Goal: Check status: Check status

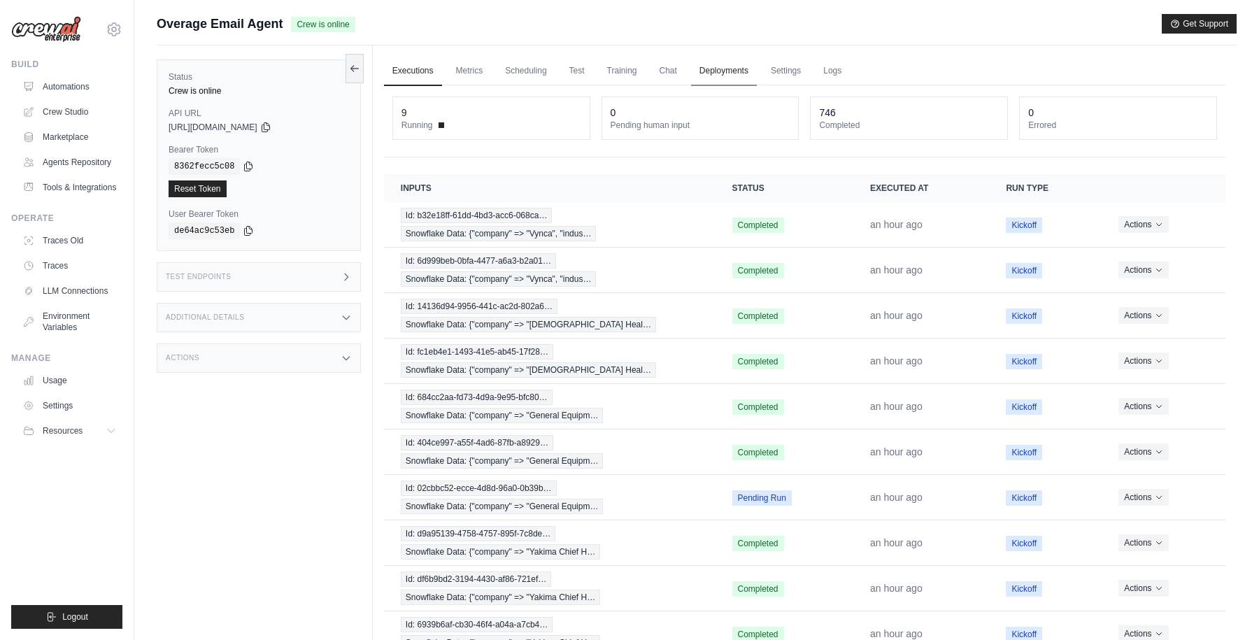
click at [728, 72] on link "Deployments" at bounding box center [724, 71] width 66 height 29
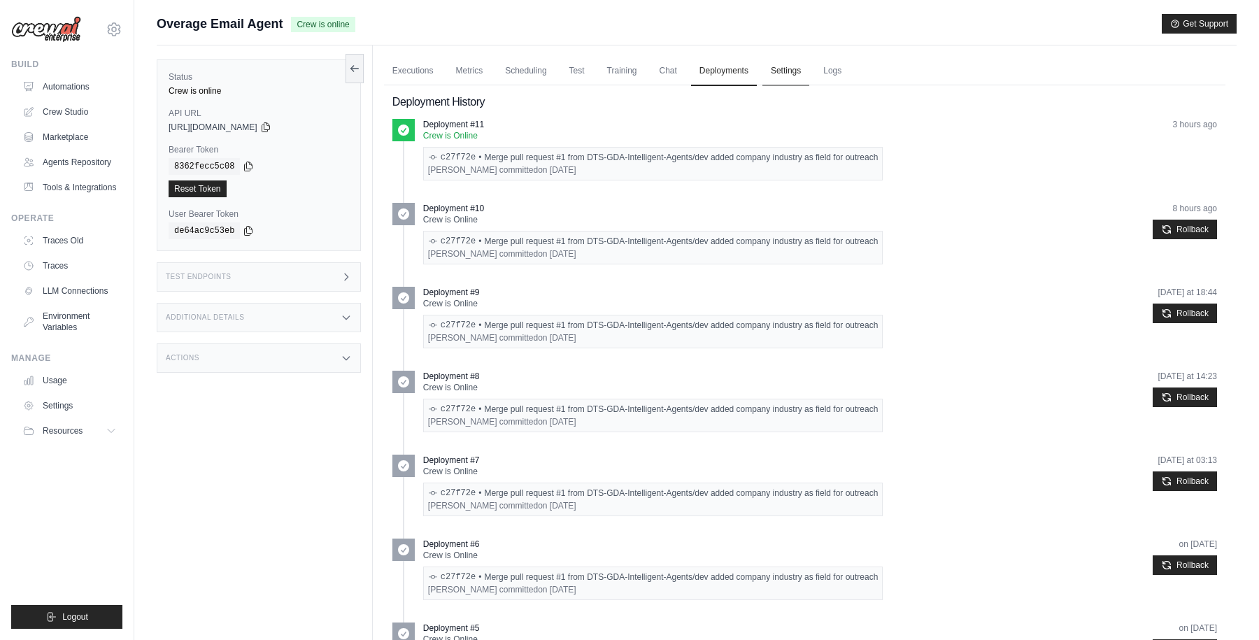
click at [777, 73] on link "Settings" at bounding box center [785, 71] width 47 height 29
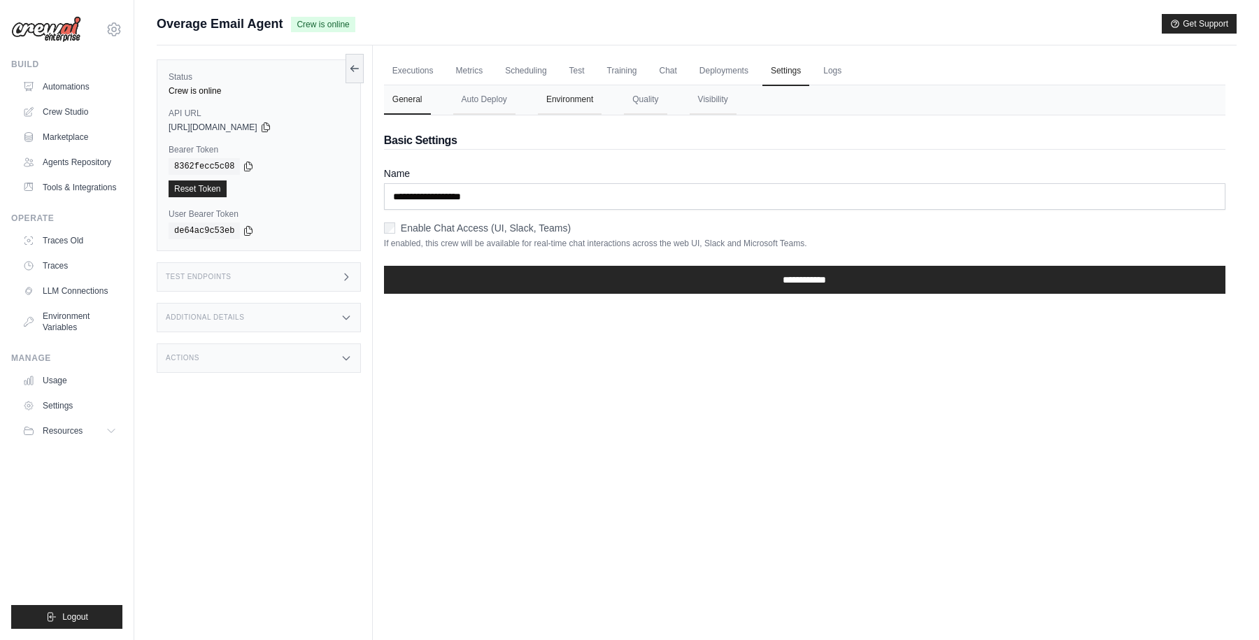
click at [574, 97] on button "Environment" at bounding box center [570, 99] width 64 height 29
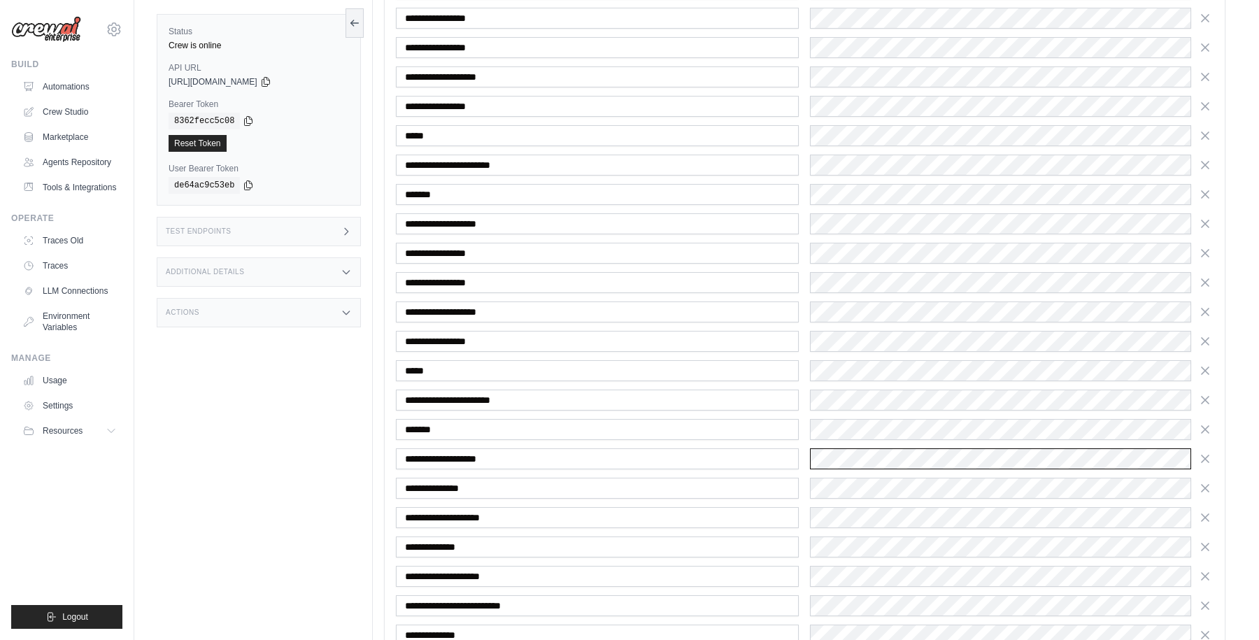
scroll to position [952, 0]
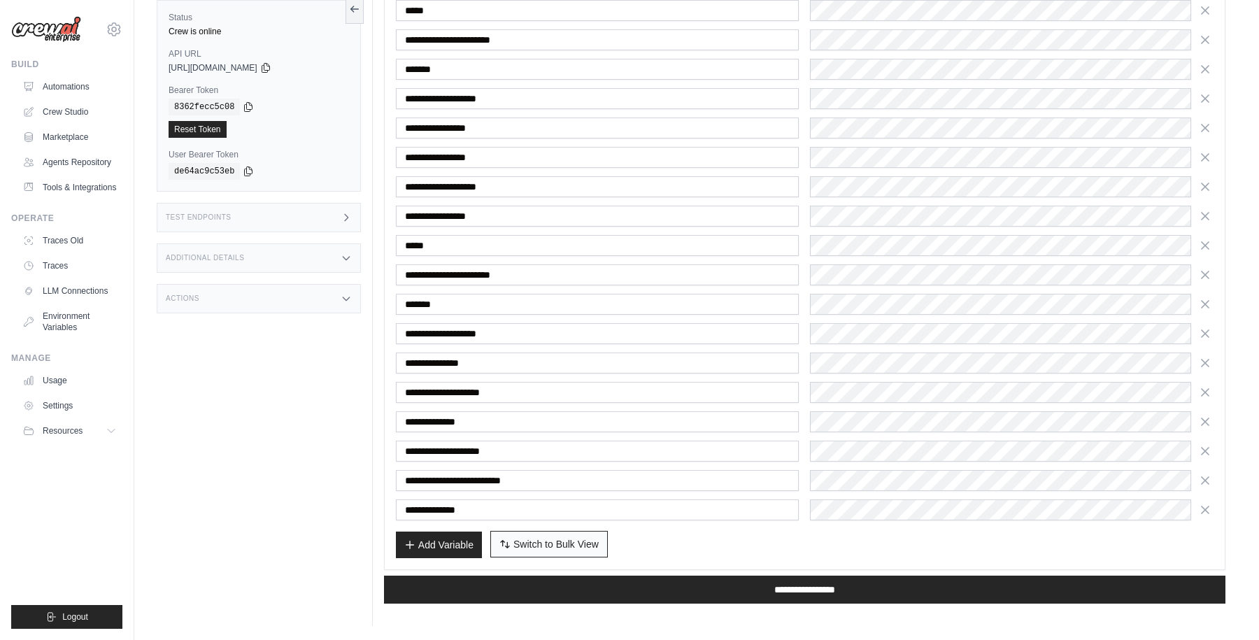
click at [557, 544] on span "Switch to Bulk View" at bounding box center [555, 544] width 85 height 14
type textarea "**********"
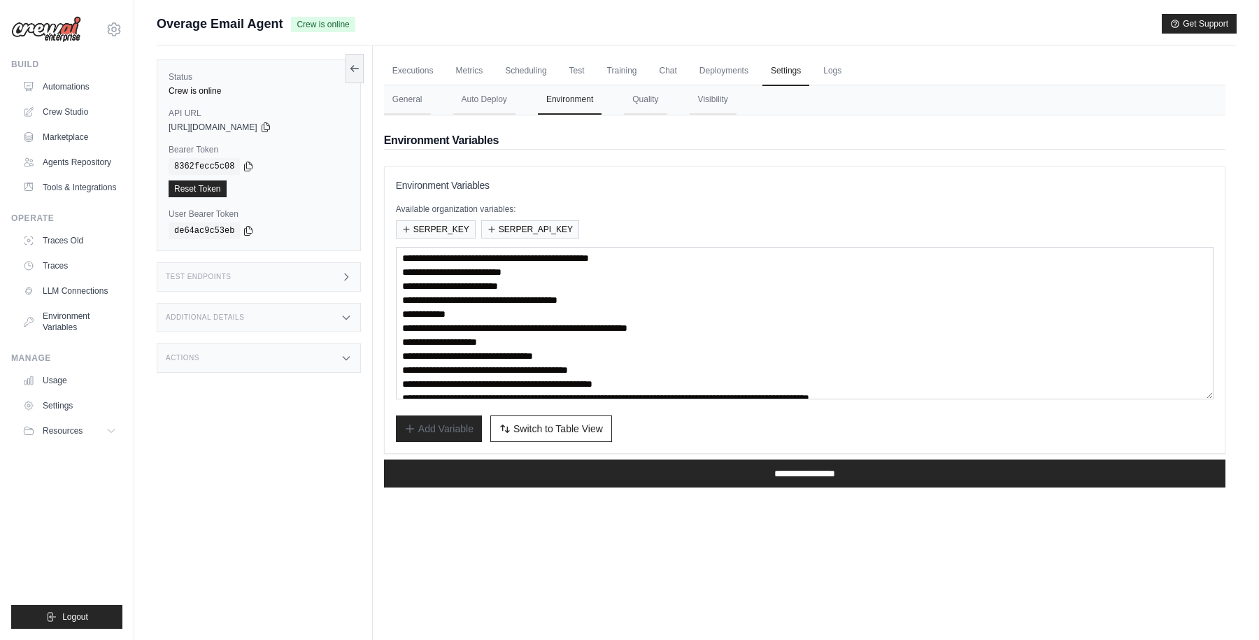
scroll to position [50, 0]
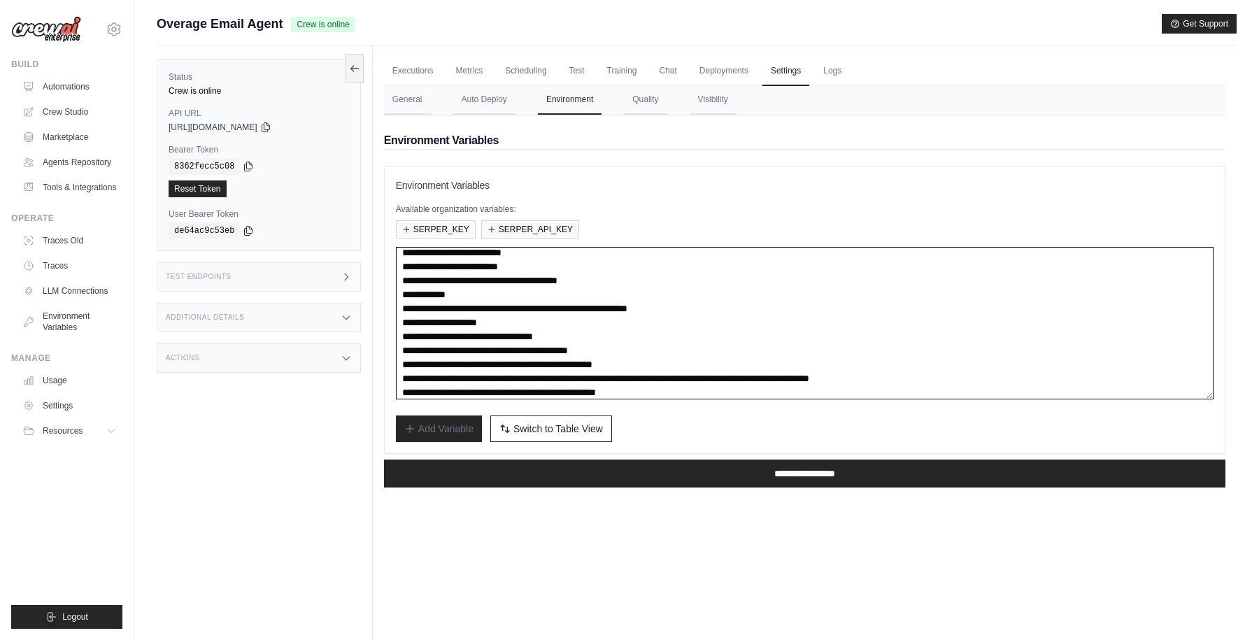
drag, startPoint x: 528, startPoint y: 306, endPoint x: 810, endPoint y: 306, distance: 281.9
click at [810, 306] on textarea "**********" at bounding box center [805, 323] width 818 height 152
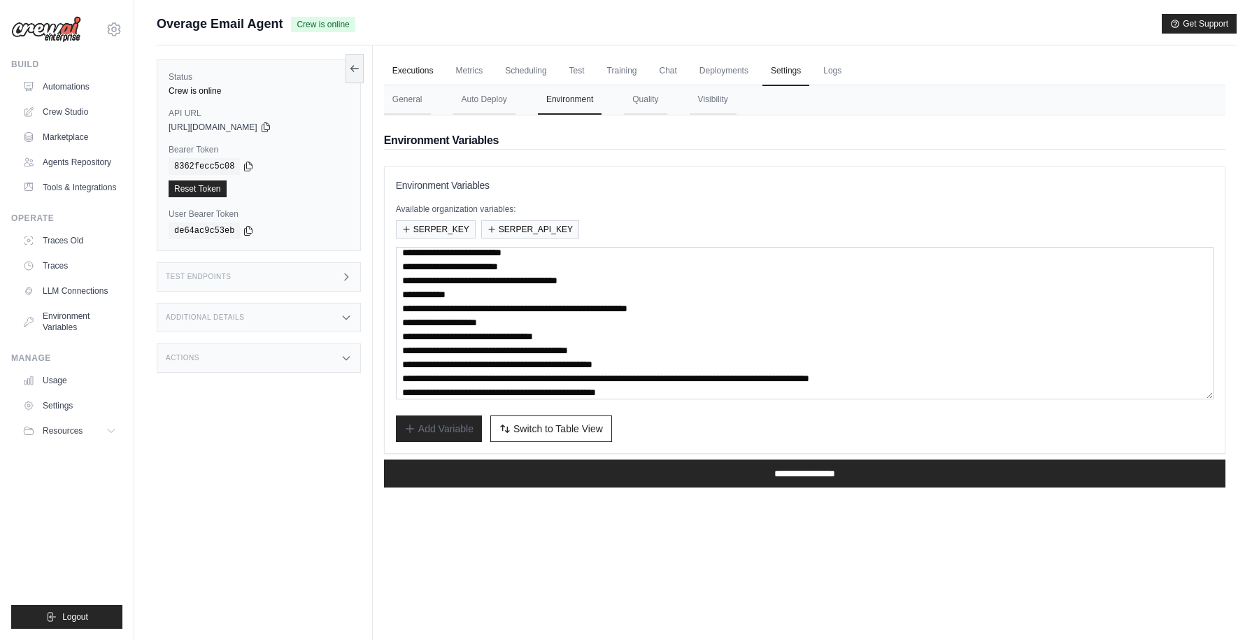
click at [411, 68] on link "Executions" at bounding box center [413, 71] width 58 height 29
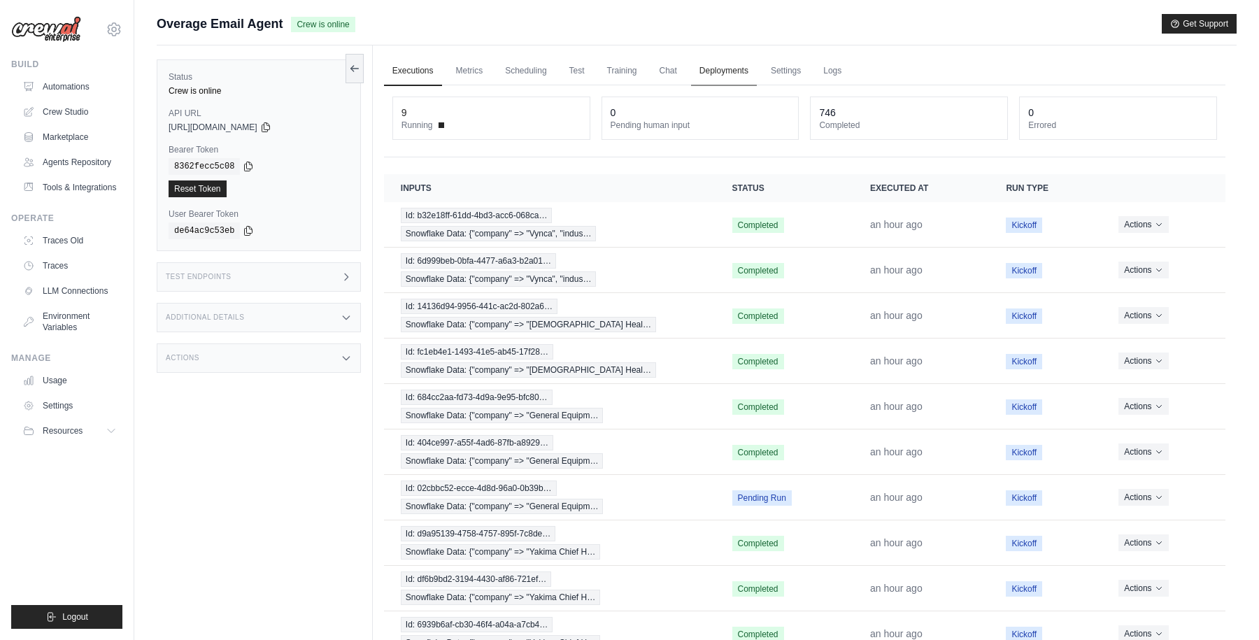
click at [736, 72] on link "Deployments" at bounding box center [724, 71] width 66 height 29
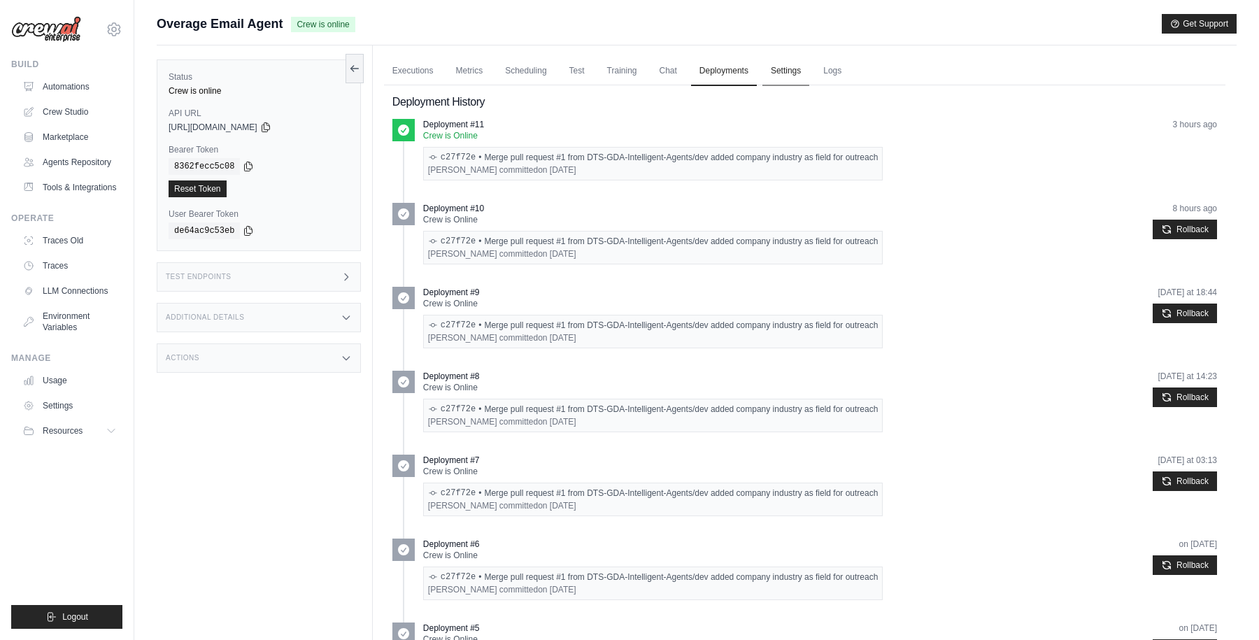
click at [786, 71] on link "Settings" at bounding box center [785, 71] width 47 height 29
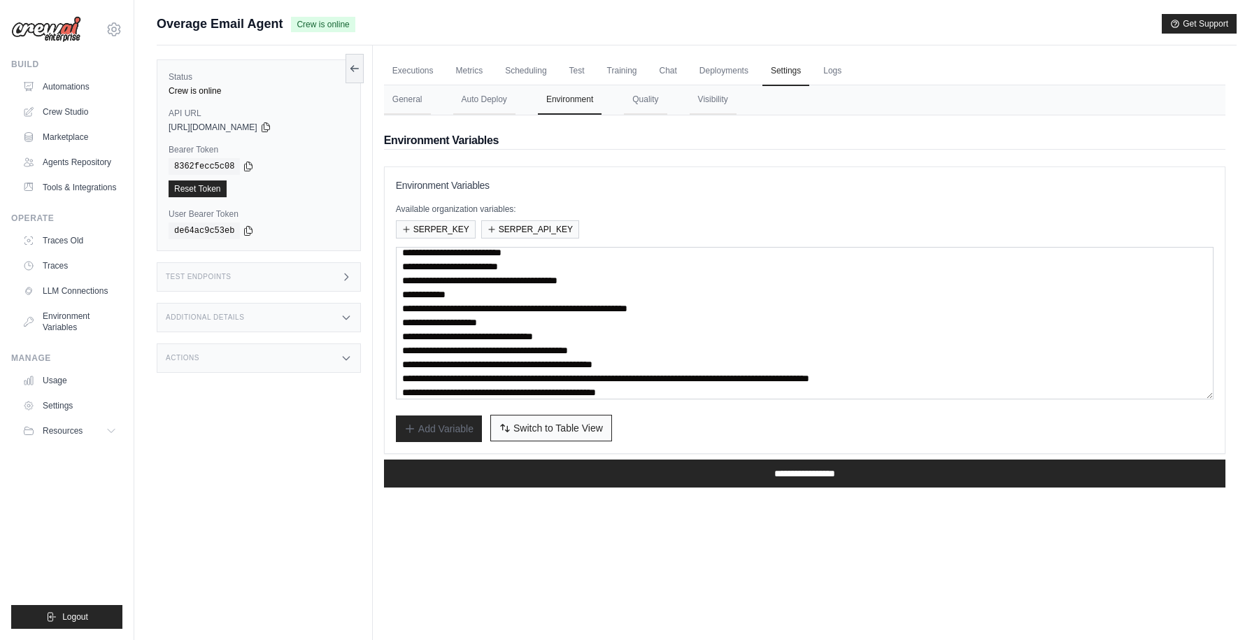
click at [541, 426] on span "Switch to Table View" at bounding box center [558, 428] width 90 height 14
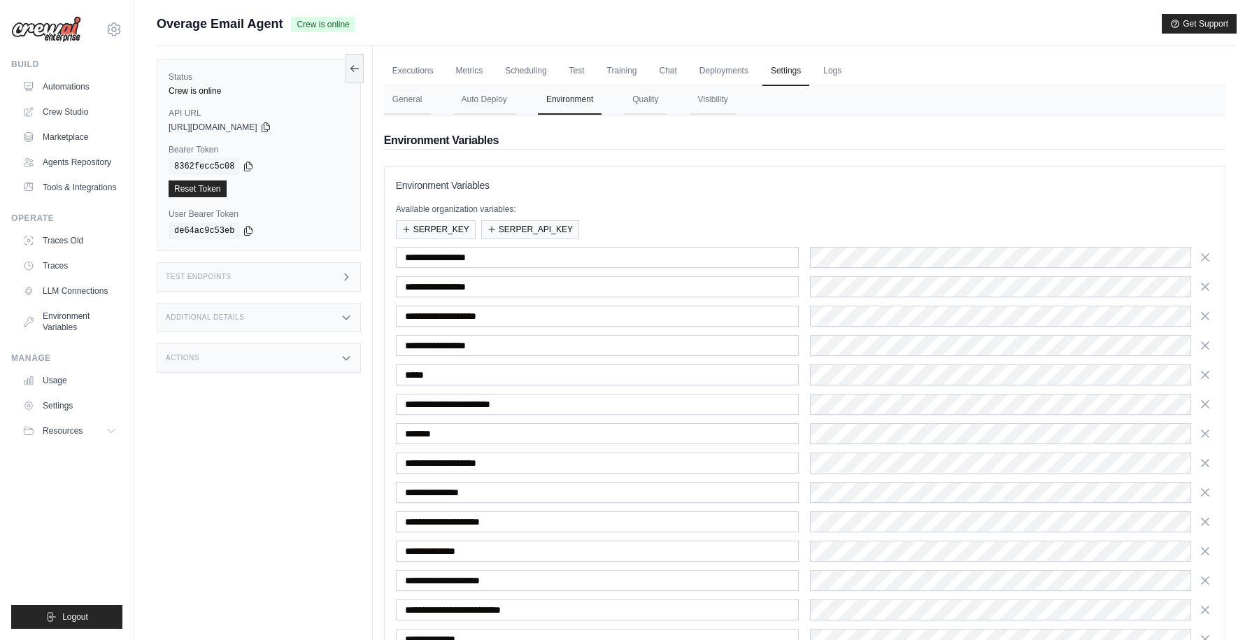
click at [636, 176] on div "**********" at bounding box center [805, 432] width 842 height 533
click at [415, 71] on link "Executions" at bounding box center [413, 71] width 58 height 29
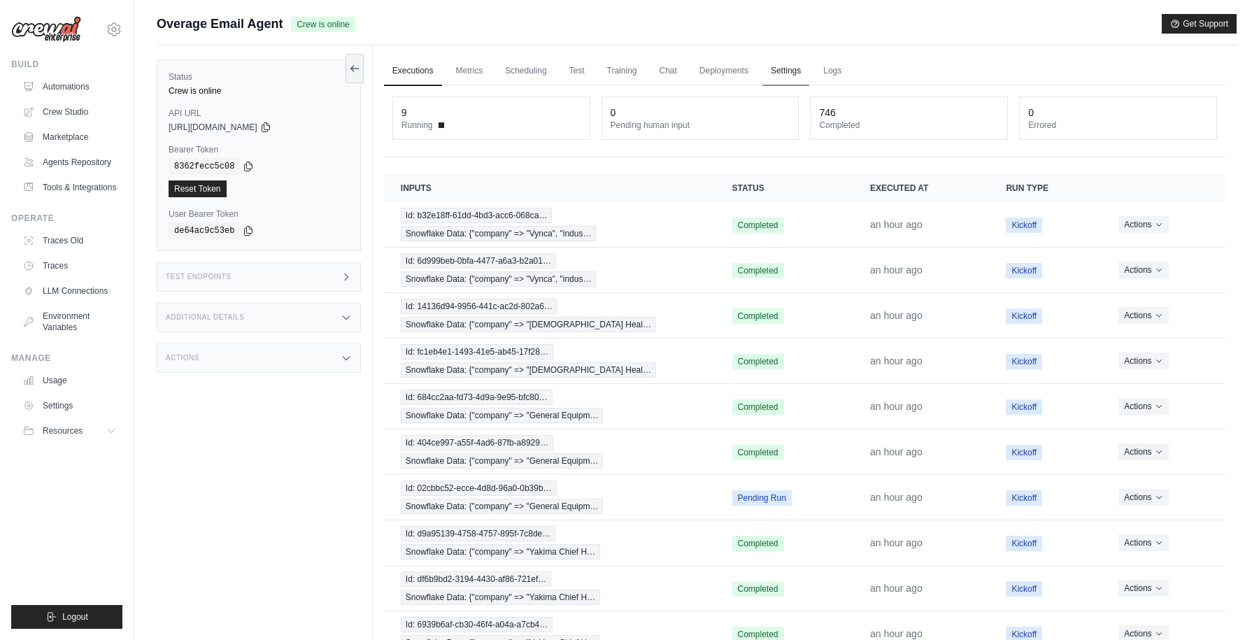
click at [781, 76] on link "Settings" at bounding box center [785, 71] width 47 height 29
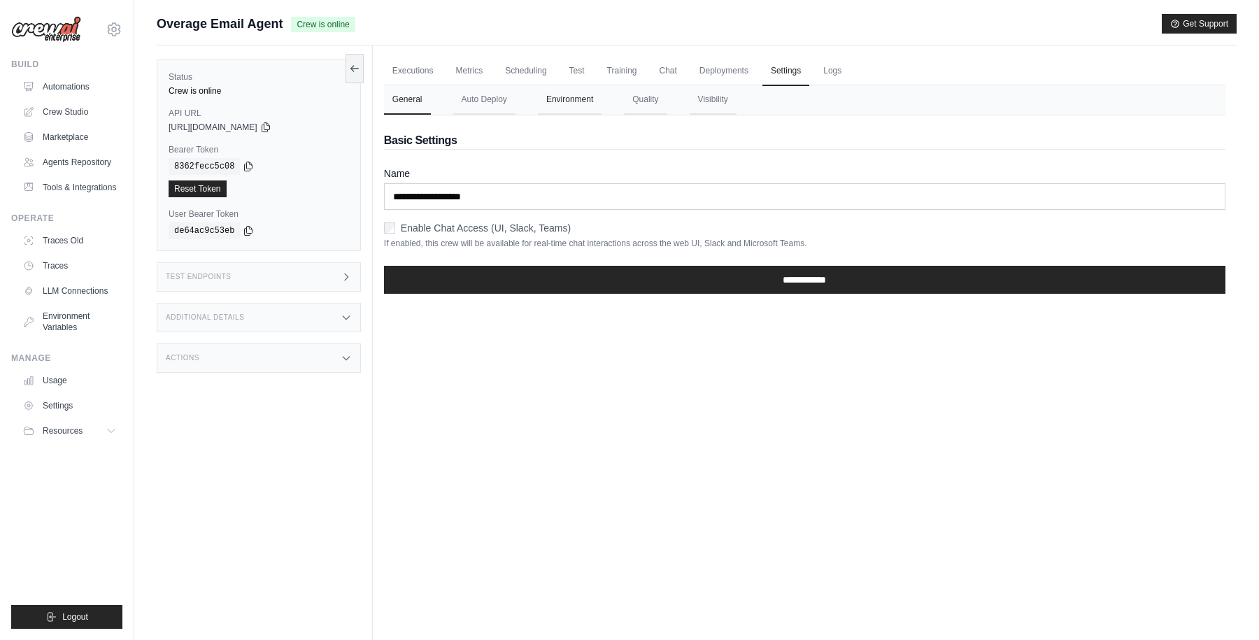
click at [581, 103] on button "Environment" at bounding box center [570, 99] width 64 height 29
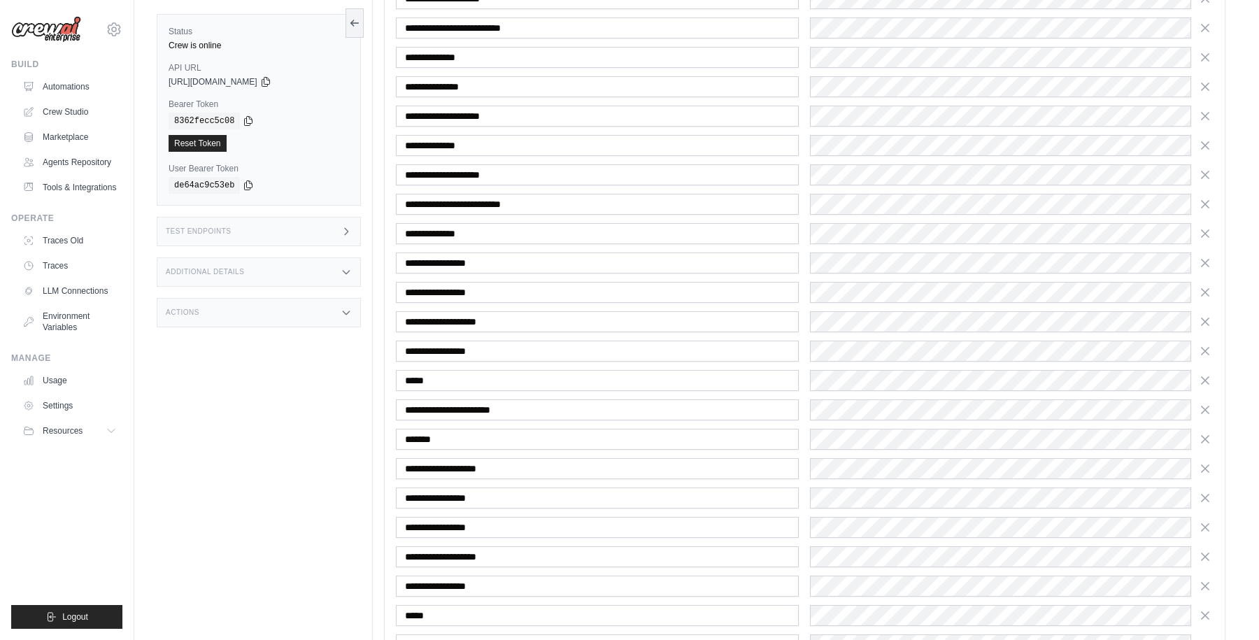
scroll to position [952, 0]
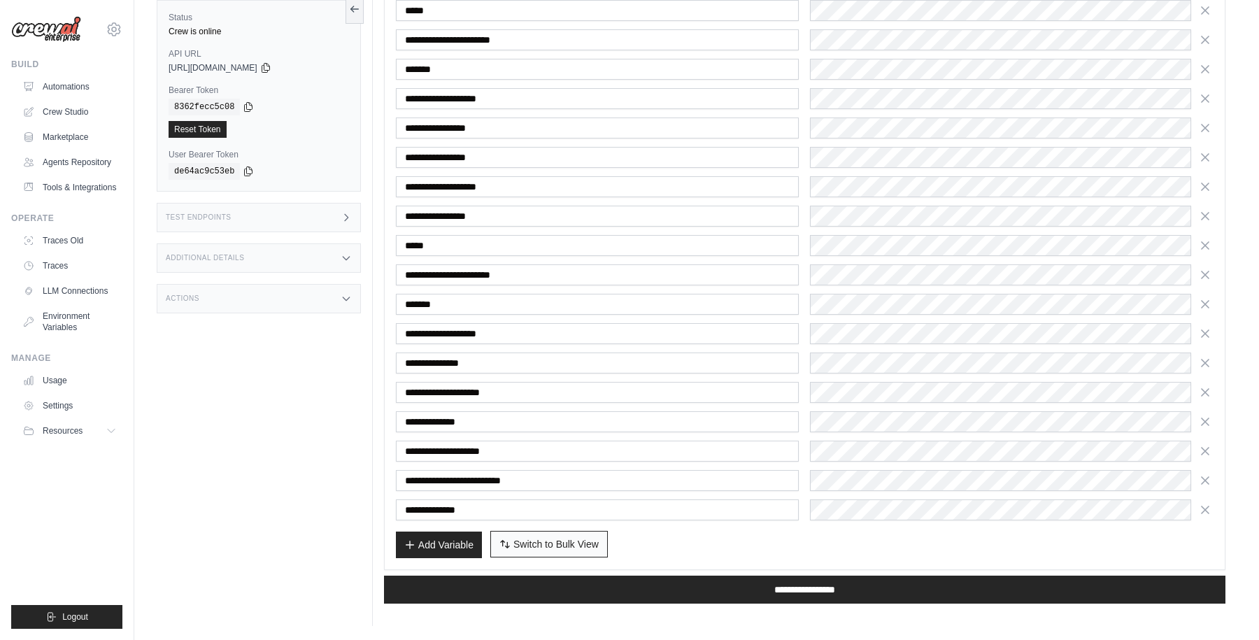
click at [550, 542] on span "Switch to Bulk View" at bounding box center [555, 544] width 85 height 14
type textarea "**********"
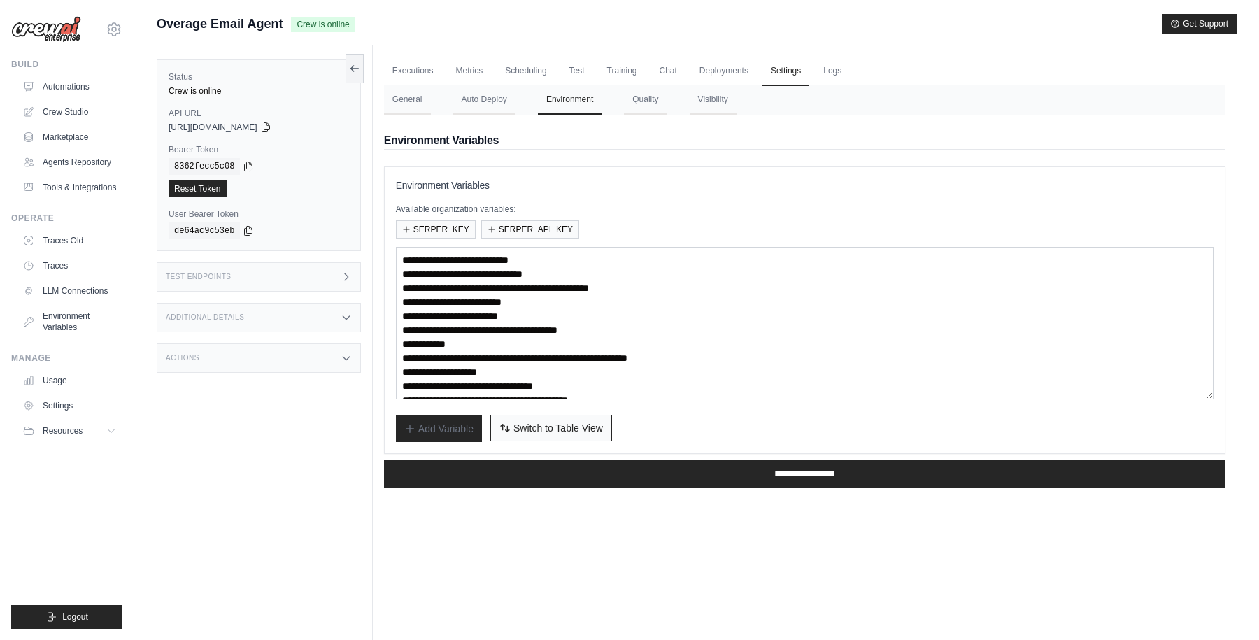
click at [558, 430] on span "Switch to Table View" at bounding box center [558, 428] width 90 height 14
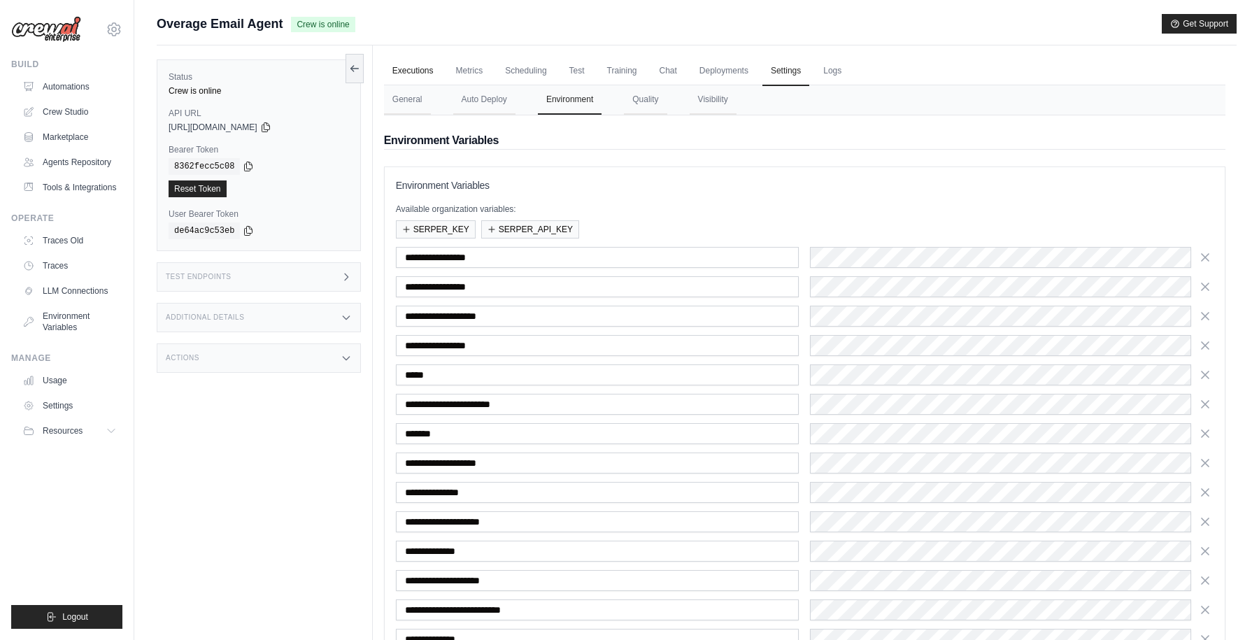
click at [415, 70] on link "Executions" at bounding box center [413, 71] width 58 height 29
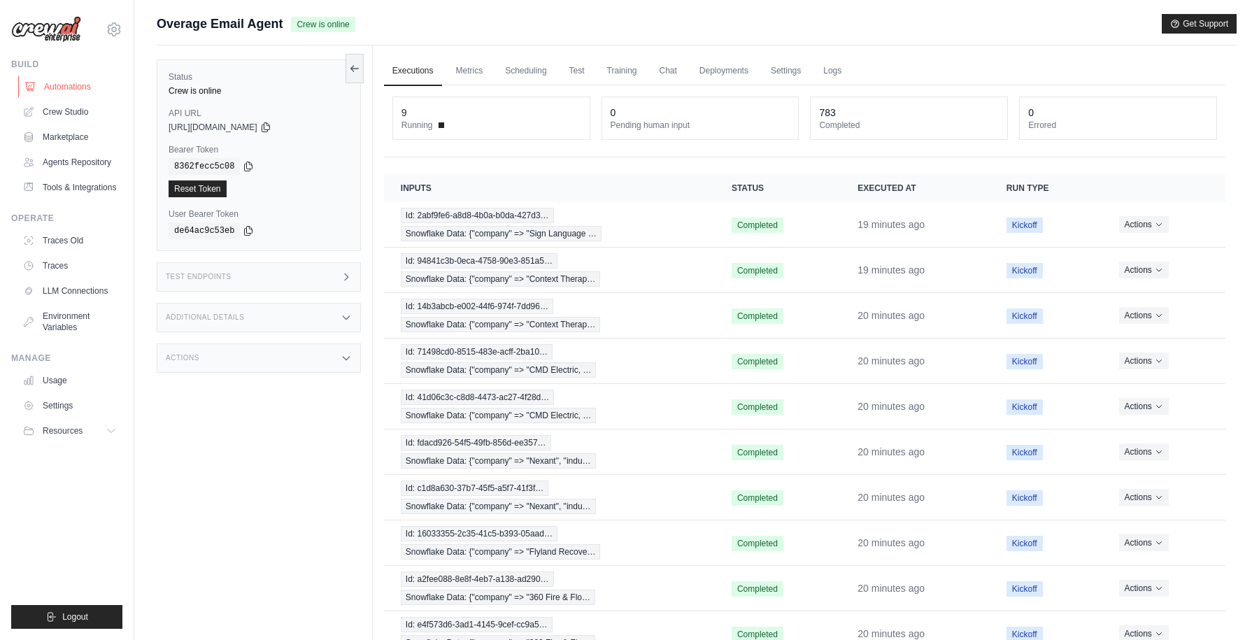
click at [78, 87] on link "Automations" at bounding box center [71, 87] width 106 height 22
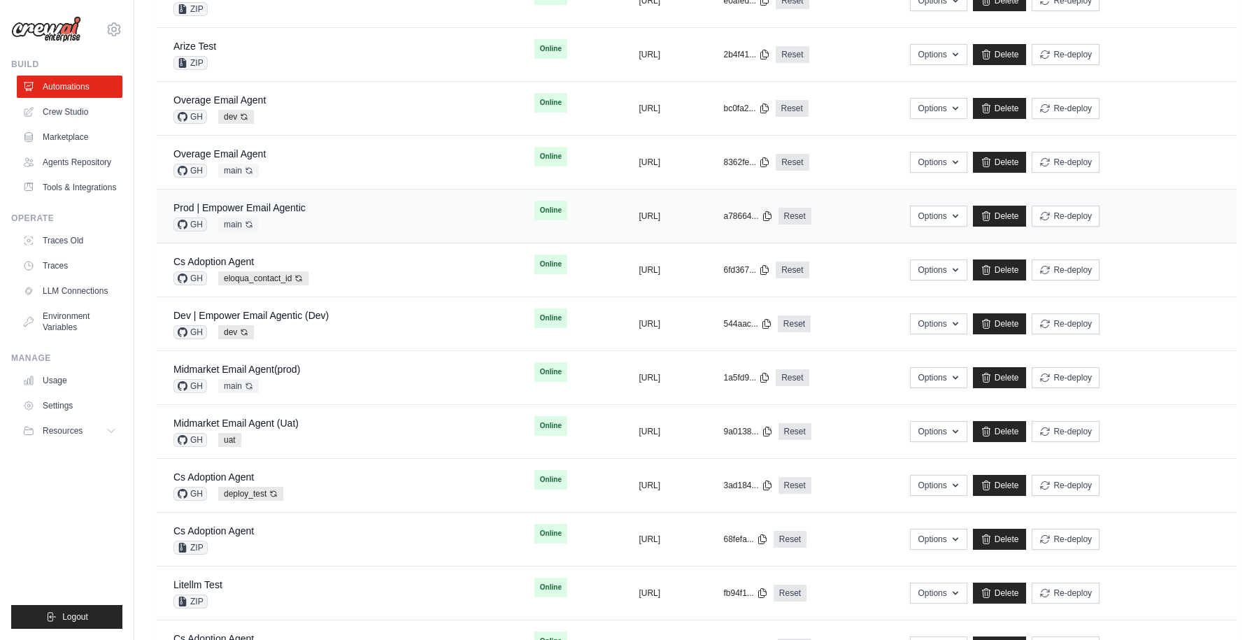
scroll to position [334, 0]
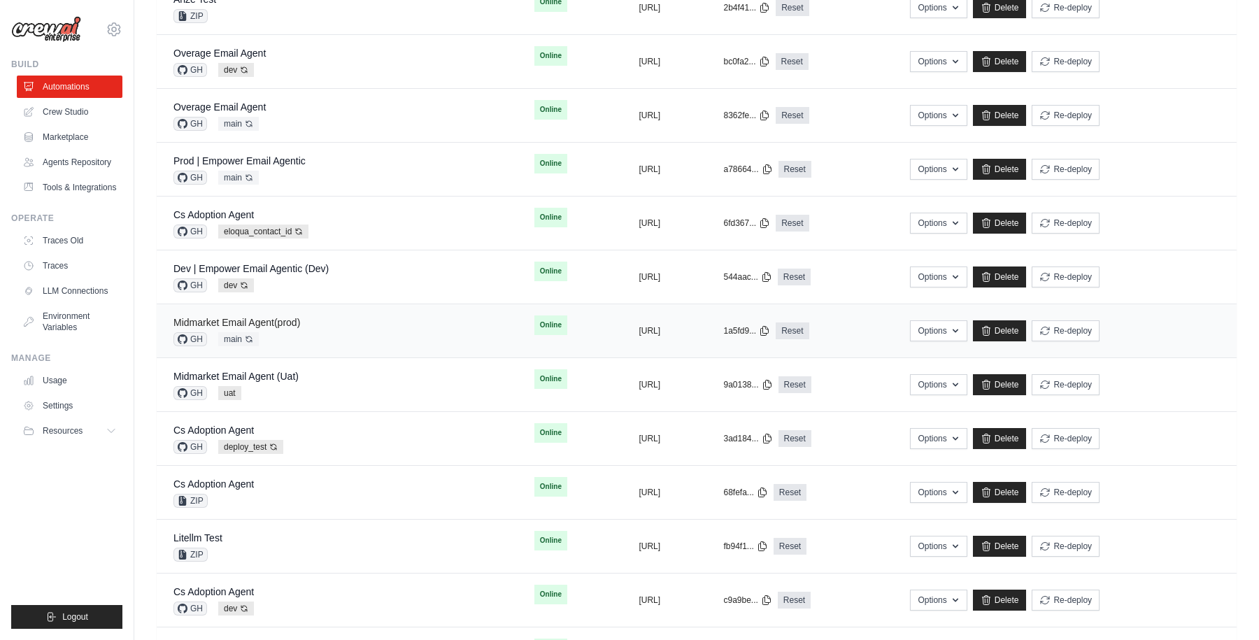
click at [276, 322] on link "Midmarket Email Agent(prod)" at bounding box center [236, 322] width 127 height 11
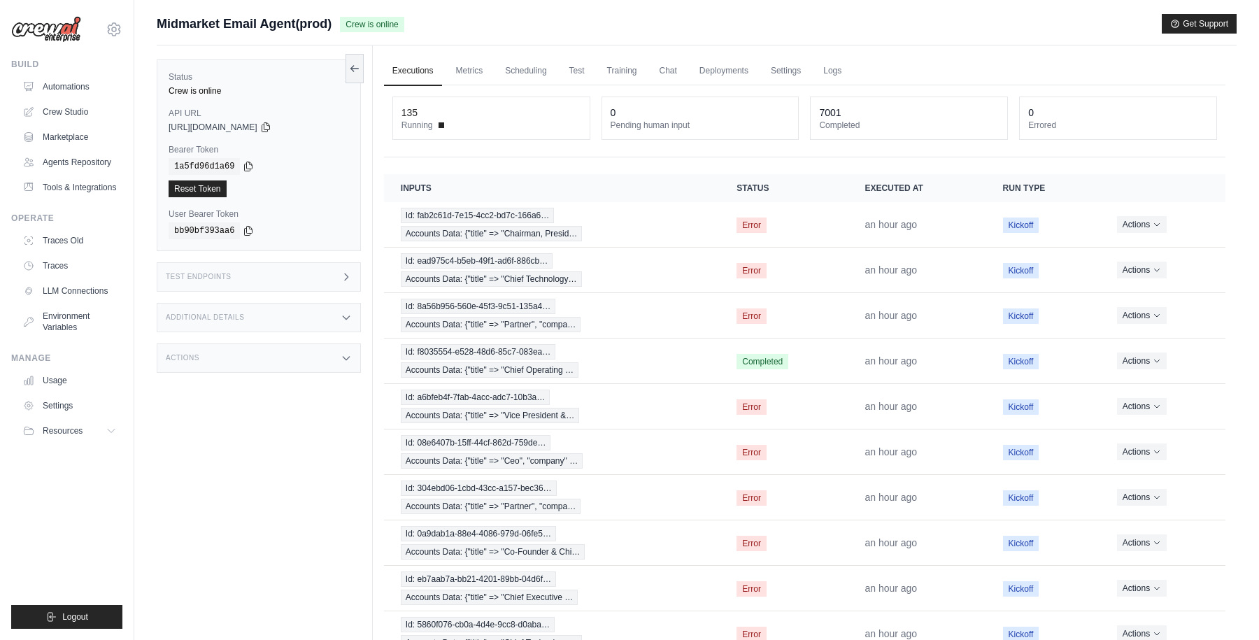
drag, startPoint x: 344, startPoint y: 24, endPoint x: 443, endPoint y: 24, distance: 98.6
click at [443, 24] on div "Midmarket Email Agent(prod) Crew is online Get Support" at bounding box center [697, 24] width 1080 height 20
click at [776, 72] on link "Settings" at bounding box center [785, 71] width 47 height 29
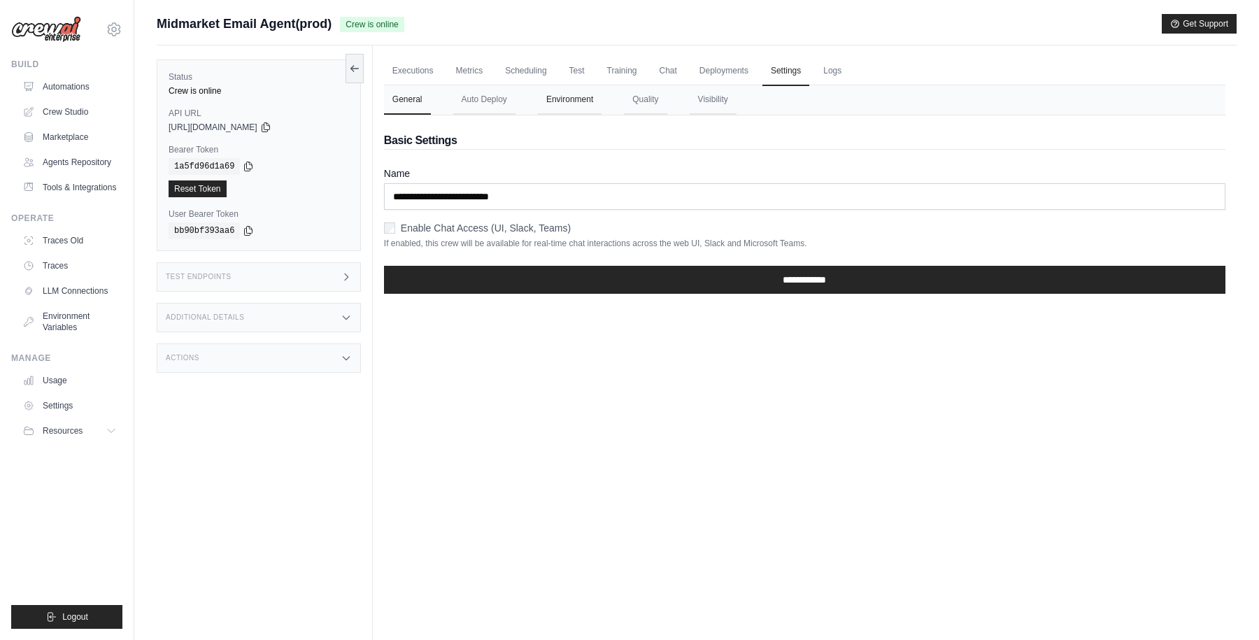
click at [563, 99] on button "Environment" at bounding box center [570, 99] width 64 height 29
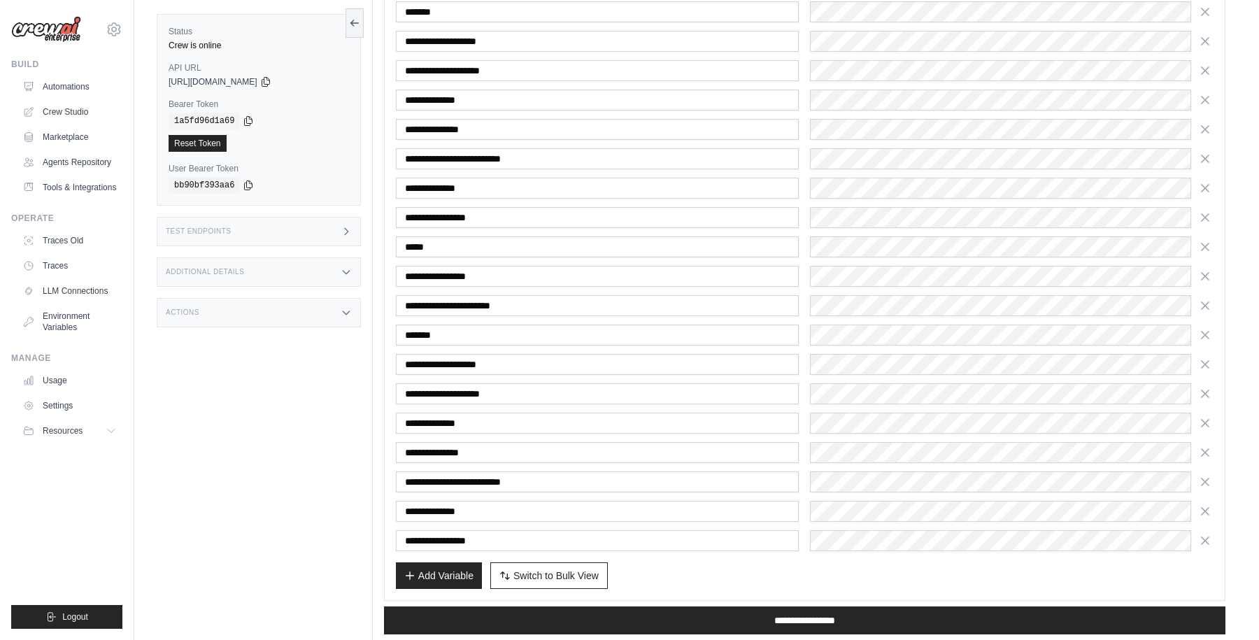
scroll to position [311, 0]
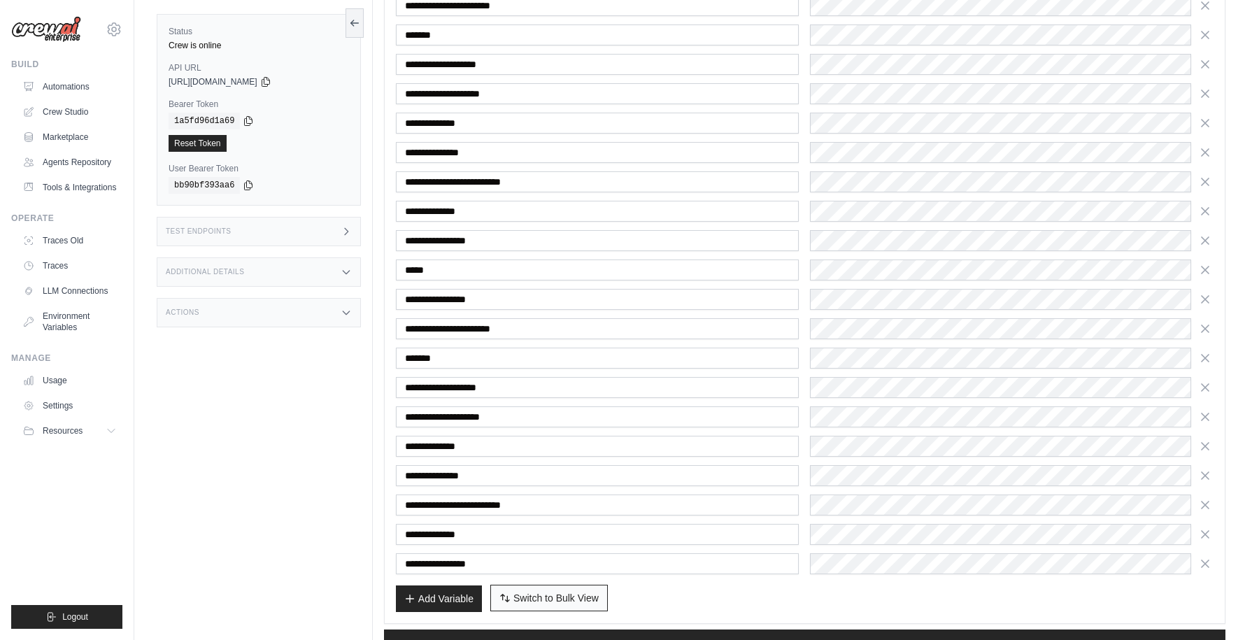
click at [562, 597] on span "Switch to Bulk View" at bounding box center [555, 598] width 85 height 14
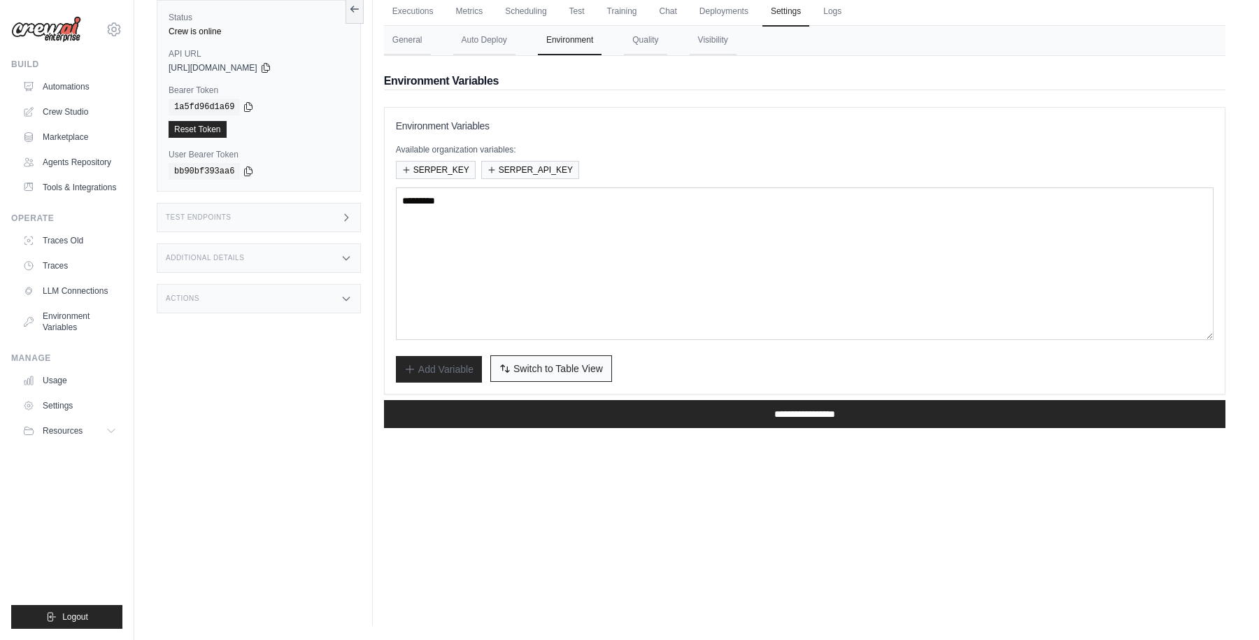
type textarea "**********"
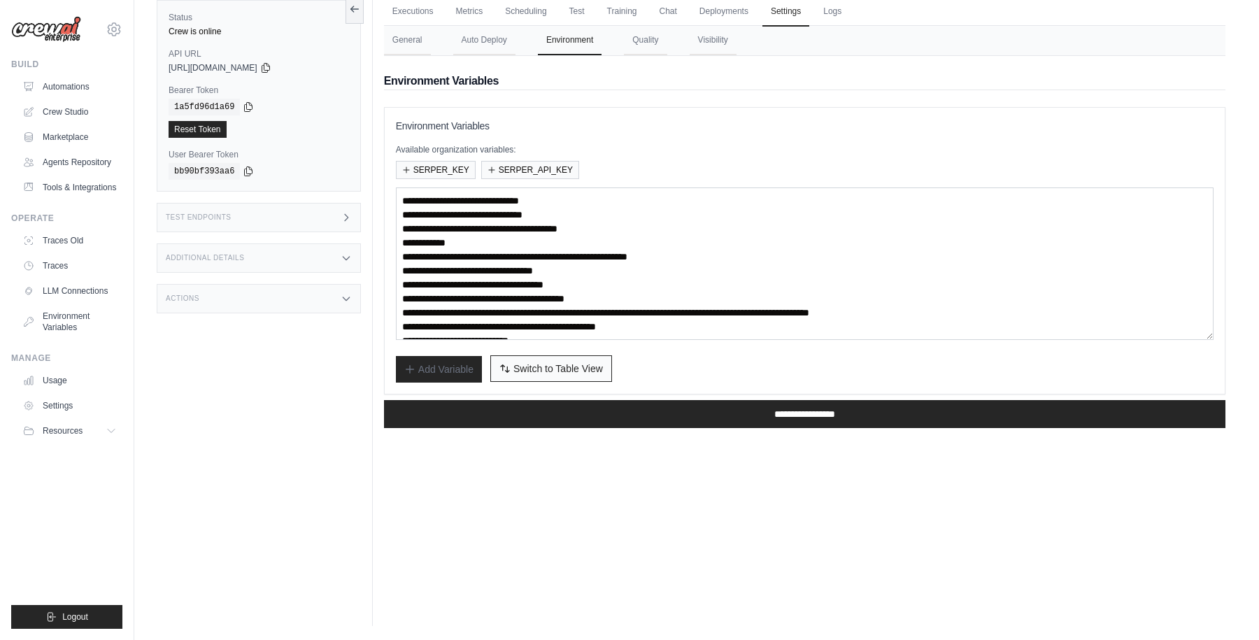
scroll to position [0, 0]
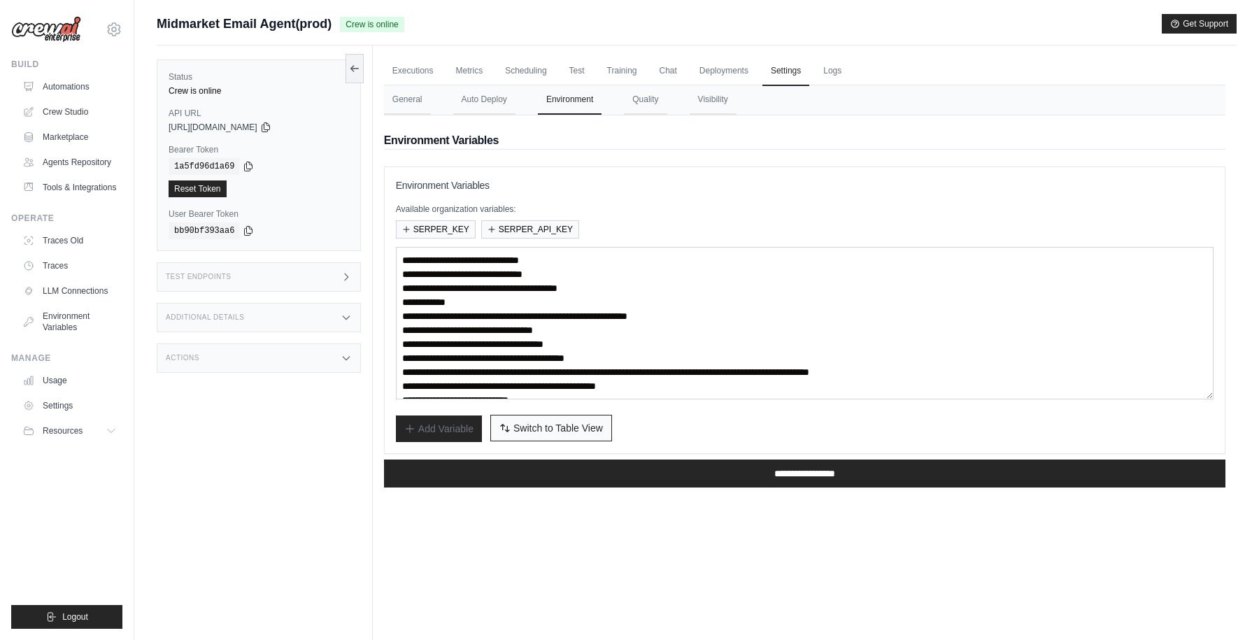
click at [542, 436] on button "Switch to Bulk View Switch to Table View" at bounding box center [551, 428] width 122 height 27
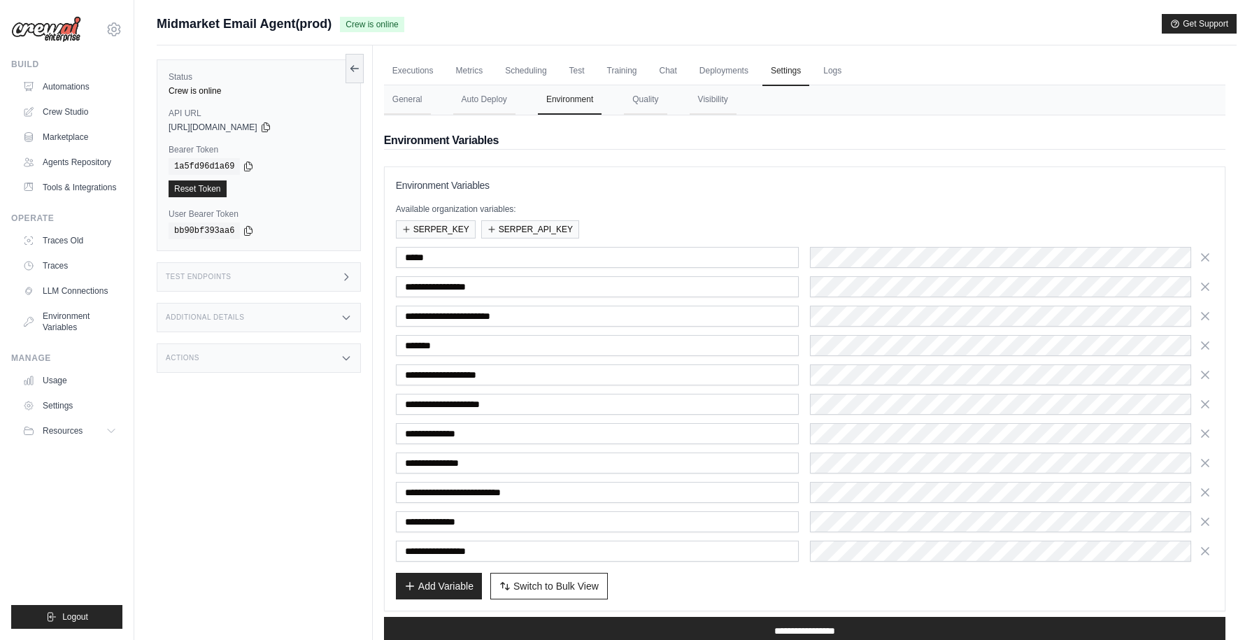
click at [730, 173] on div "**********" at bounding box center [805, 388] width 842 height 445
click at [410, 68] on link "Executions" at bounding box center [413, 71] width 58 height 29
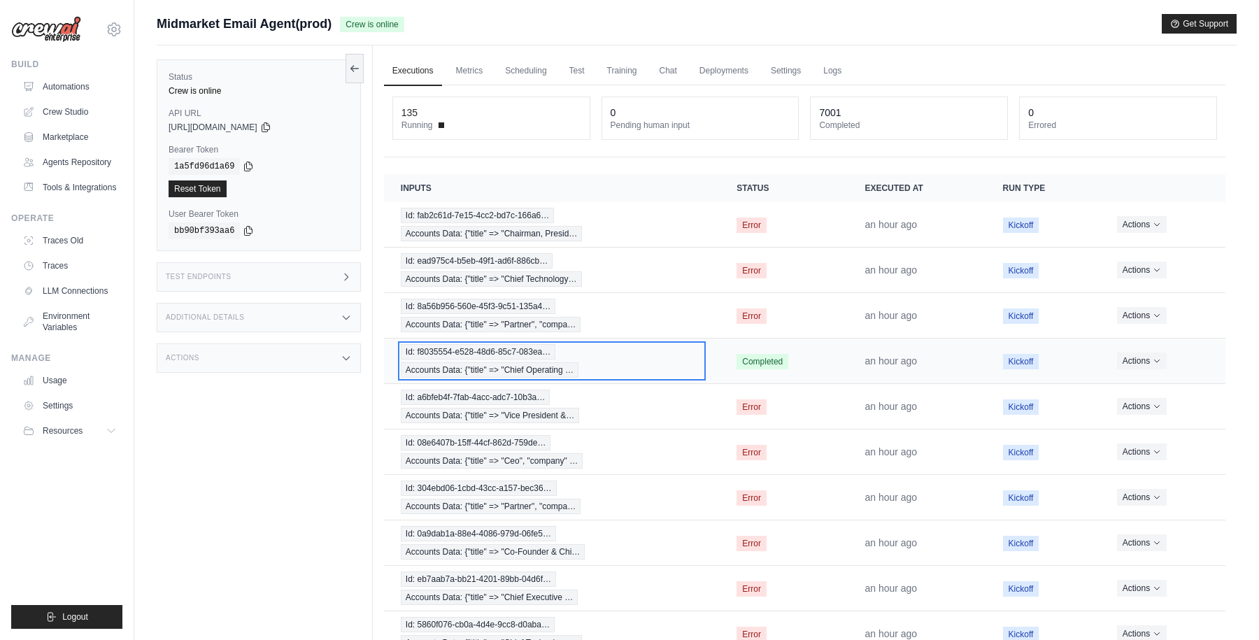
click at [658, 369] on div "Id: f8035554-e528-48d6-85c7-083ea… Accounts Data: {"title" => "Chief Operating …" at bounding box center [552, 361] width 302 height 34
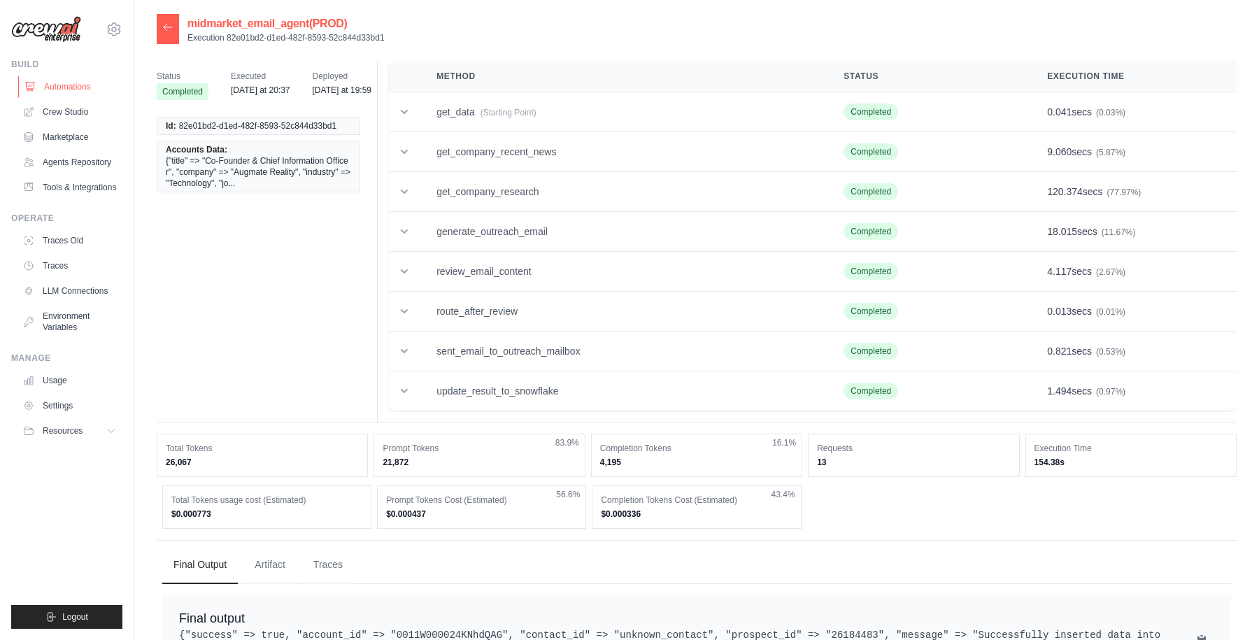
click at [78, 84] on link "Automations" at bounding box center [71, 87] width 106 height 22
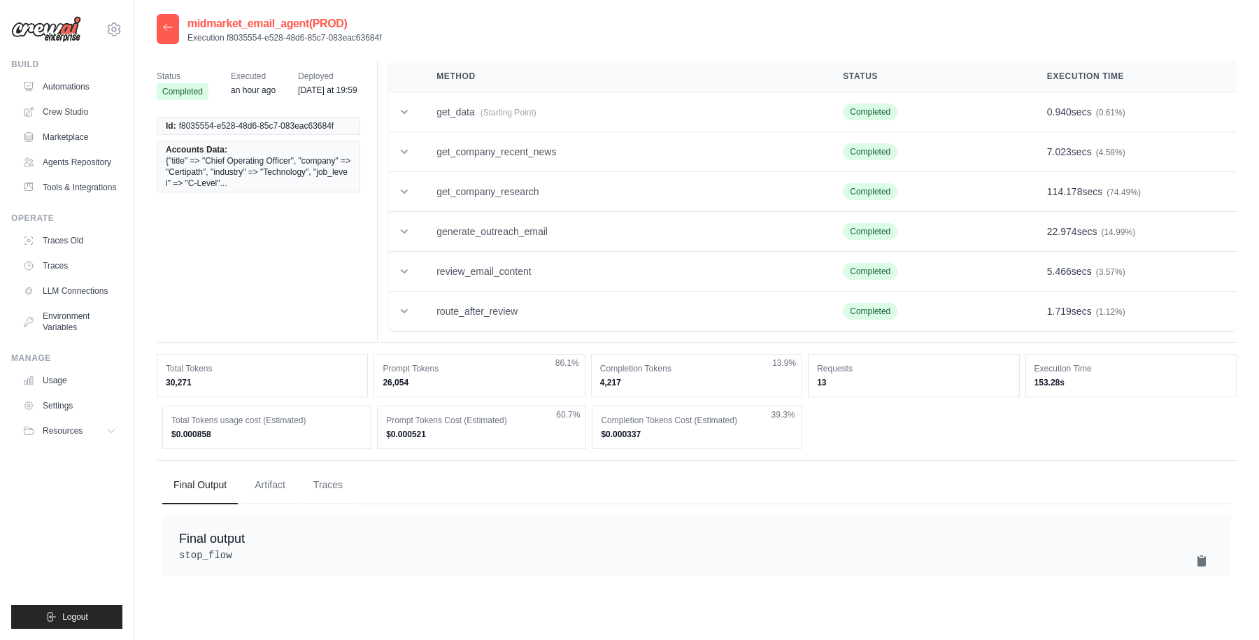
click at [166, 29] on icon at bounding box center [168, 27] width 8 height 6
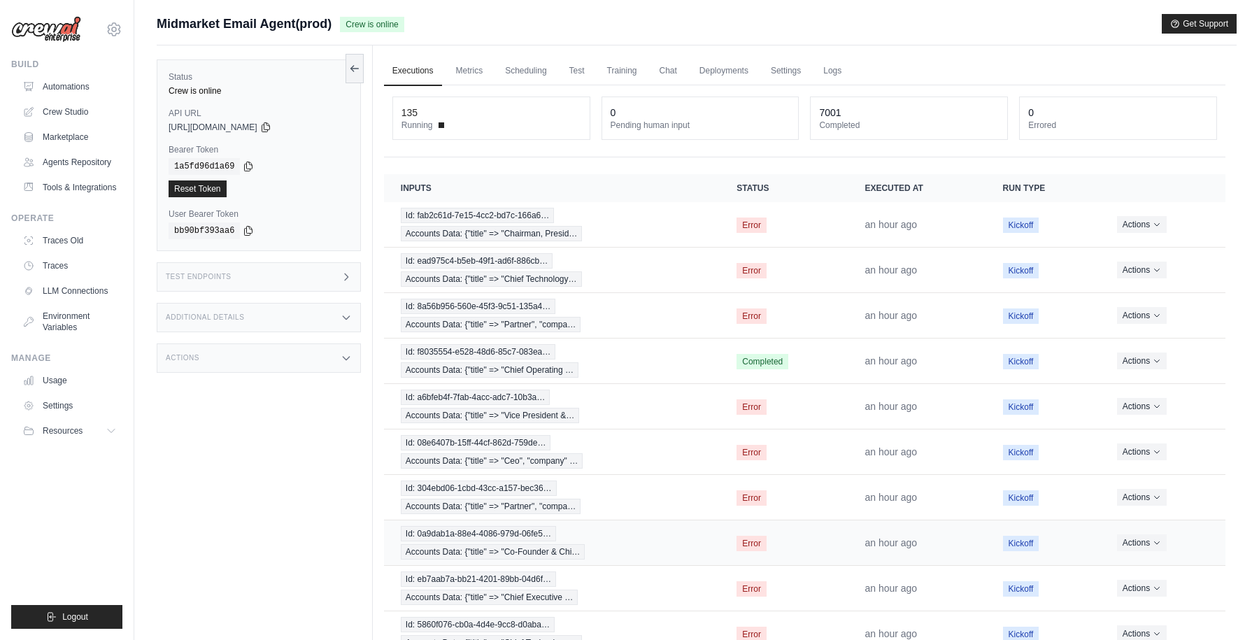
scroll to position [83, 0]
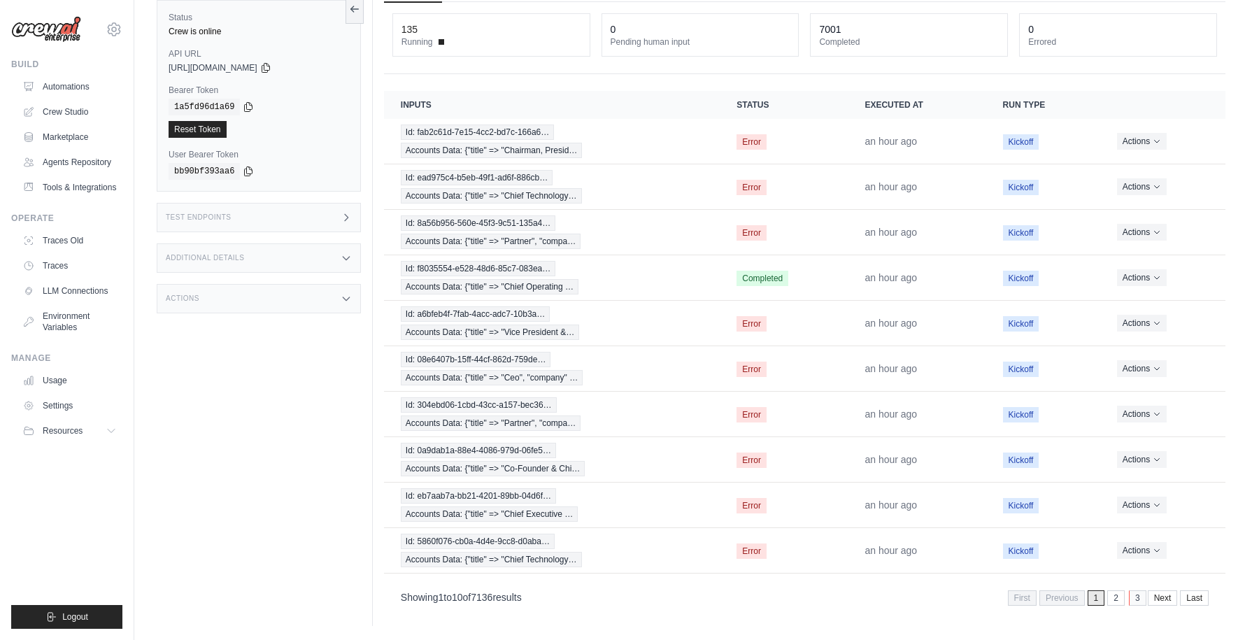
click at [1133, 599] on link "3" at bounding box center [1137, 597] width 17 height 15
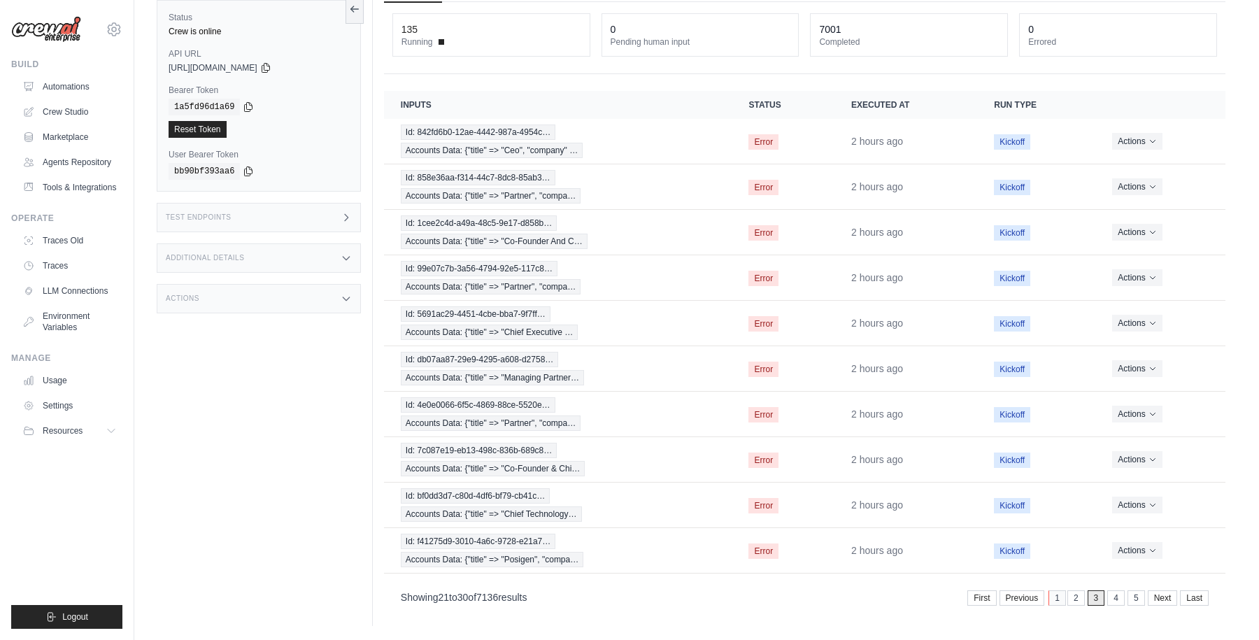
click at [1055, 601] on link "1" at bounding box center [1057, 597] width 17 height 15
click at [613, 131] on div "Id: 842fd6b0-12ae-4442-987a-4954c… Accounts Data: {"title" => "Ceo", "company" …" at bounding box center [558, 142] width 315 height 34
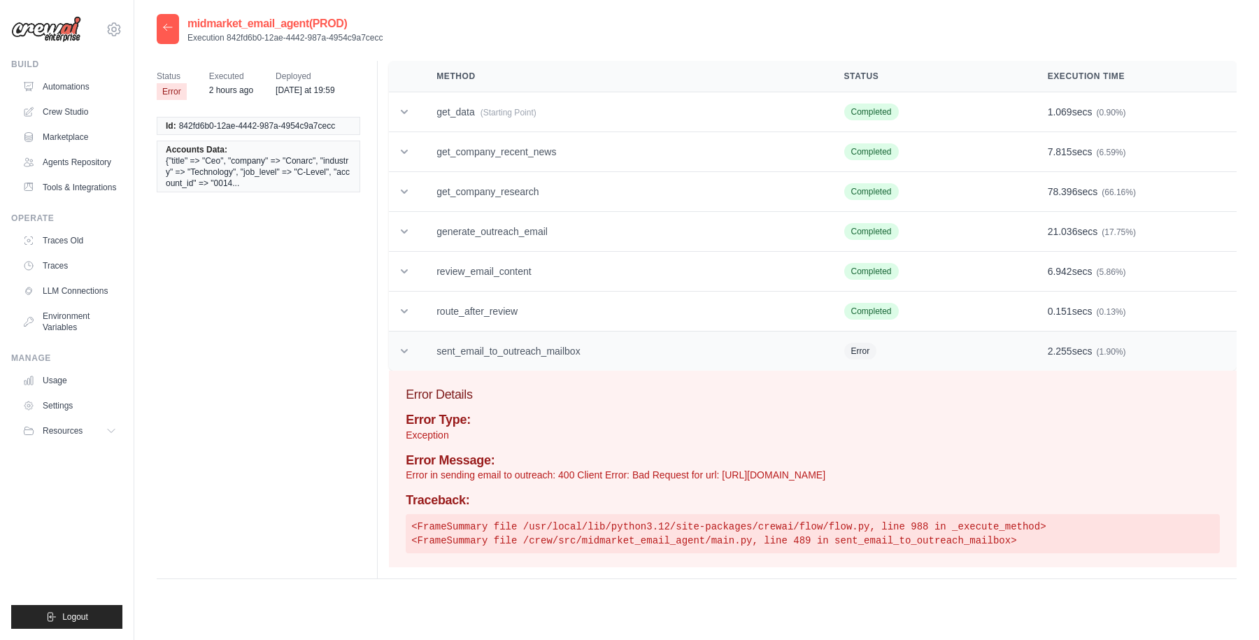
click at [404, 353] on icon at bounding box center [404, 351] width 14 height 14
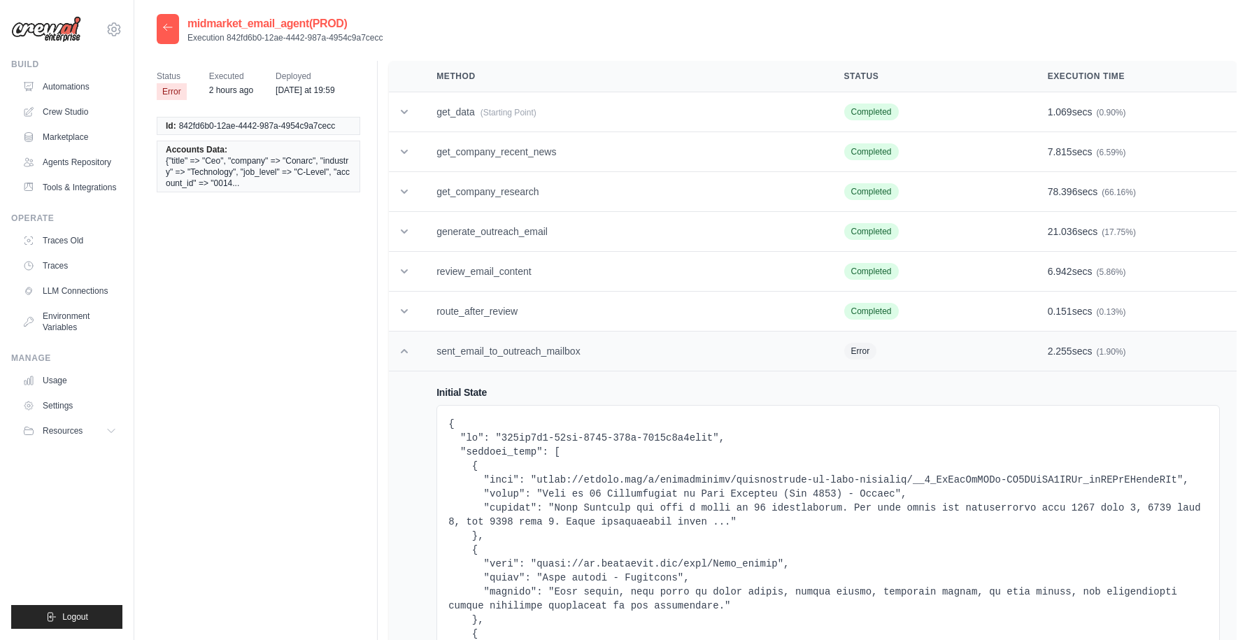
click at [401, 348] on icon at bounding box center [404, 351] width 14 height 14
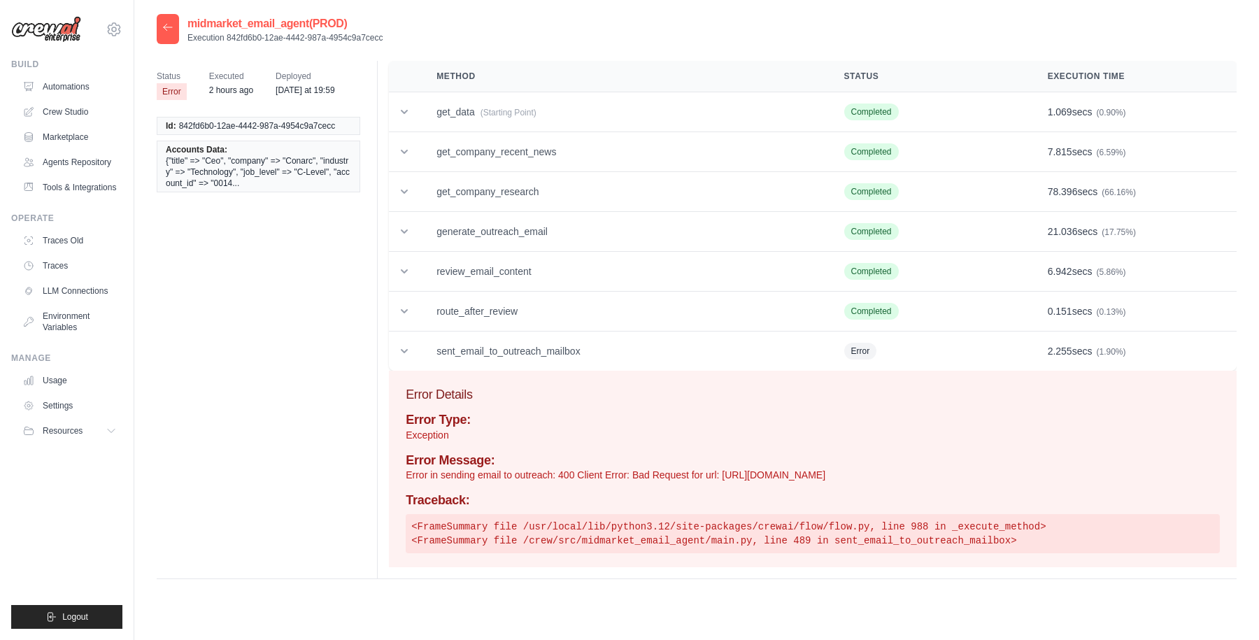
click at [167, 30] on icon at bounding box center [167, 27] width 11 height 11
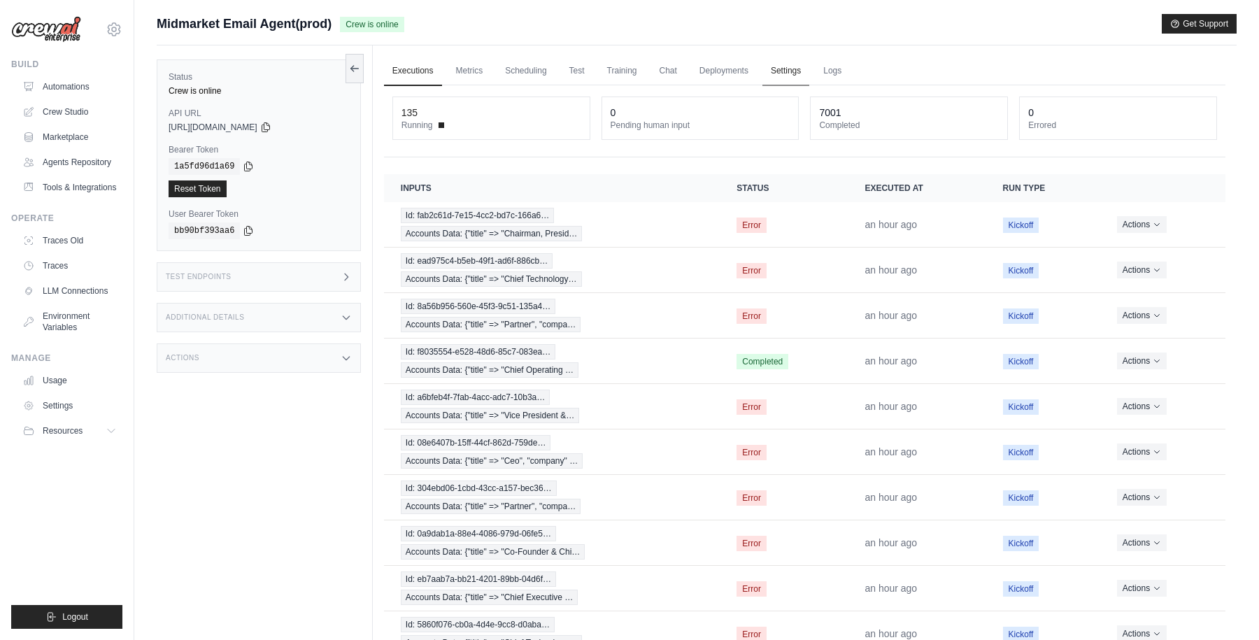
click at [779, 68] on link "Settings" at bounding box center [785, 71] width 47 height 29
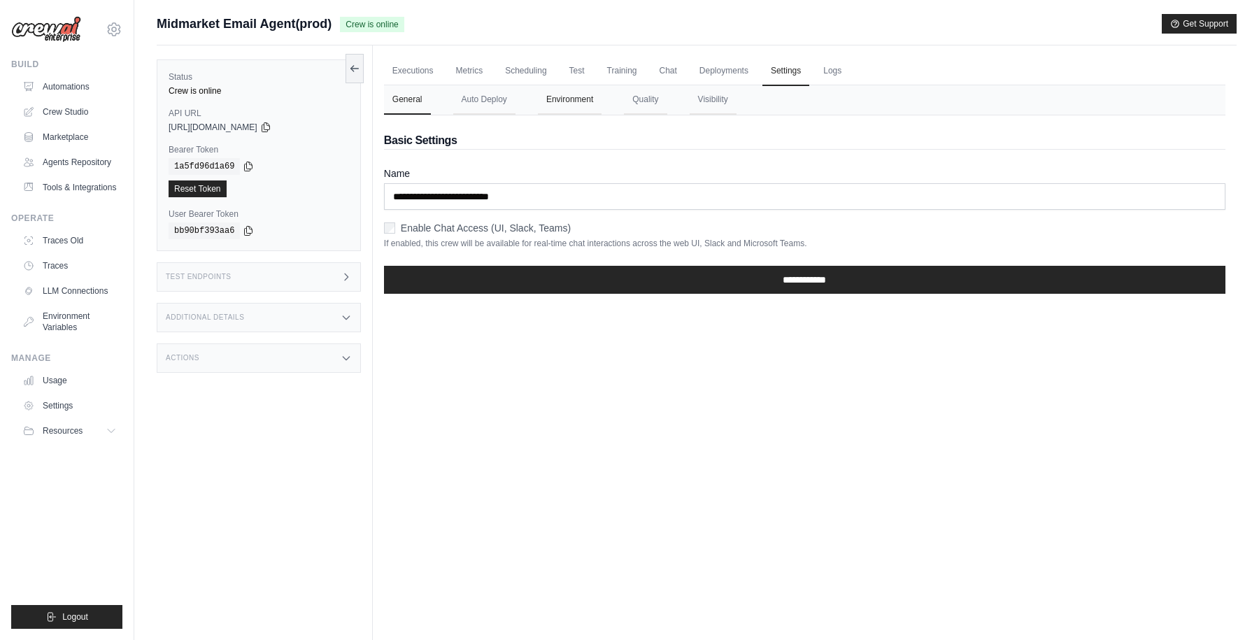
click at [567, 101] on button "Environment" at bounding box center [570, 99] width 64 height 29
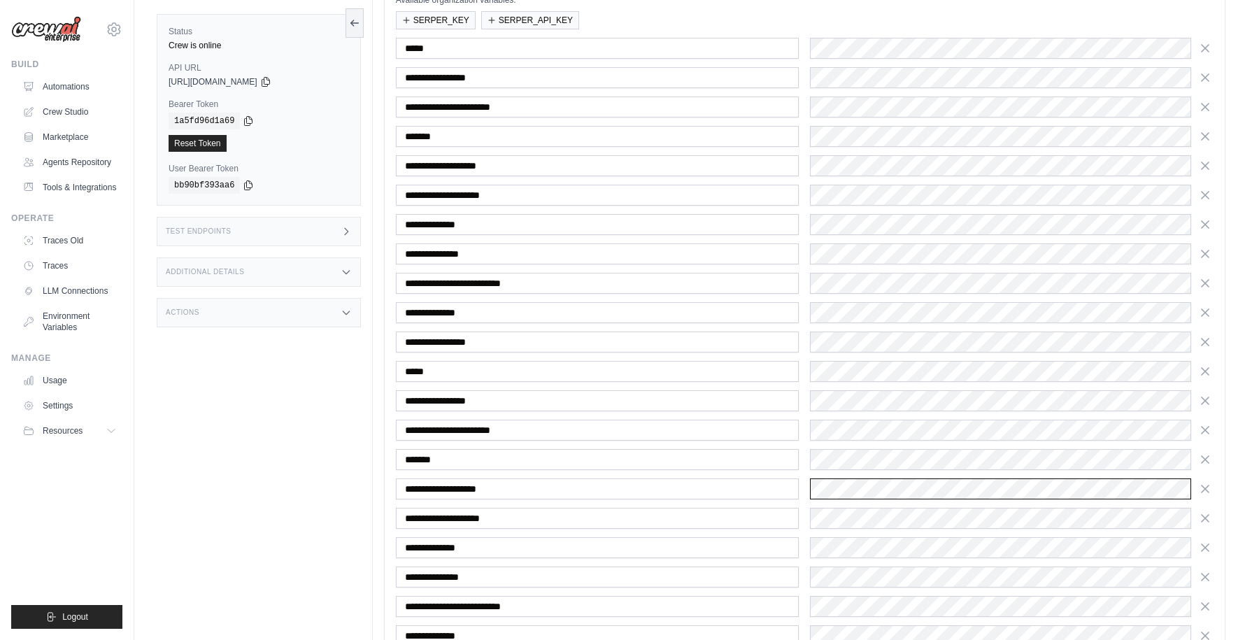
scroll to position [364, 0]
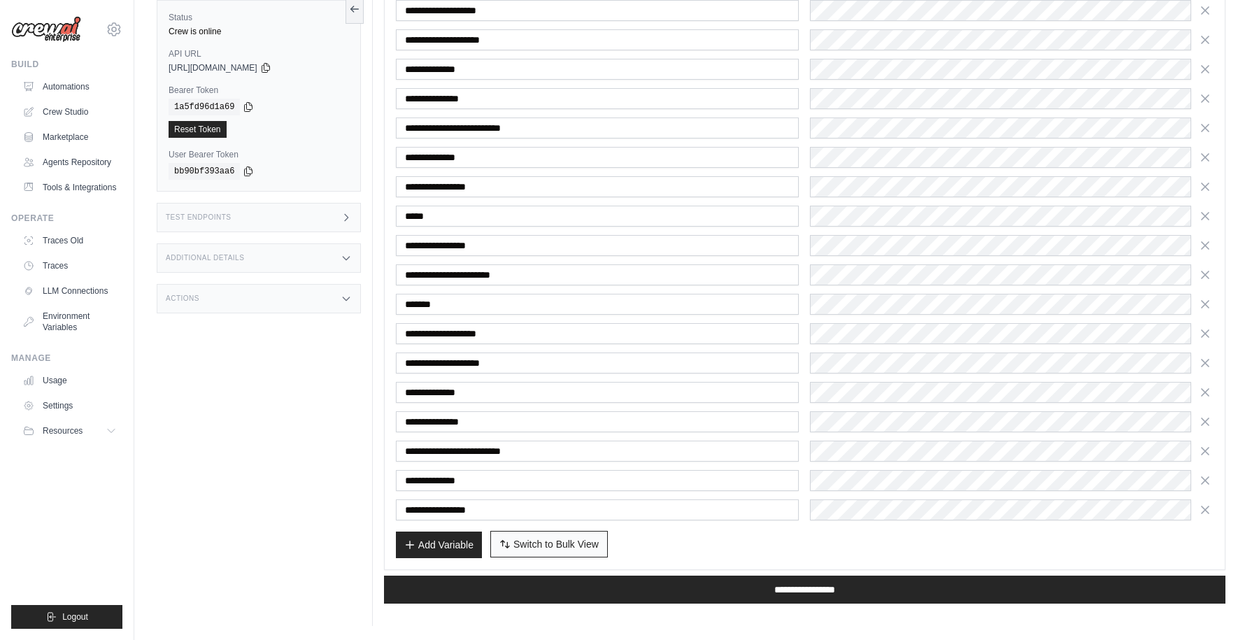
click at [549, 544] on span "Switch to Bulk View" at bounding box center [555, 544] width 85 height 14
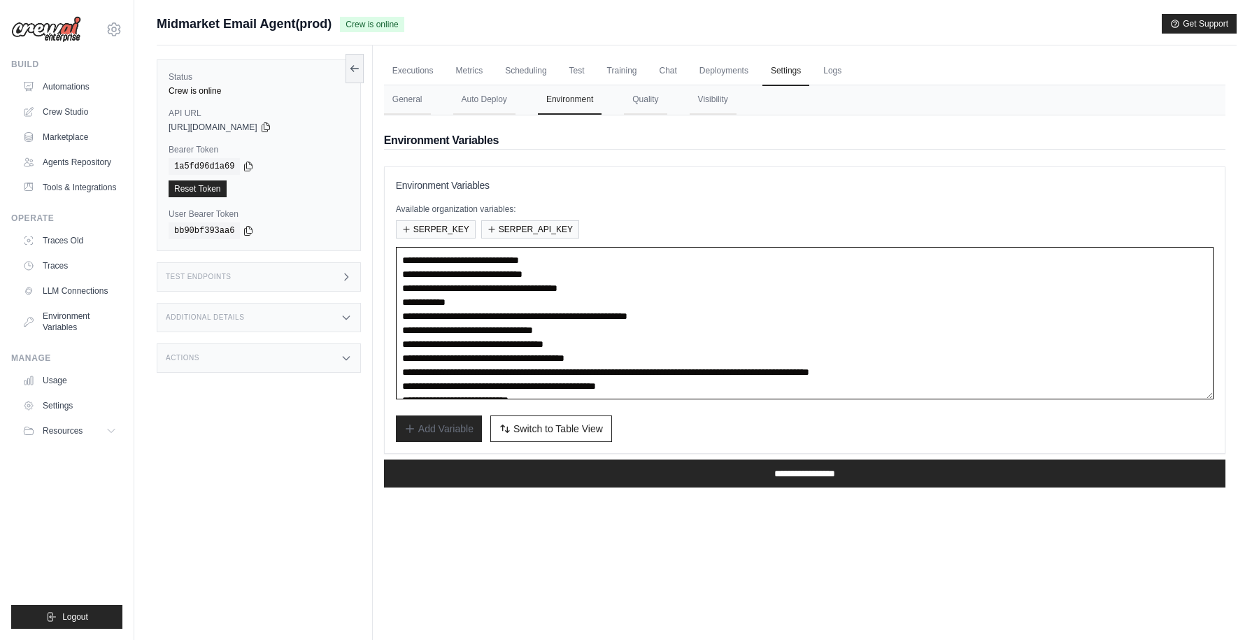
drag, startPoint x: 527, startPoint y: 315, endPoint x: 800, endPoint y: 315, distance: 272.8
click at [800, 315] on textarea "**********" at bounding box center [805, 323] width 818 height 152
paste textarea
type textarea "**********"
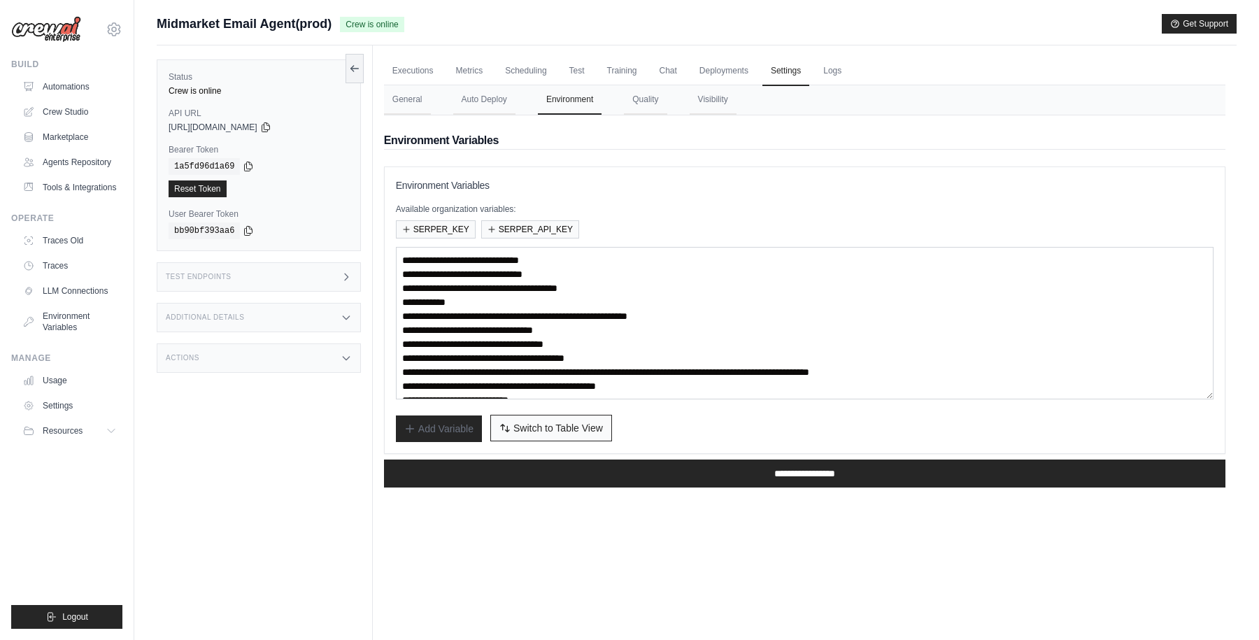
click at [571, 430] on span "Switch to Table View" at bounding box center [558, 428] width 90 height 14
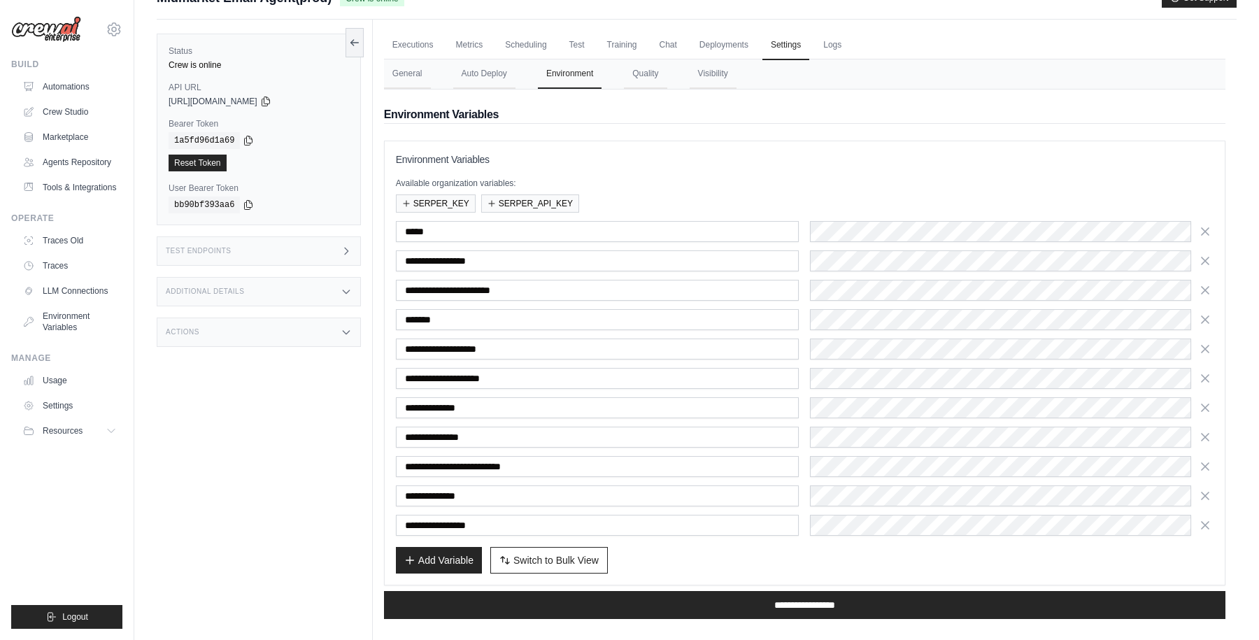
scroll to position [59, 0]
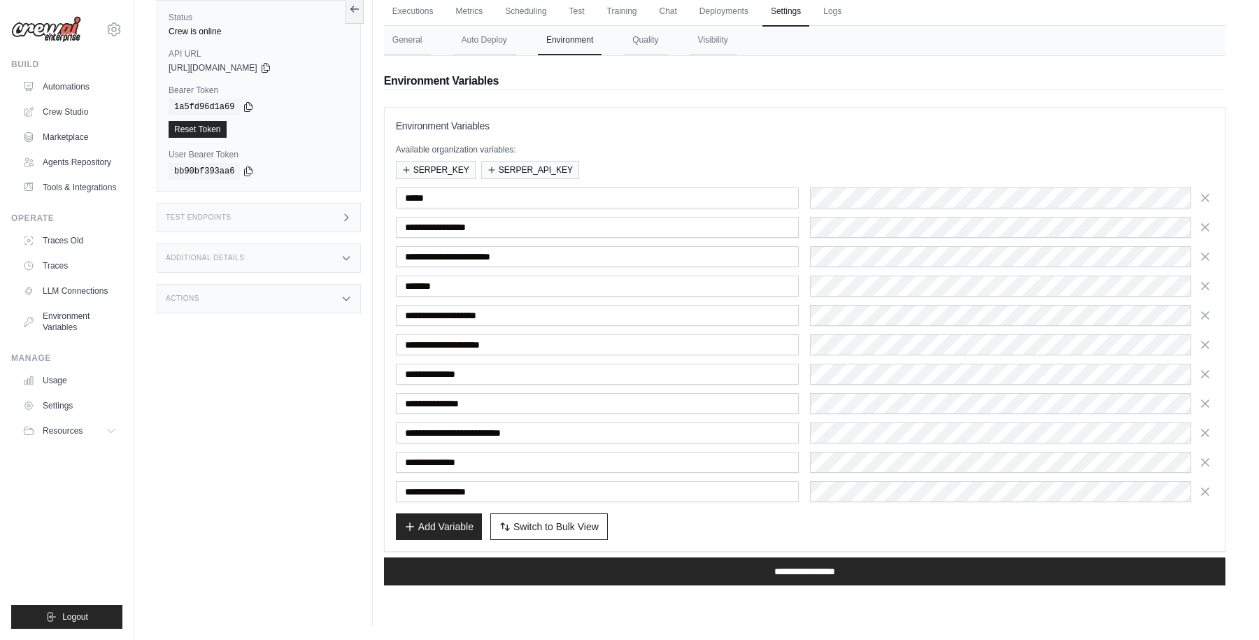
click at [727, 523] on div "Add Variable Switch to Bulk View Switch to Table View" at bounding box center [805, 526] width 818 height 27
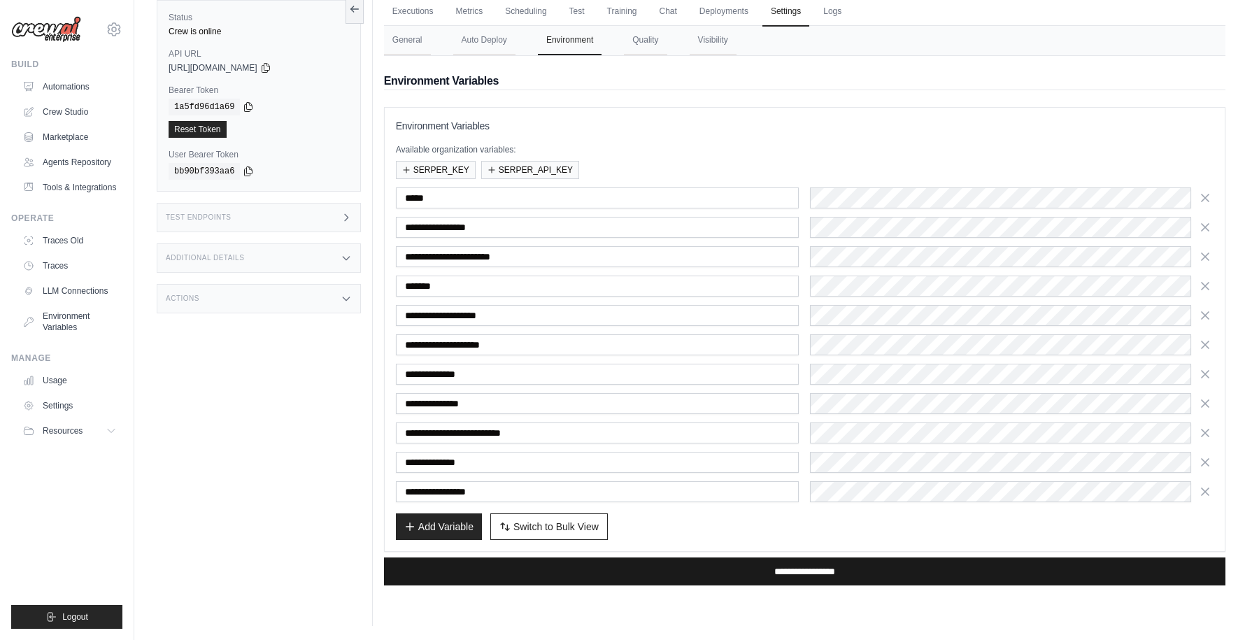
click at [747, 567] on input "**********" at bounding box center [805, 572] width 842 height 28
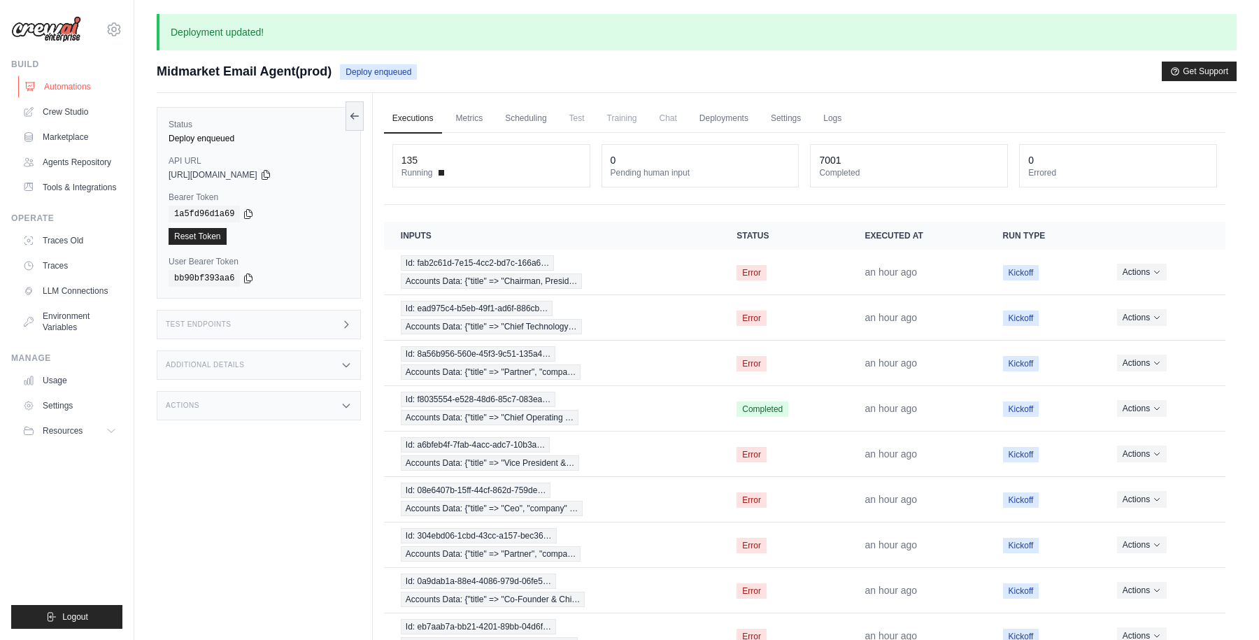
click at [64, 83] on link "Automations" at bounding box center [71, 87] width 106 height 22
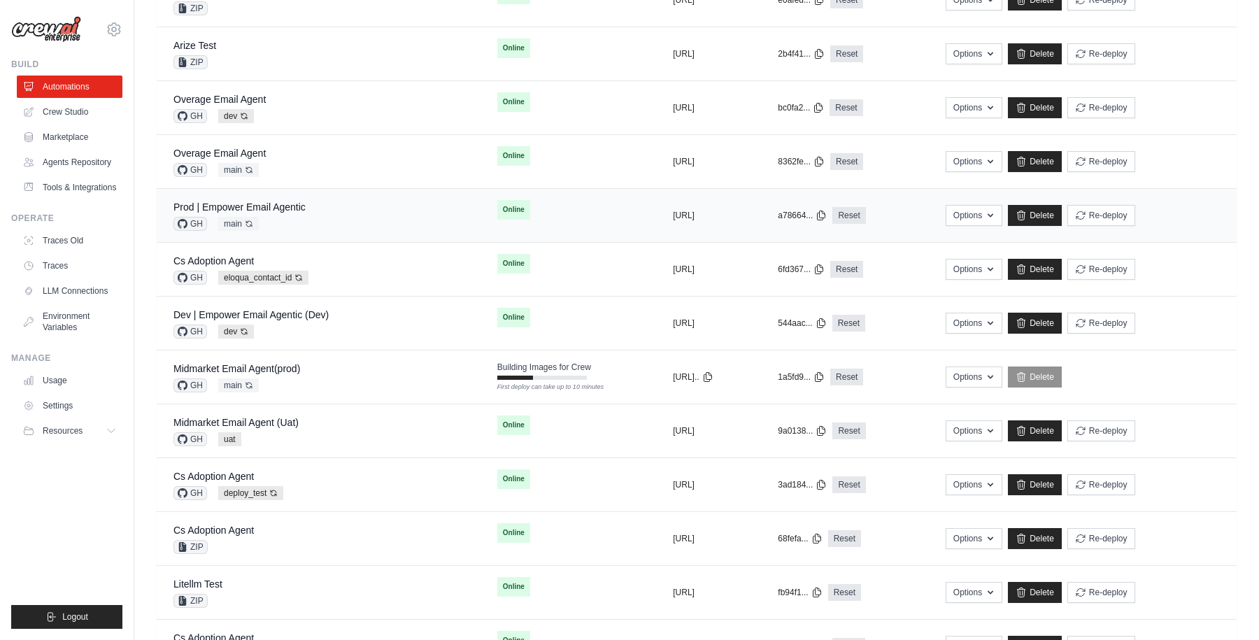
scroll to position [368, 0]
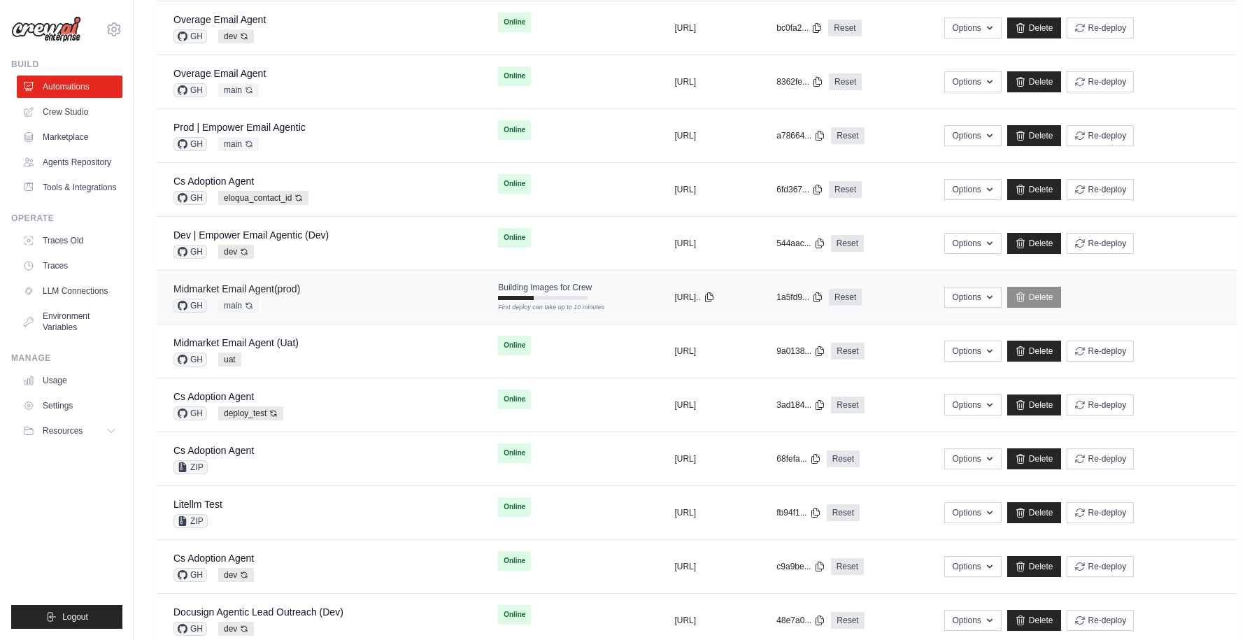
click at [281, 288] on link "Midmarket Email Agent(prod)" at bounding box center [236, 288] width 127 height 11
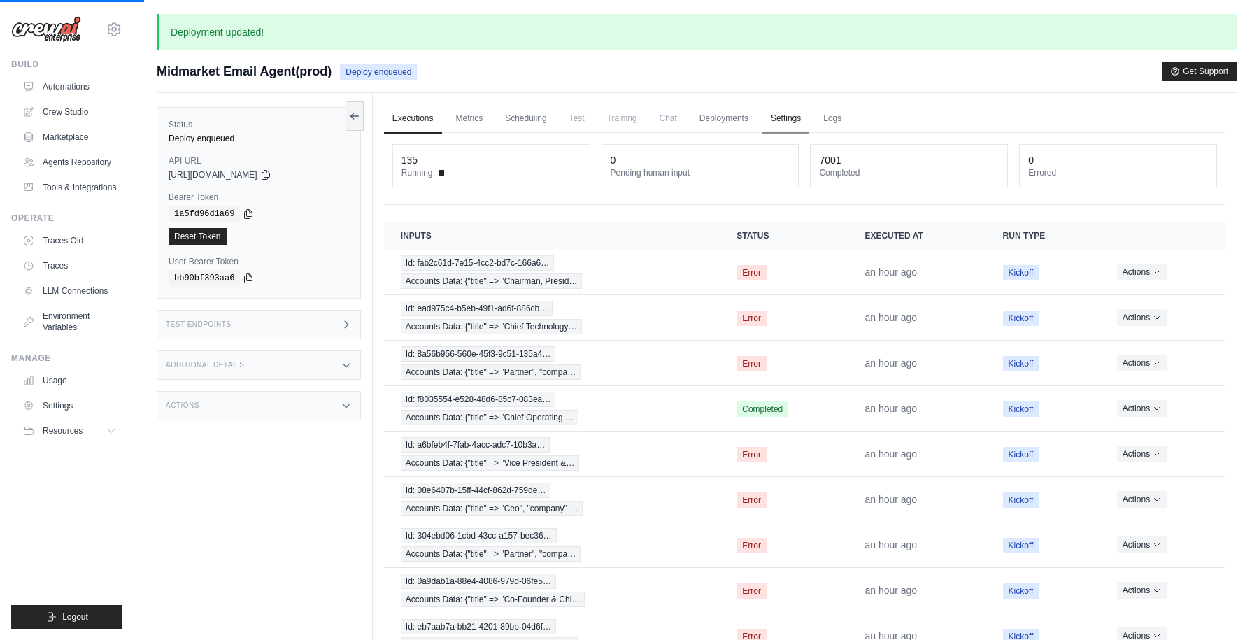
click at [786, 121] on link "Settings" at bounding box center [785, 118] width 47 height 29
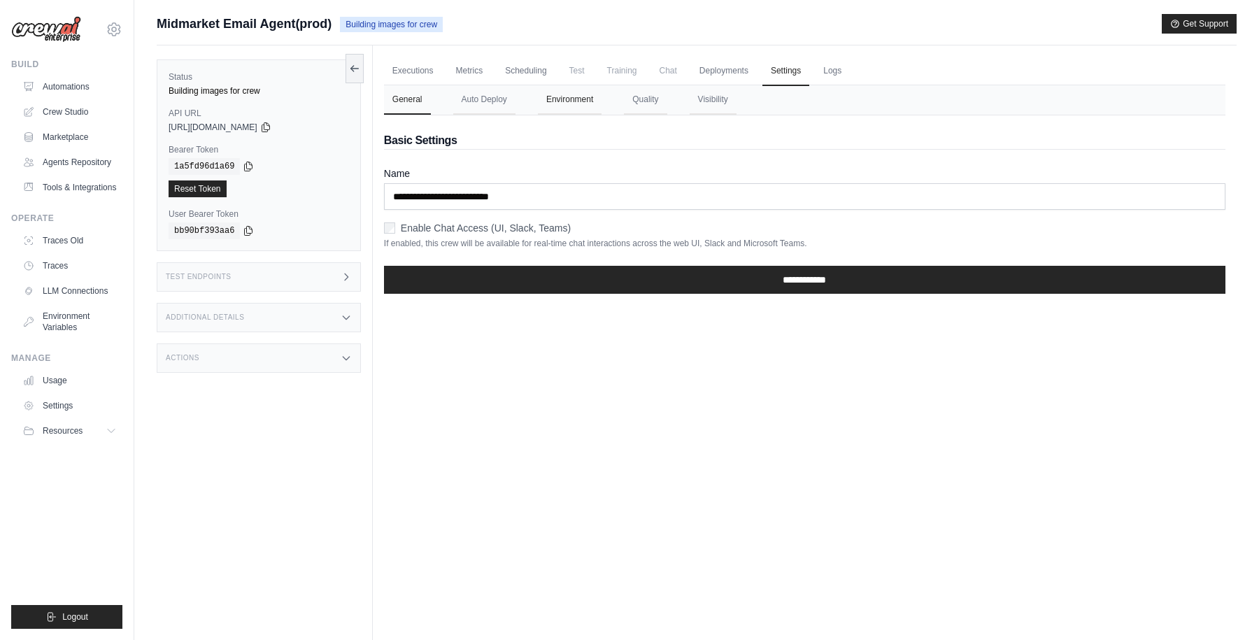
click at [582, 105] on button "Environment" at bounding box center [570, 99] width 64 height 29
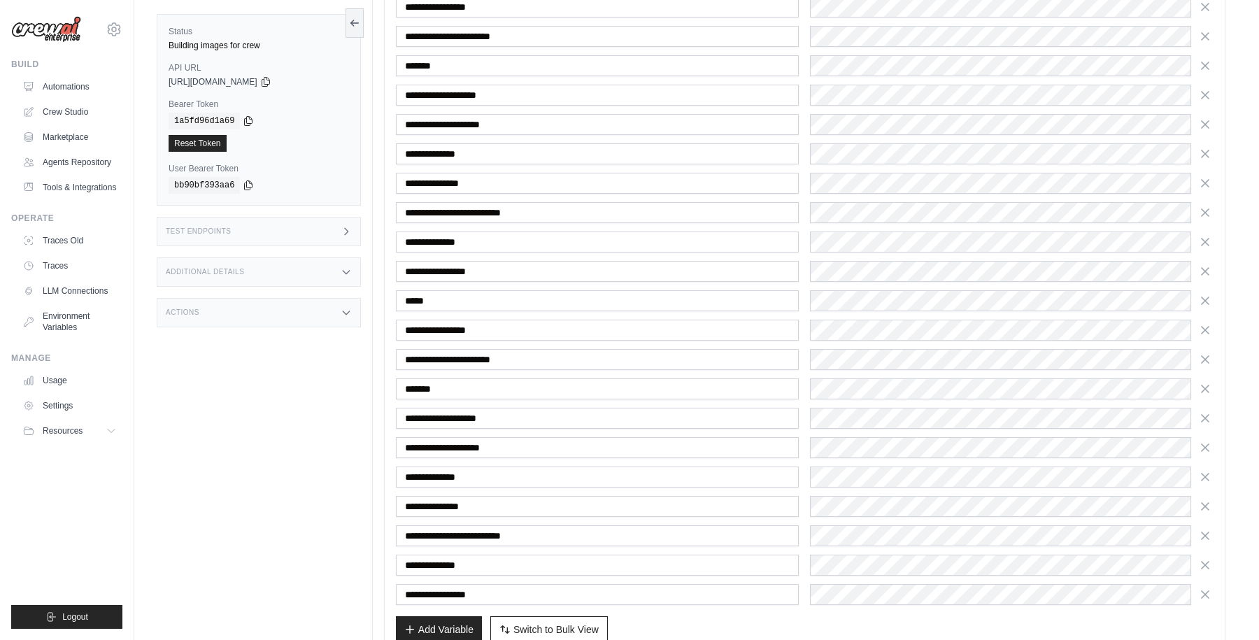
scroll to position [634, 0]
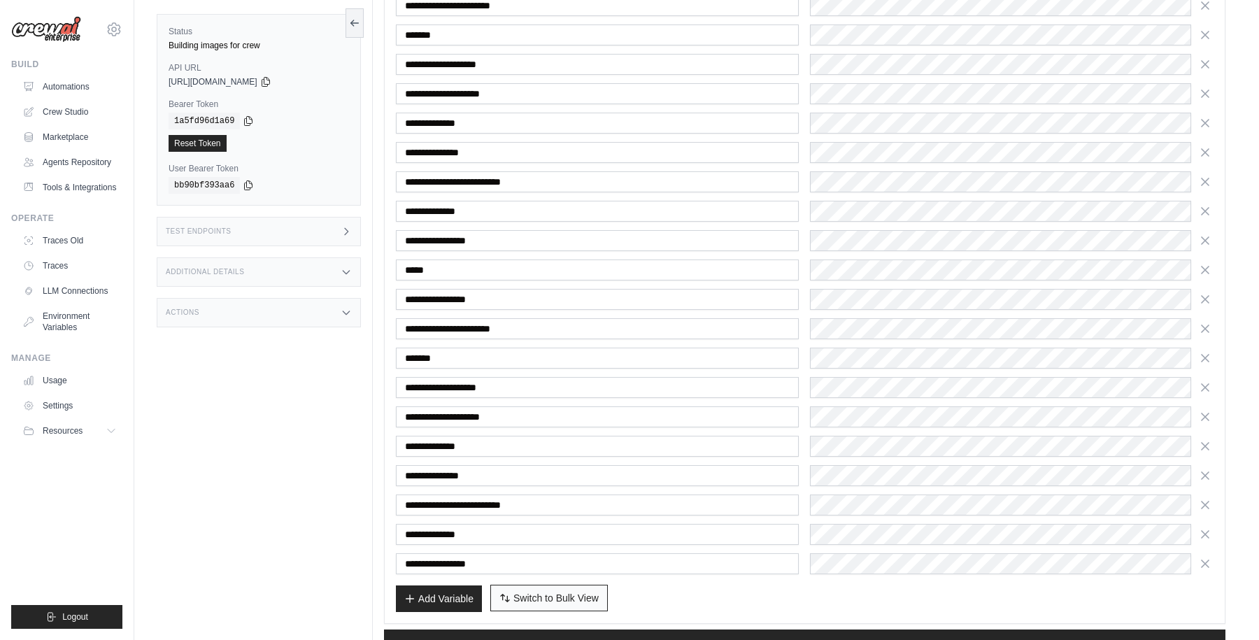
click at [562, 595] on span "Switch to Bulk View" at bounding box center [555, 598] width 85 height 14
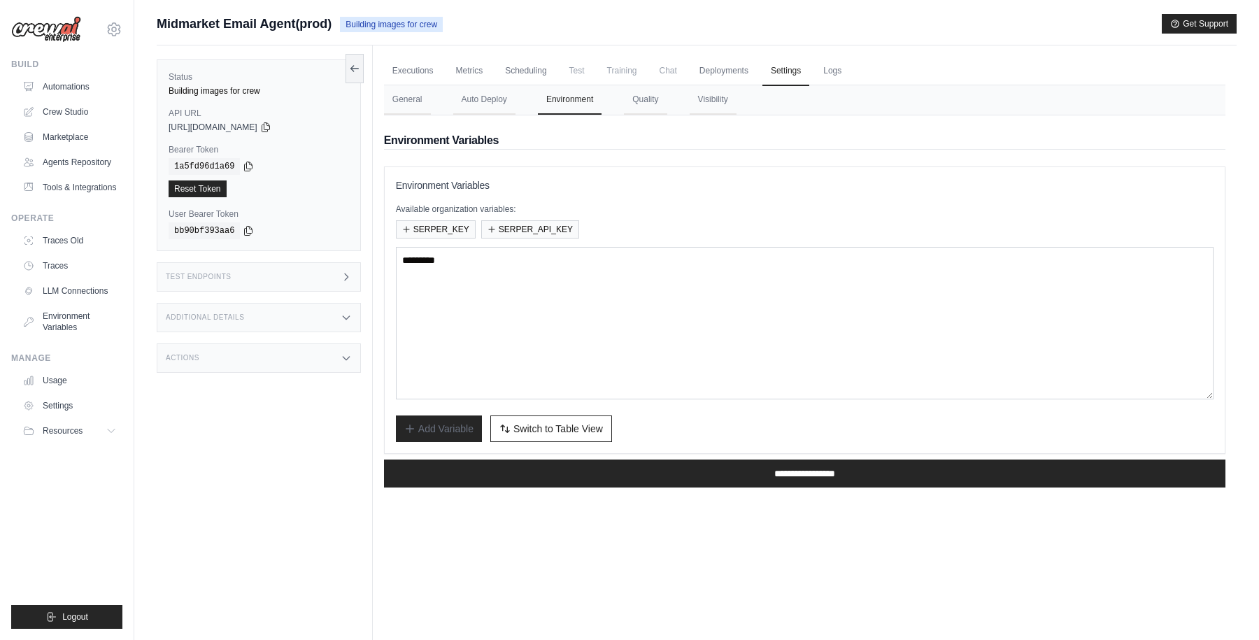
drag, startPoint x: 344, startPoint y: 22, endPoint x: 490, endPoint y: 22, distance: 145.5
click at [490, 22] on div "Midmarket Email Agent(prod) Building images for crew Get Support" at bounding box center [697, 24] width 1080 height 20
click at [70, 84] on link "Automations" at bounding box center [71, 87] width 106 height 22
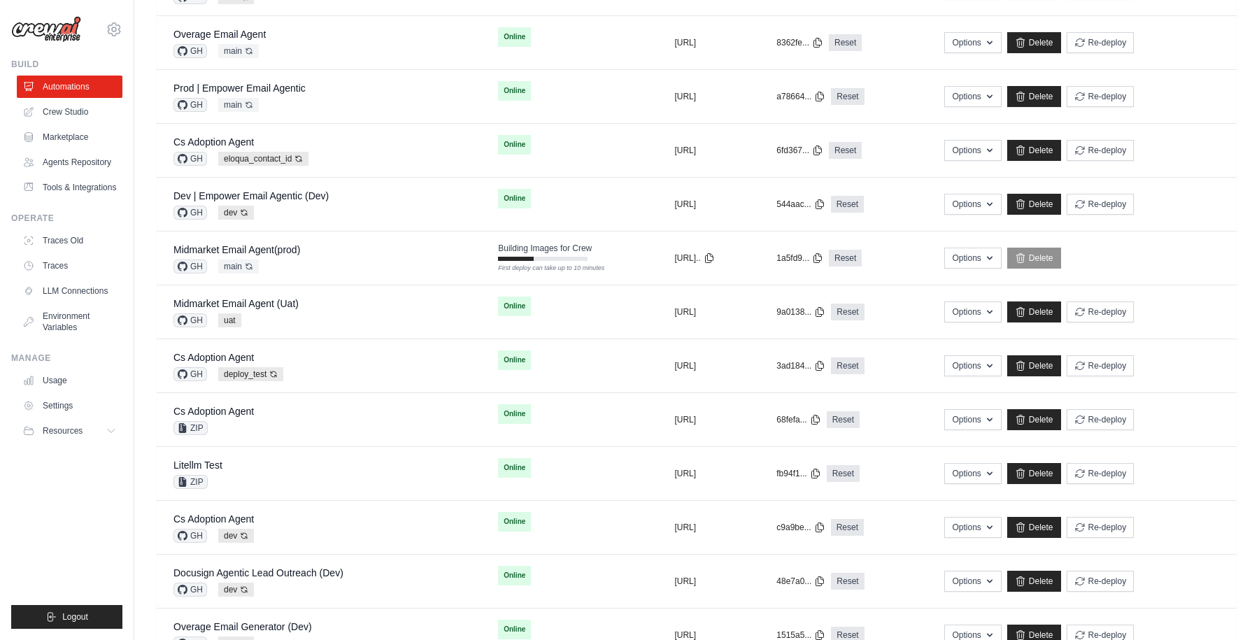
scroll to position [422, 0]
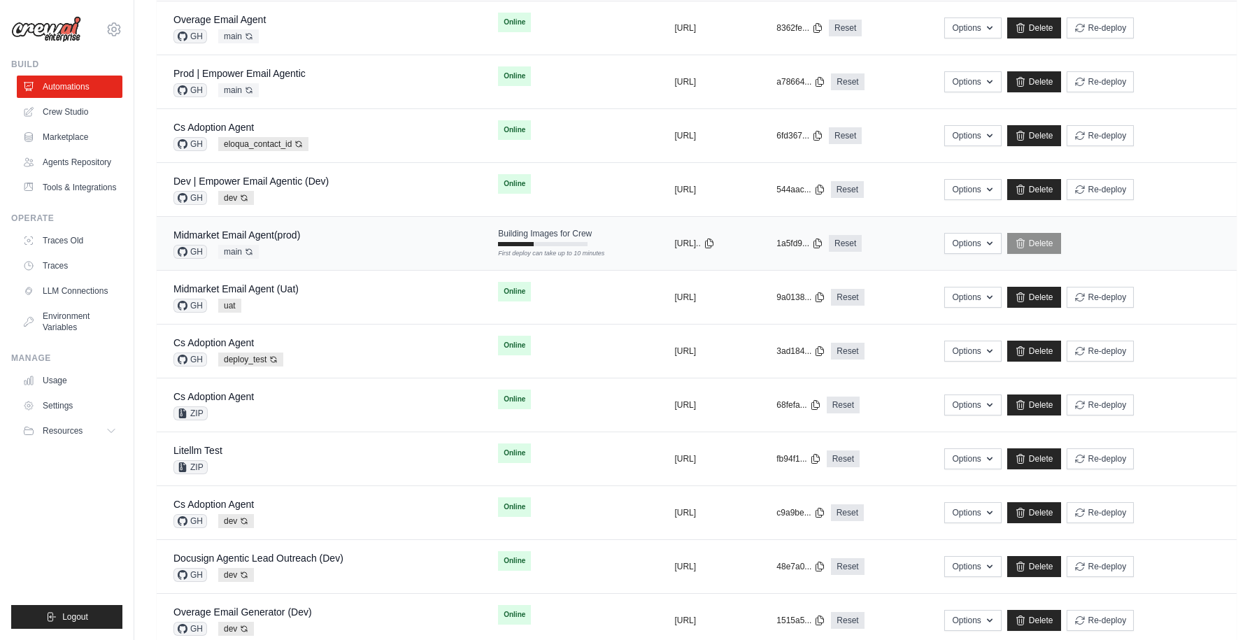
click at [344, 246] on div "Midmarket Email Agent(prod) GH main Auto-deploy enabled" at bounding box center [318, 243] width 291 height 31
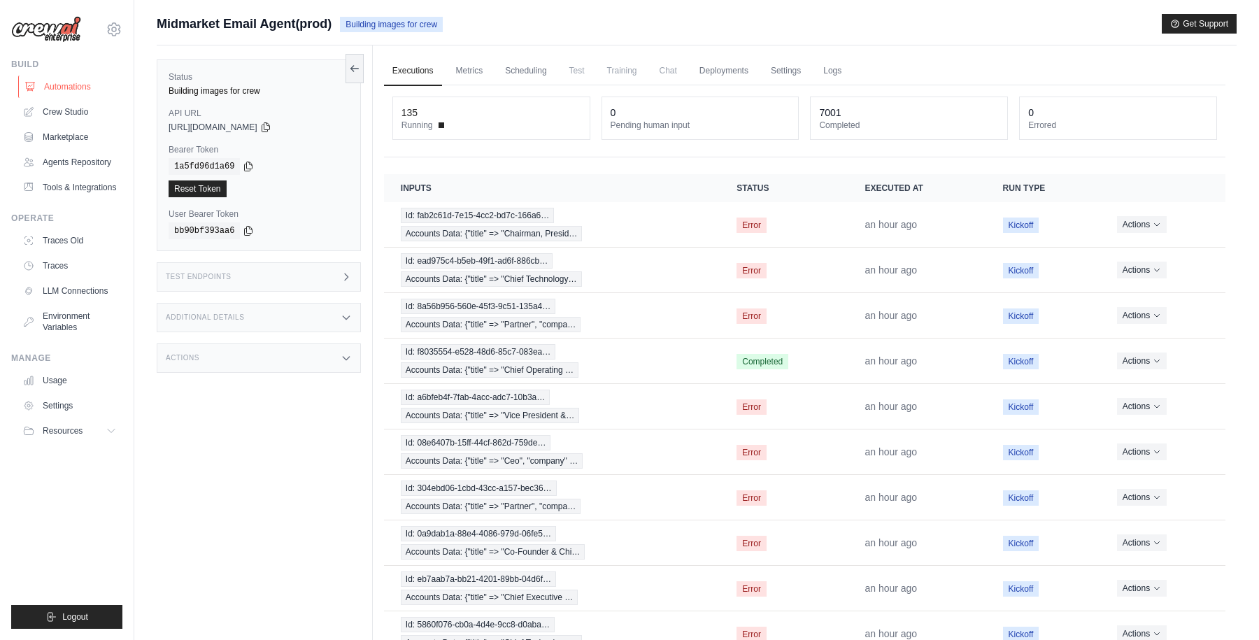
click at [77, 78] on link "Automations" at bounding box center [71, 87] width 106 height 22
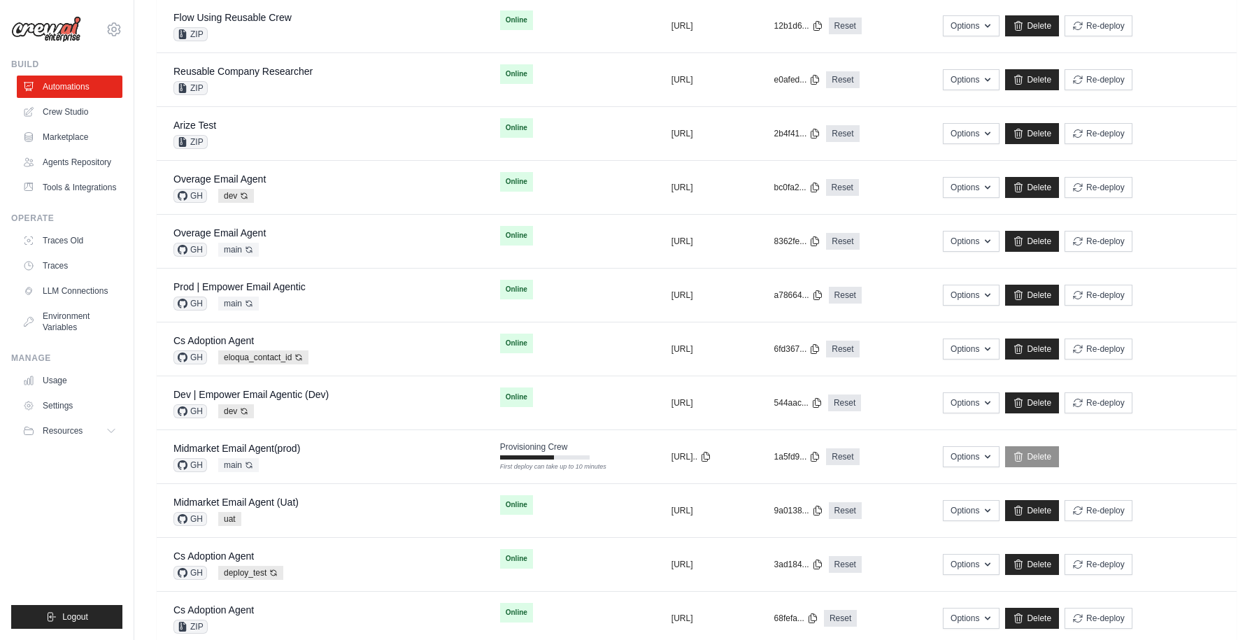
scroll to position [180, 0]
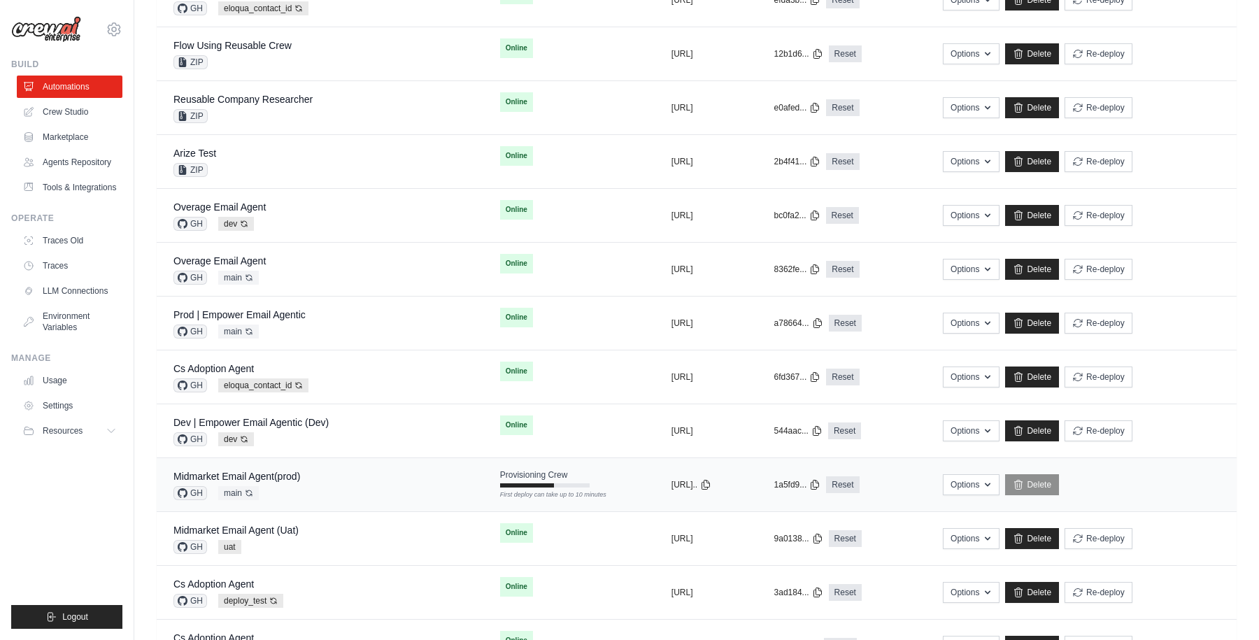
click at [385, 483] on div "Midmarket Email Agent(prod) GH main Auto-deploy enabled" at bounding box center [319, 484] width 293 height 31
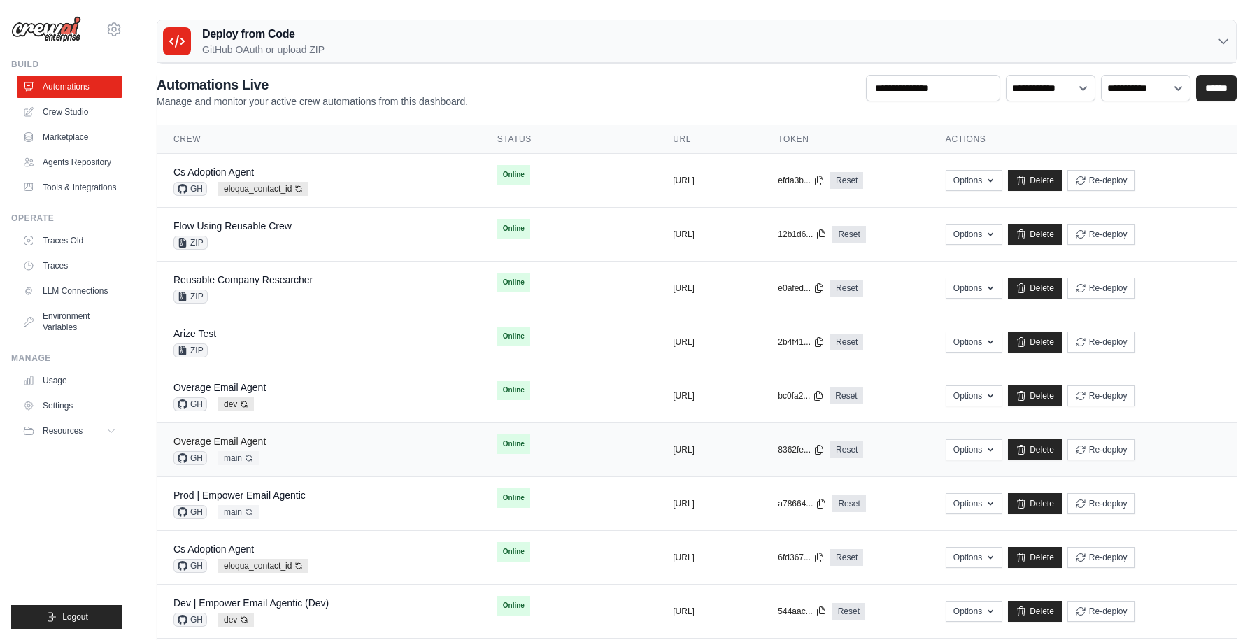
click at [248, 439] on link "Overage Email Agent" at bounding box center [219, 441] width 92 height 11
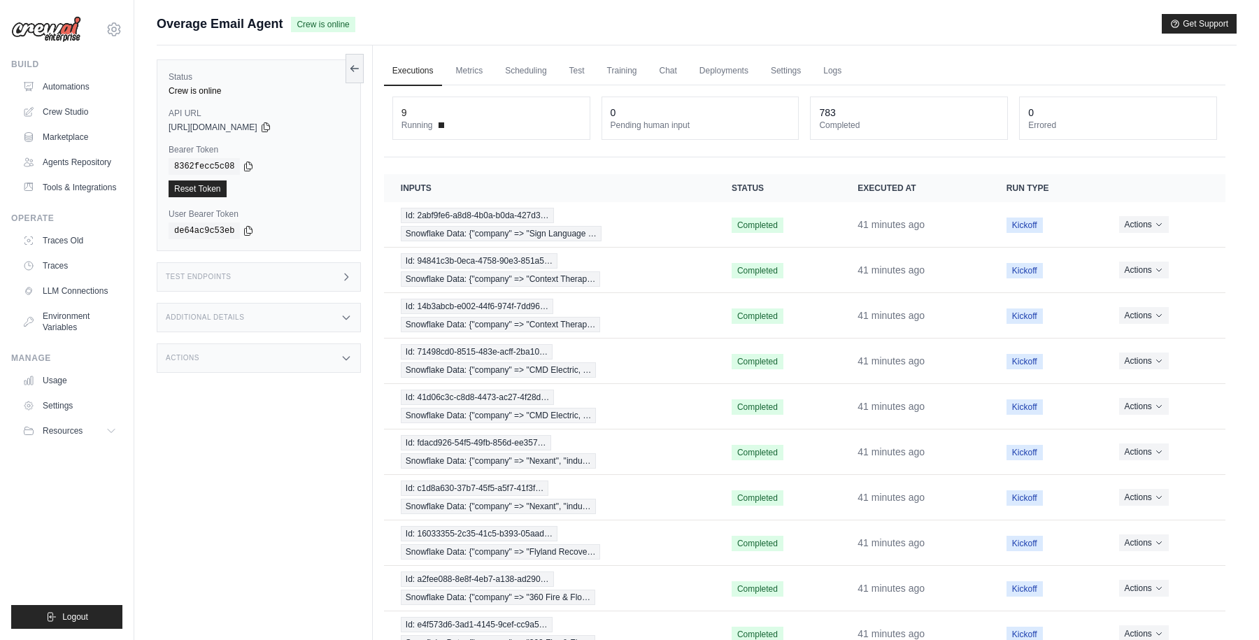
drag, startPoint x: 156, startPoint y: 23, endPoint x: 317, endPoint y: 23, distance: 160.9
click at [317, 23] on div "Overage Email Agent Crew is online" at bounding box center [256, 24] width 199 height 20
click at [404, 20] on div "Overage Email Agent Crew is online Get Support" at bounding box center [697, 24] width 1080 height 20
drag, startPoint x: 158, startPoint y: 26, endPoint x: 283, endPoint y: 25, distance: 125.2
click at [283, 25] on div "Overage Email Agent Crew is online" at bounding box center [256, 24] width 199 height 20
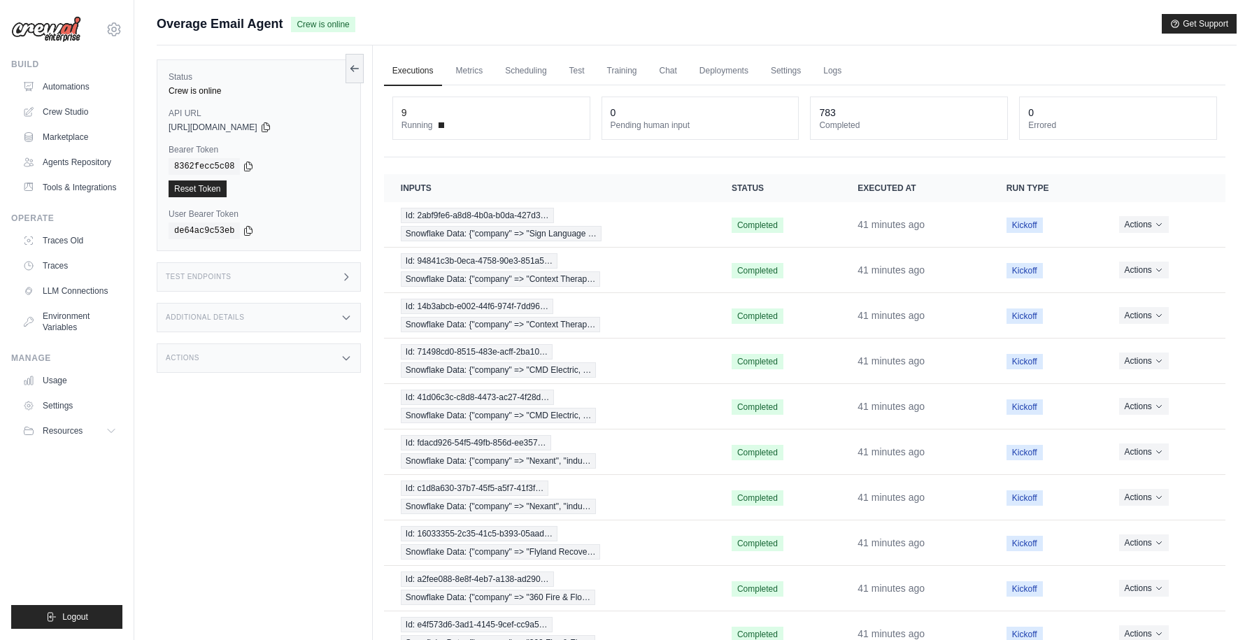
click at [245, 31] on span "Overage Email Agent" at bounding box center [220, 24] width 126 height 20
drag, startPoint x: 157, startPoint y: 23, endPoint x: 281, endPoint y: 23, distance: 123.1
click at [281, 23] on span "Overage Email Agent" at bounding box center [220, 24] width 126 height 20
click at [257, 23] on span "Overage Email Agent" at bounding box center [220, 24] width 126 height 20
drag, startPoint x: 160, startPoint y: 23, endPoint x: 308, endPoint y: 23, distance: 147.6
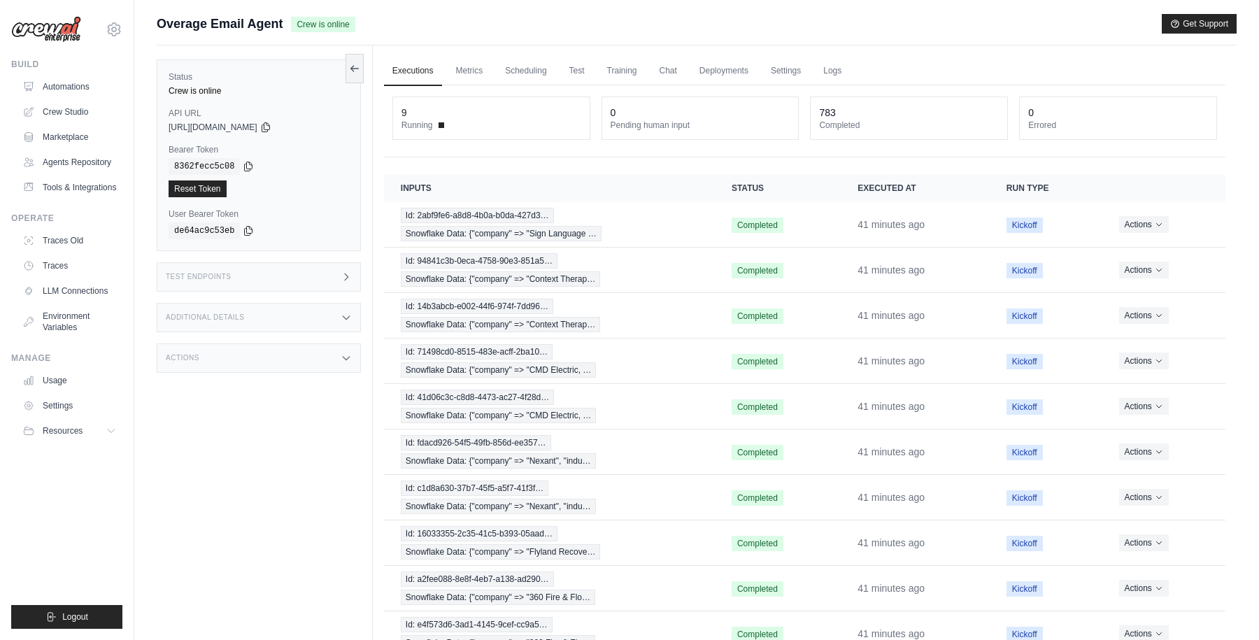
click at [308, 23] on div "Overage Email Agent Crew is online" at bounding box center [256, 24] width 199 height 20
click at [276, 29] on span "Overage Email Agent" at bounding box center [220, 24] width 126 height 20
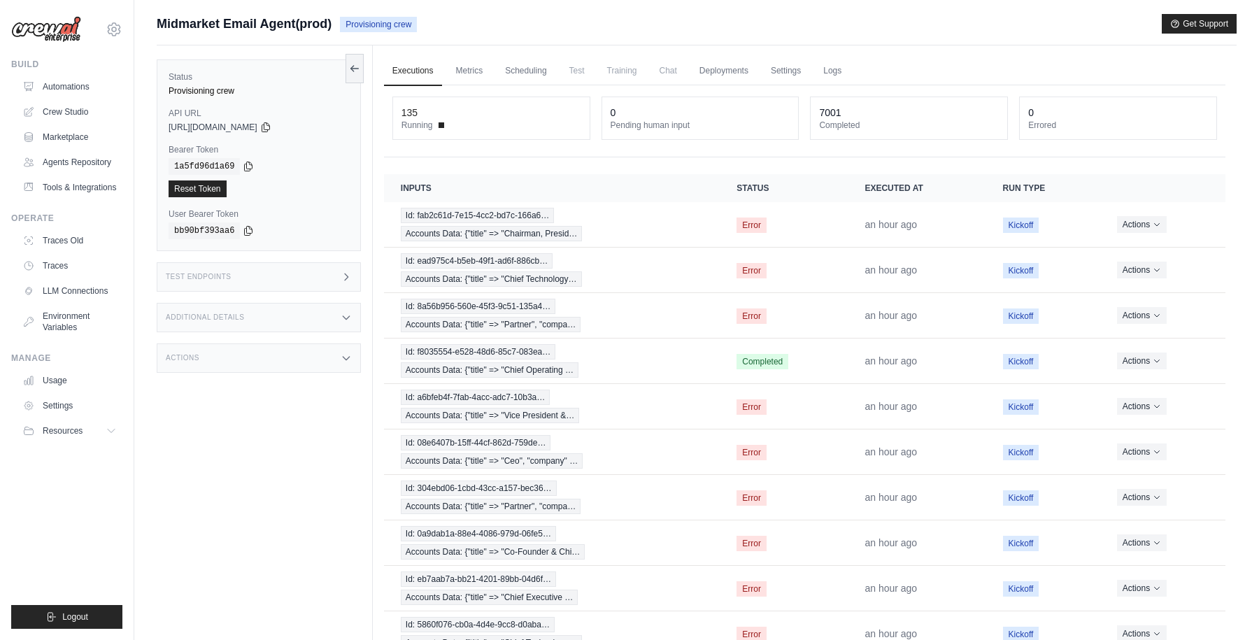
click at [501, 23] on div "Midmarket Email Agent(prod) Provisioning crew Get Support" at bounding box center [697, 24] width 1080 height 20
click at [484, 20] on div "Midmarket Email Agent(prod) Provisioning crew Get Support" at bounding box center [697, 24] width 1080 height 20
drag, startPoint x: 341, startPoint y: 17, endPoint x: 476, endPoint y: 15, distance: 135.0
click at [476, 20] on div "Midmarket Email Agent(prod) Provisioning crew Get Support" at bounding box center [697, 24] width 1080 height 20
click at [476, 15] on div "Midmarket Email Agent(prod) Provisioning crew Get Support" at bounding box center [697, 24] width 1080 height 20
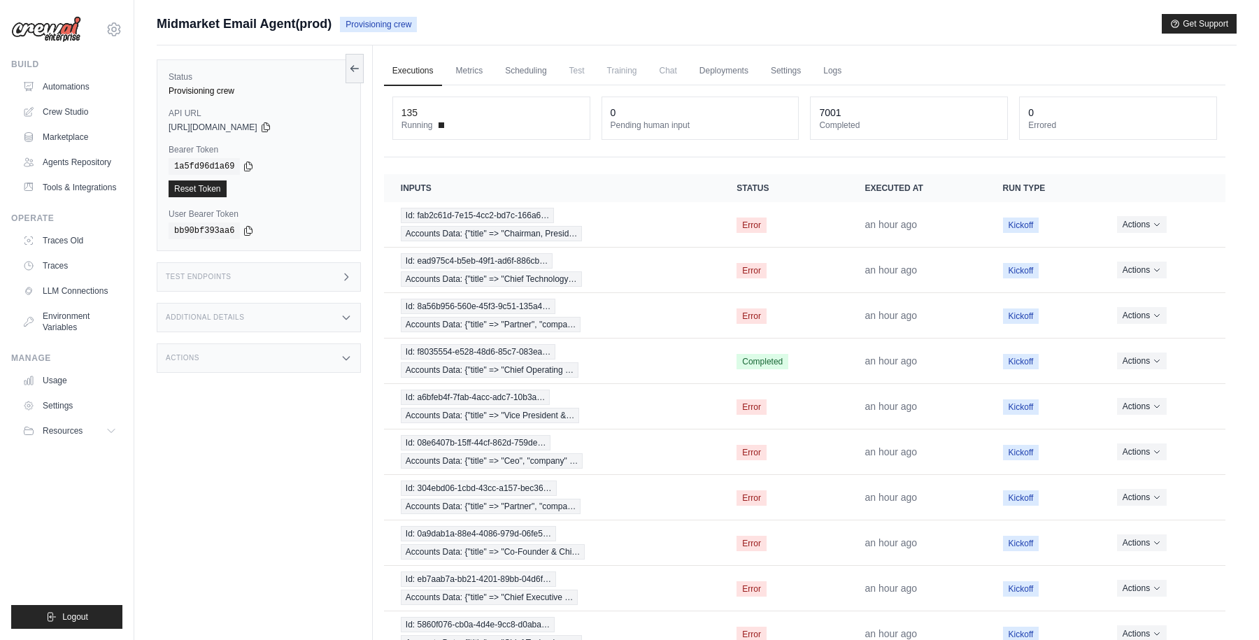
click at [299, 404] on div "Status Provisioning crew API URL copied [URL][DOMAIN_NAME] Bearer Token copied …" at bounding box center [265, 365] width 216 height 640
click at [83, 518] on ul "Build Automations Crew Studio Marketplace Agents Repository Resources Blog" at bounding box center [66, 344] width 111 height 570
click at [69, 84] on link "Automations" at bounding box center [71, 87] width 106 height 22
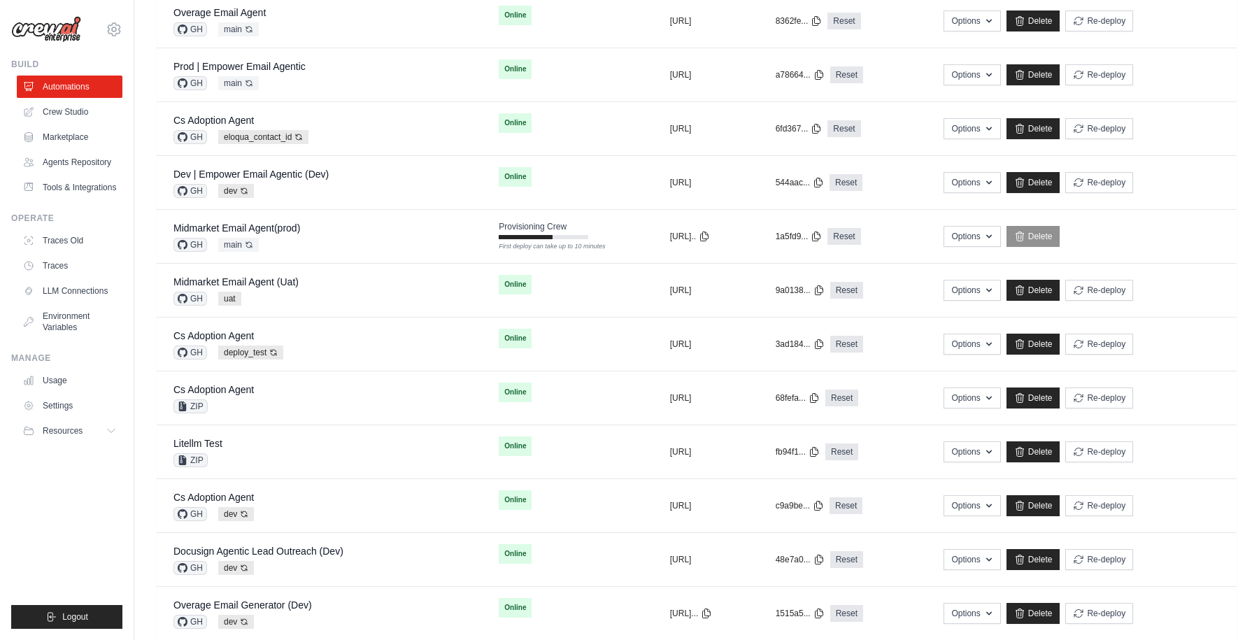
scroll to position [457, 0]
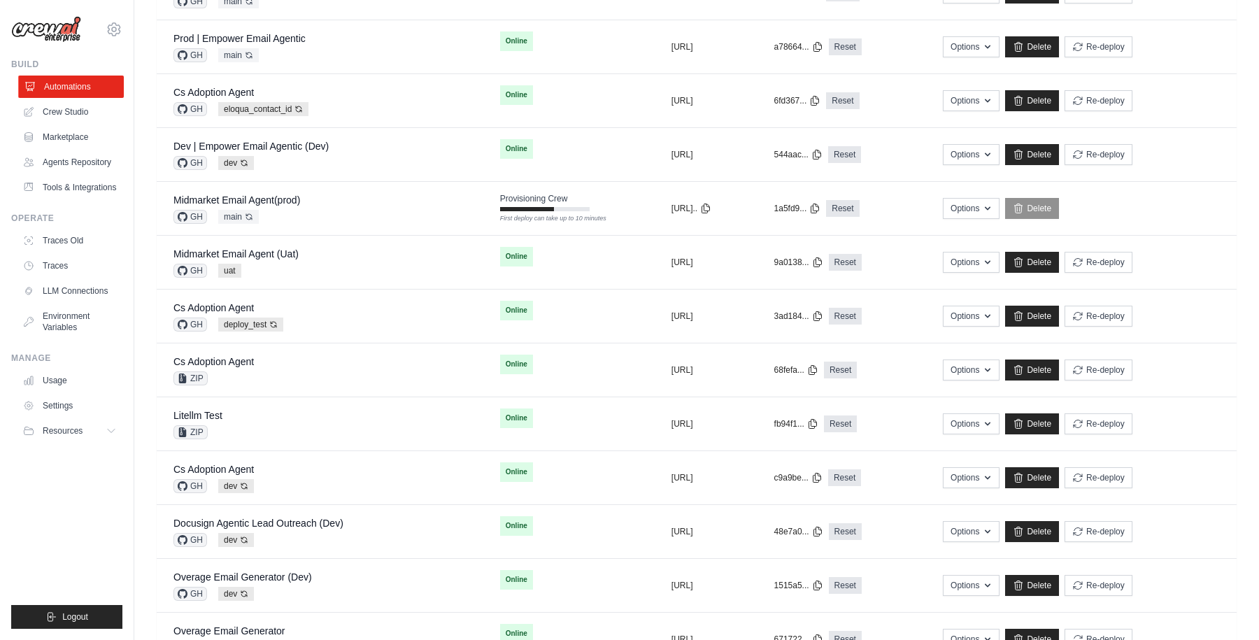
click at [89, 84] on link "Automations" at bounding box center [71, 87] width 106 height 22
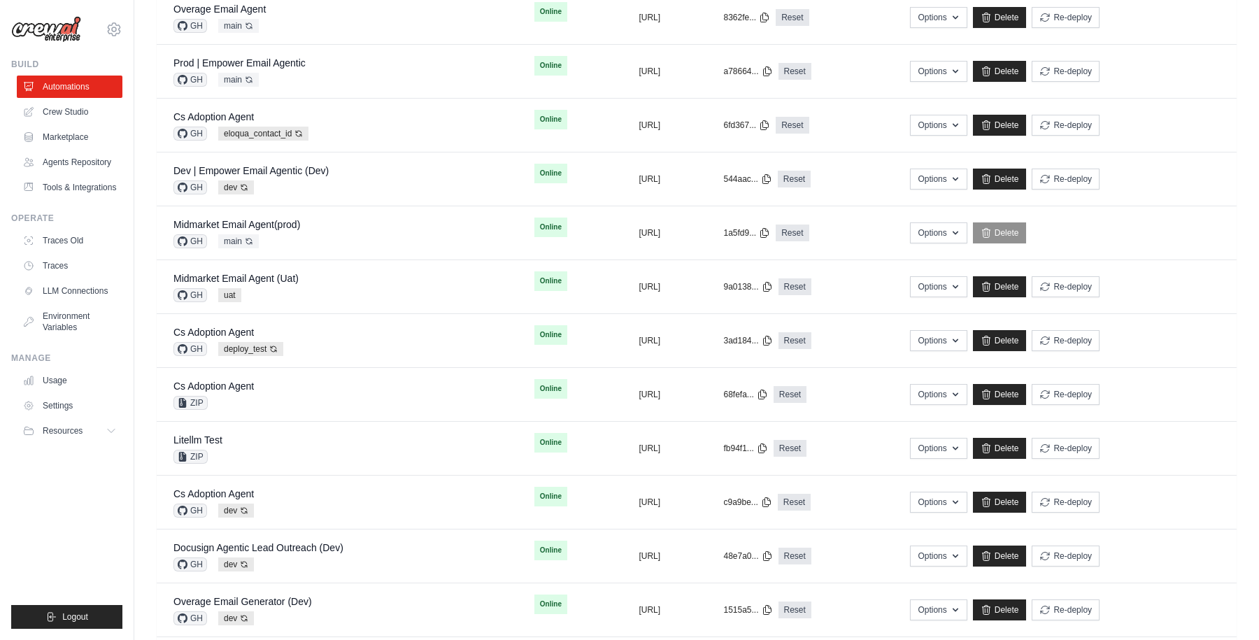
scroll to position [457, 0]
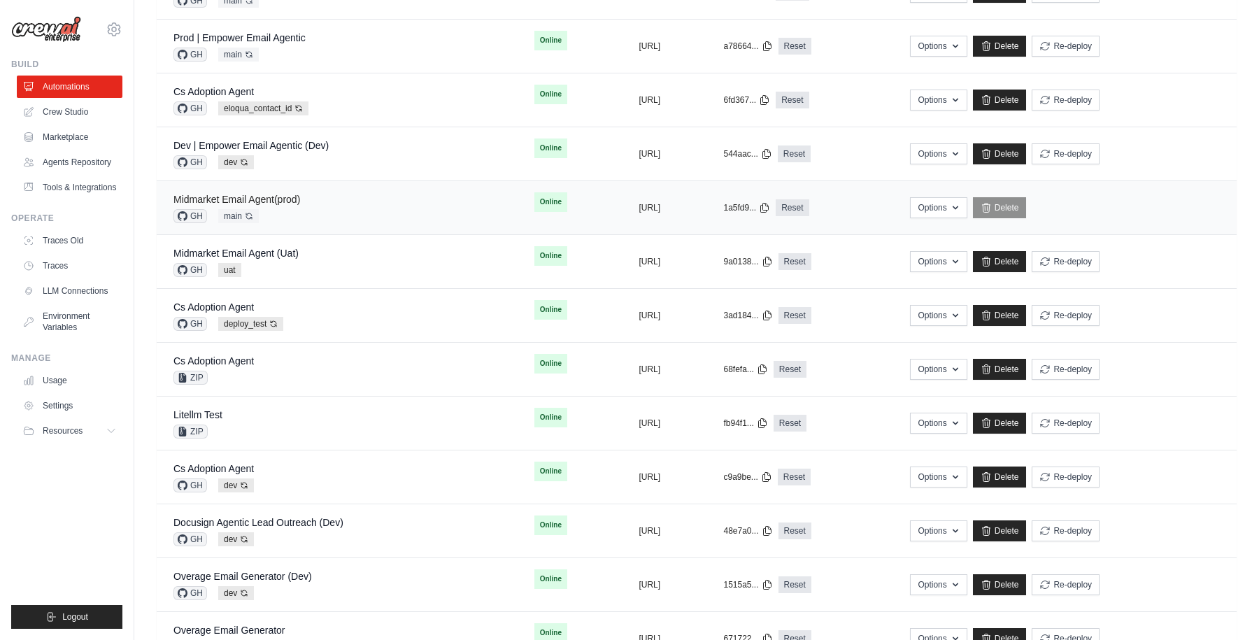
click at [288, 195] on link "Midmarket Email Agent(prod)" at bounding box center [236, 199] width 127 height 11
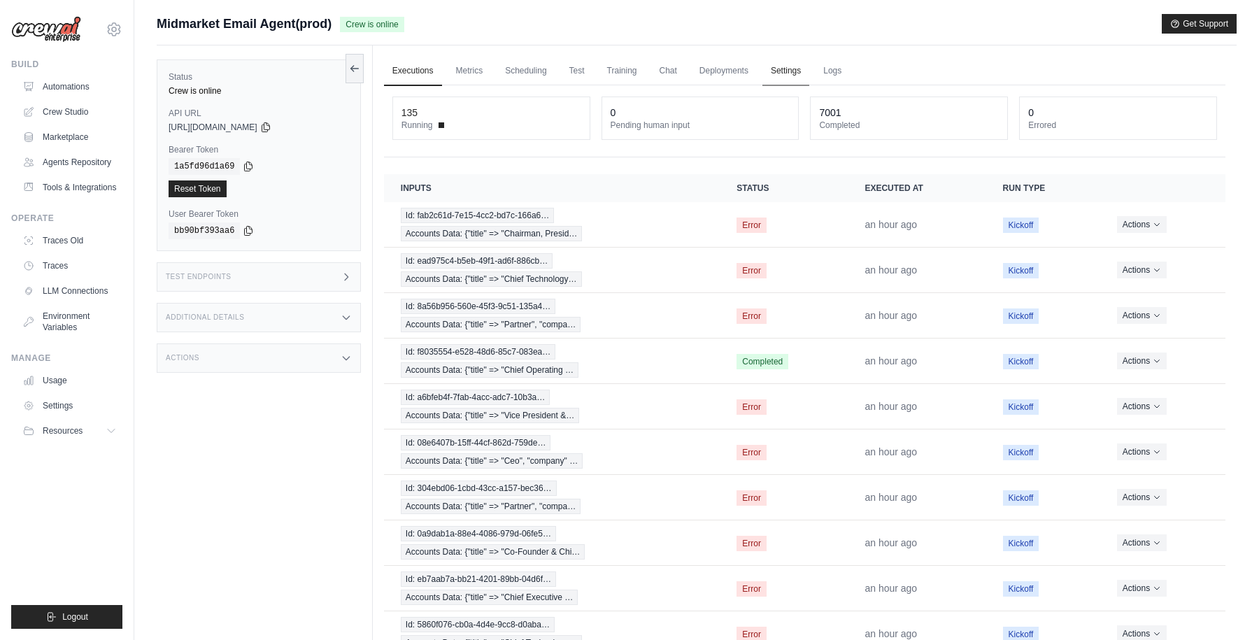
click at [784, 68] on link "Settings" at bounding box center [785, 71] width 47 height 29
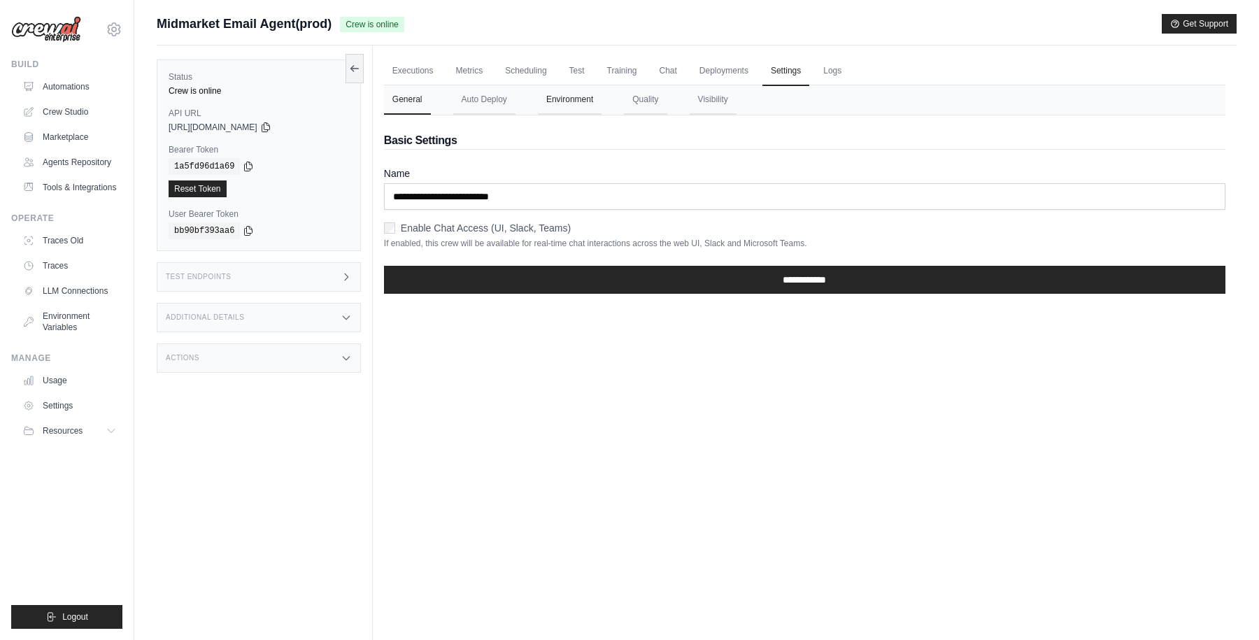
click at [570, 101] on button "Environment" at bounding box center [570, 99] width 64 height 29
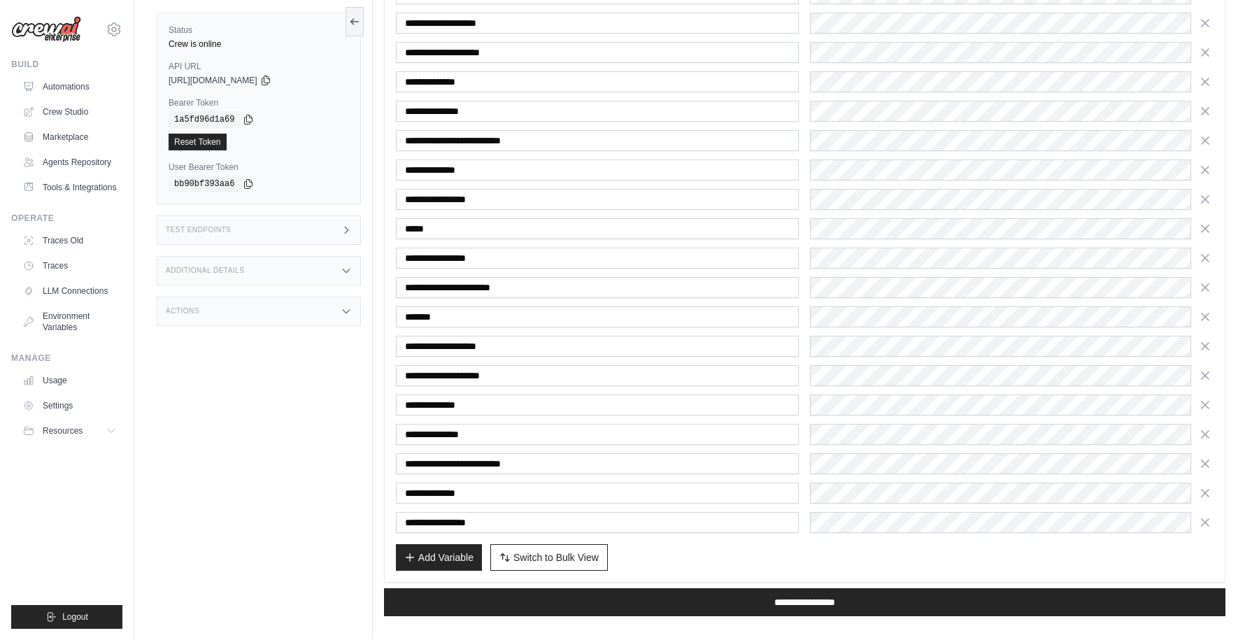
scroll to position [688, 0]
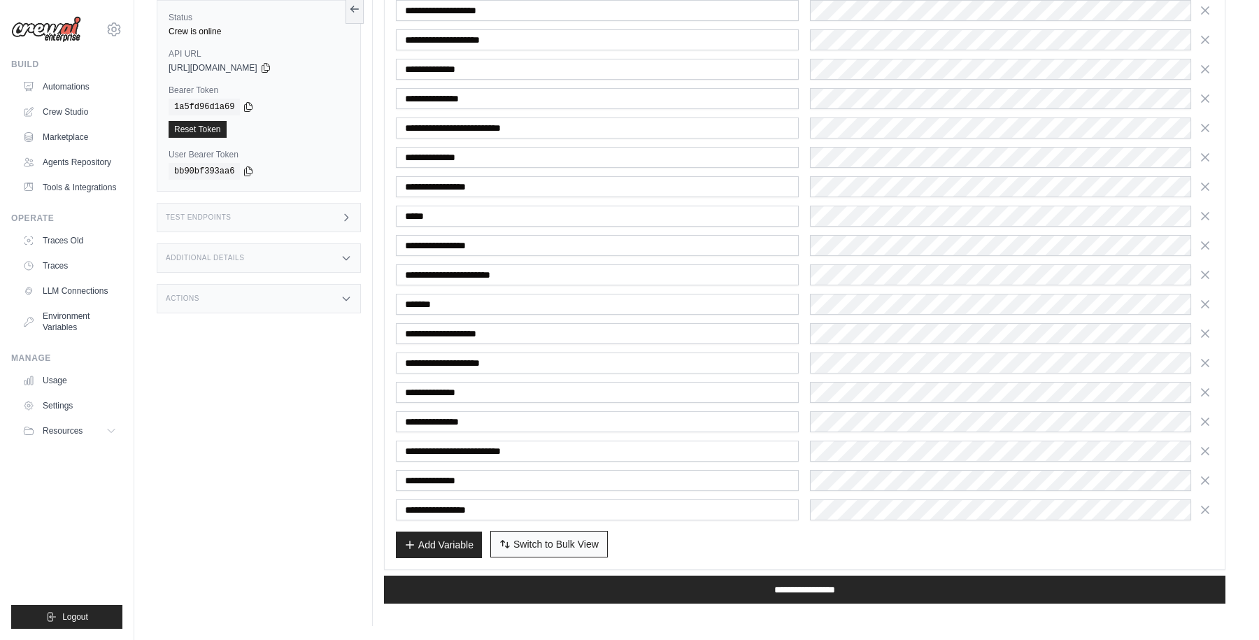
click at [561, 544] on span "Switch to Bulk View" at bounding box center [555, 544] width 85 height 14
type textarea "**********"
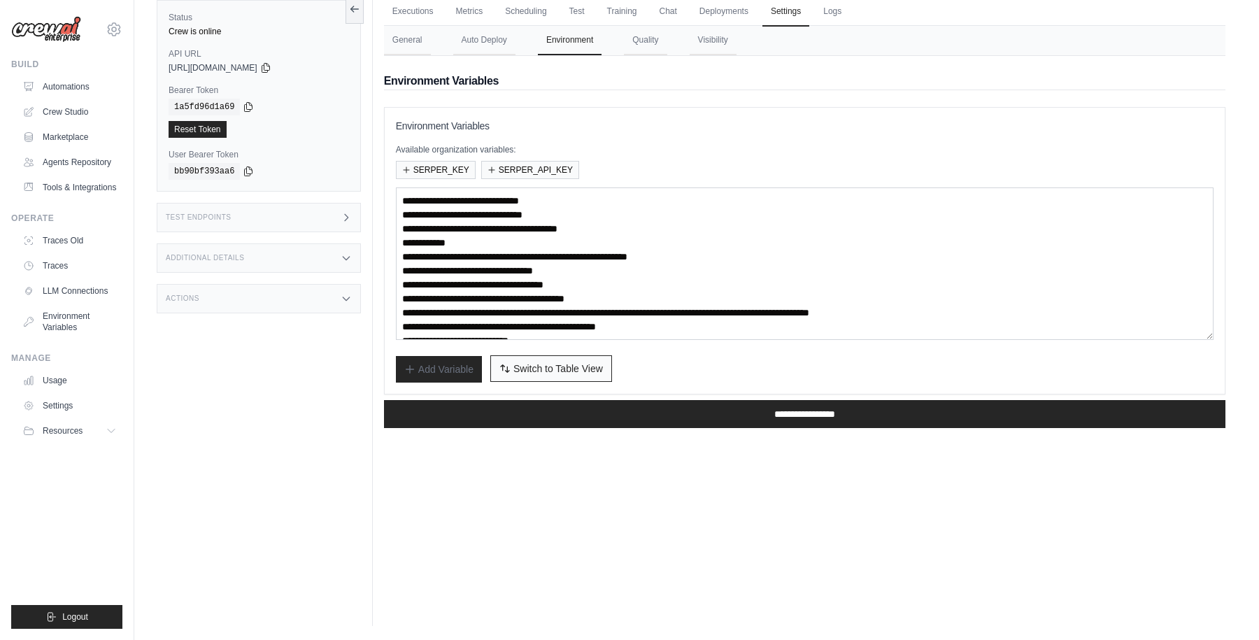
scroll to position [0, 0]
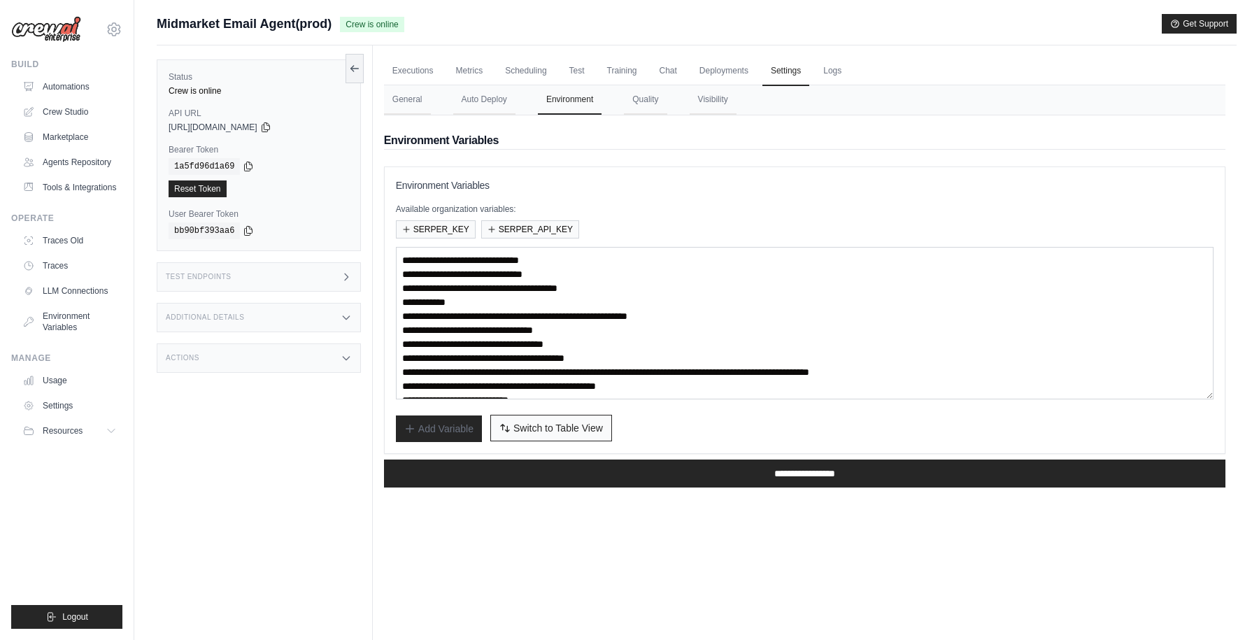
click at [557, 429] on span "Switch to Table View" at bounding box center [558, 428] width 90 height 14
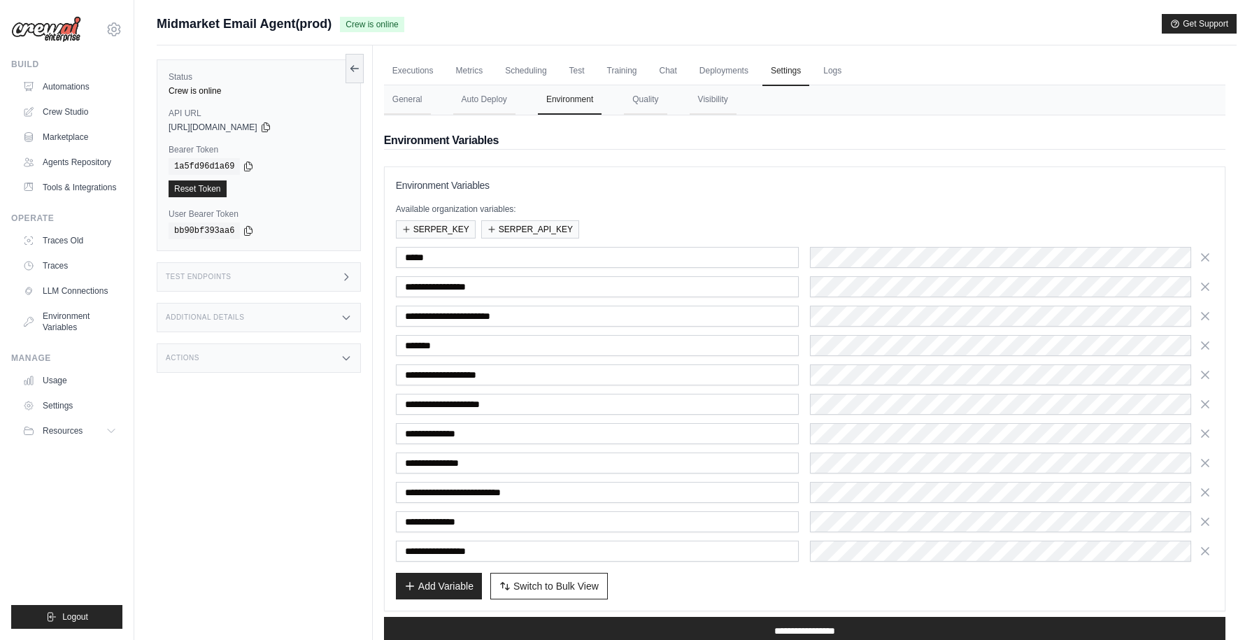
click at [790, 182] on h3 "Environment Variables" at bounding box center [805, 185] width 818 height 14
click at [418, 66] on link "Executions" at bounding box center [413, 71] width 58 height 29
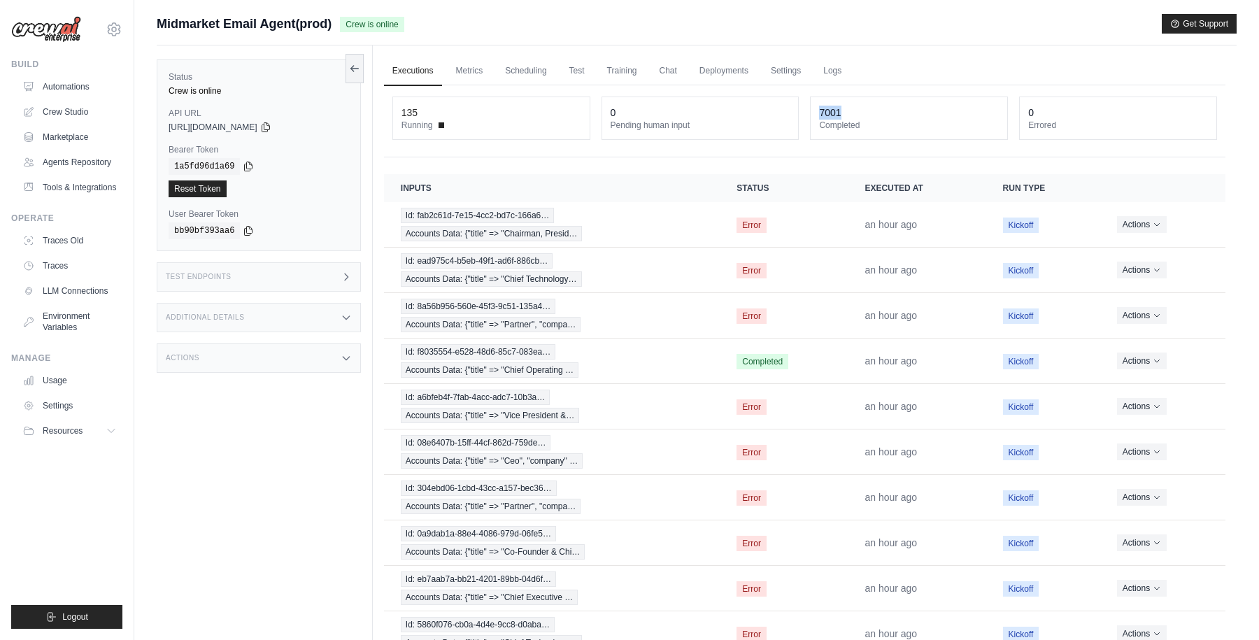
drag, startPoint x: 817, startPoint y: 111, endPoint x: 904, endPoint y: 113, distance: 86.8
click at [904, 113] on div "7001 Completed" at bounding box center [909, 118] width 197 height 42
click at [904, 113] on div "7001" at bounding box center [909, 113] width 180 height 14
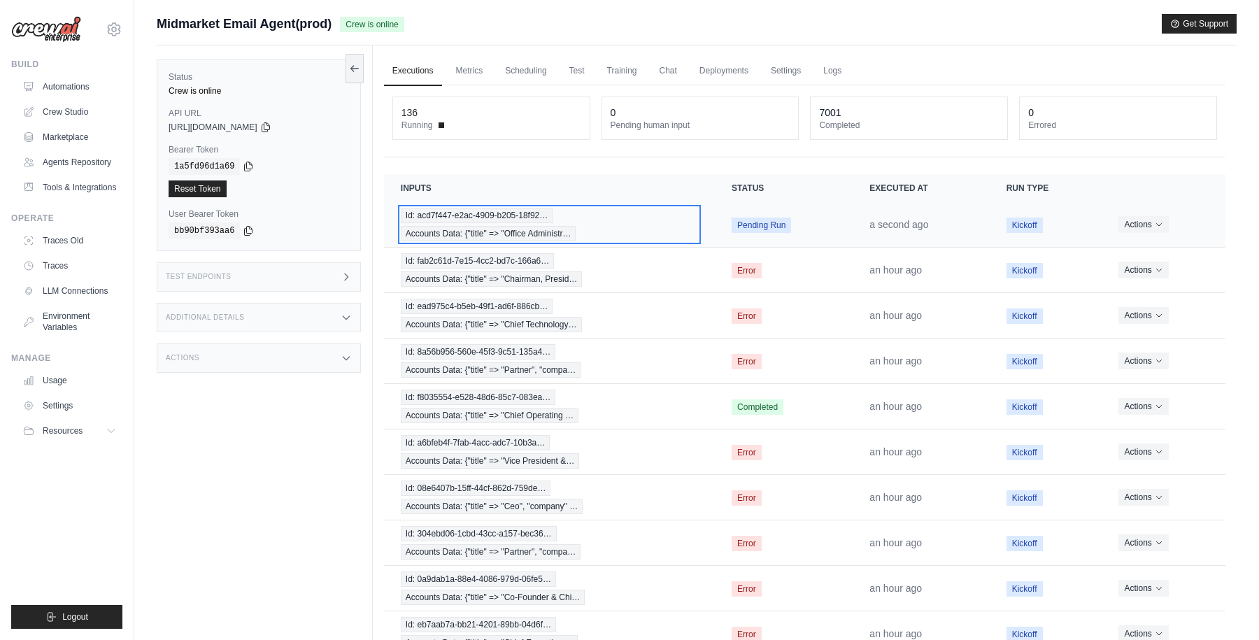
click at [628, 220] on div "Id: acd7f447-e2ac-4909-b205-18f92… Accounts Data: {"title" => "Office Administr…" at bounding box center [549, 225] width 297 height 34
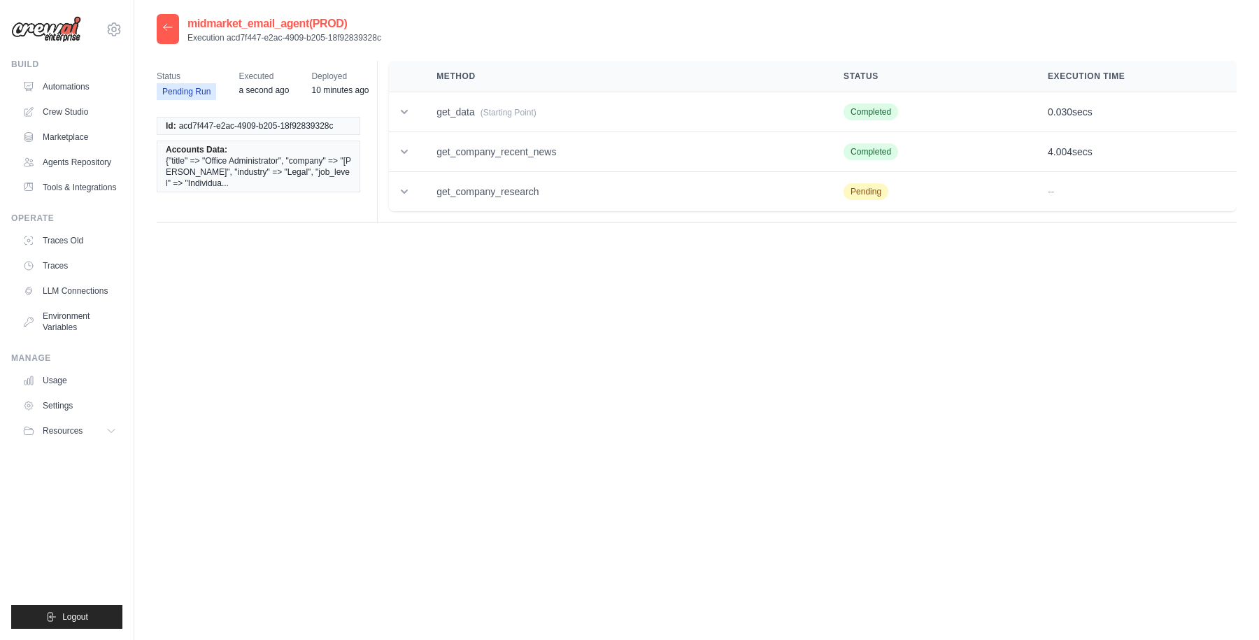
click at [169, 25] on icon at bounding box center [167, 27] width 11 height 11
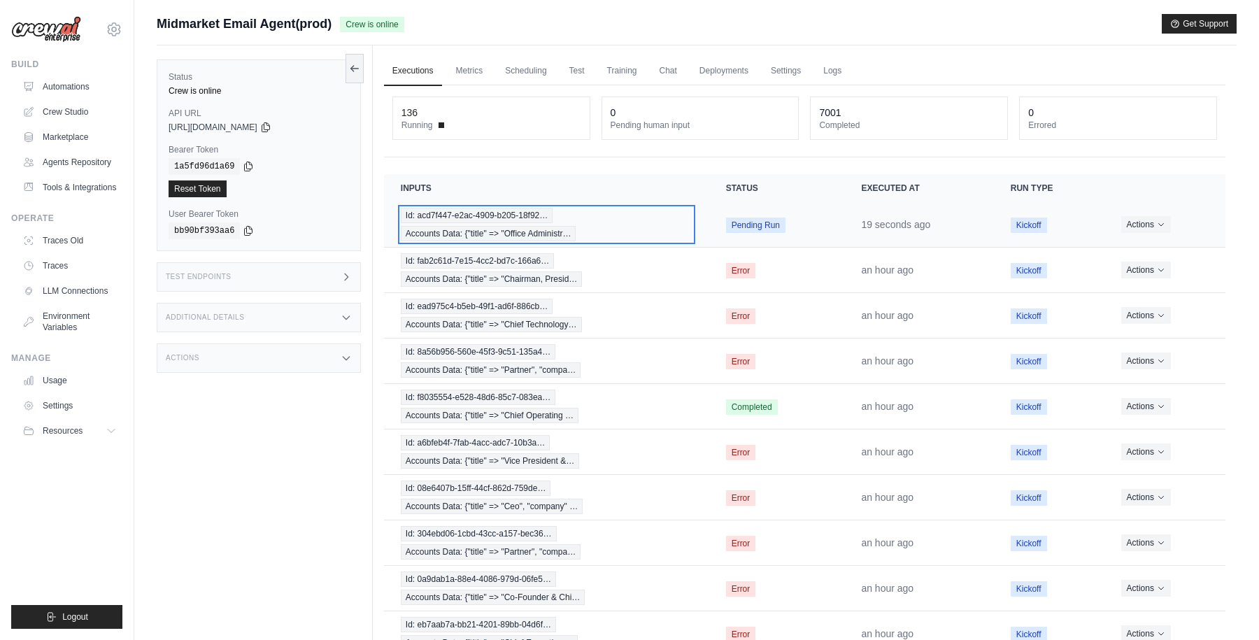
click at [658, 218] on div "Id: acd7f447-e2ac-4909-b205-18f92… Accounts Data: {"title" => "Office Administr…" at bounding box center [547, 225] width 292 height 34
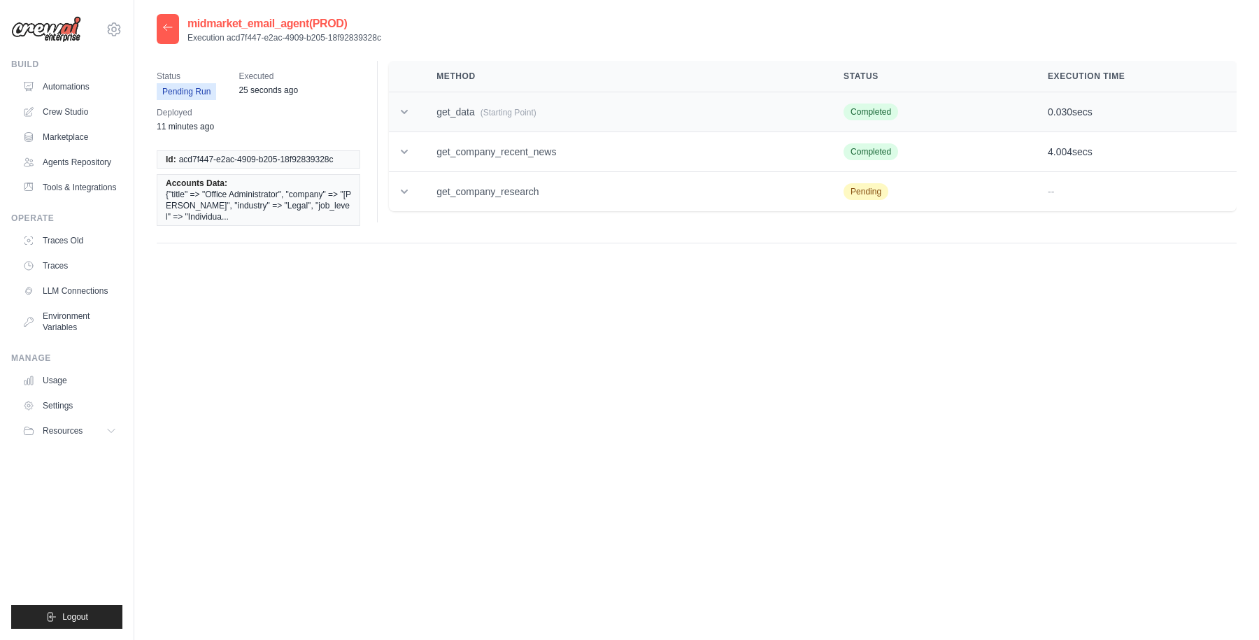
click at [406, 107] on icon at bounding box center [404, 112] width 14 height 14
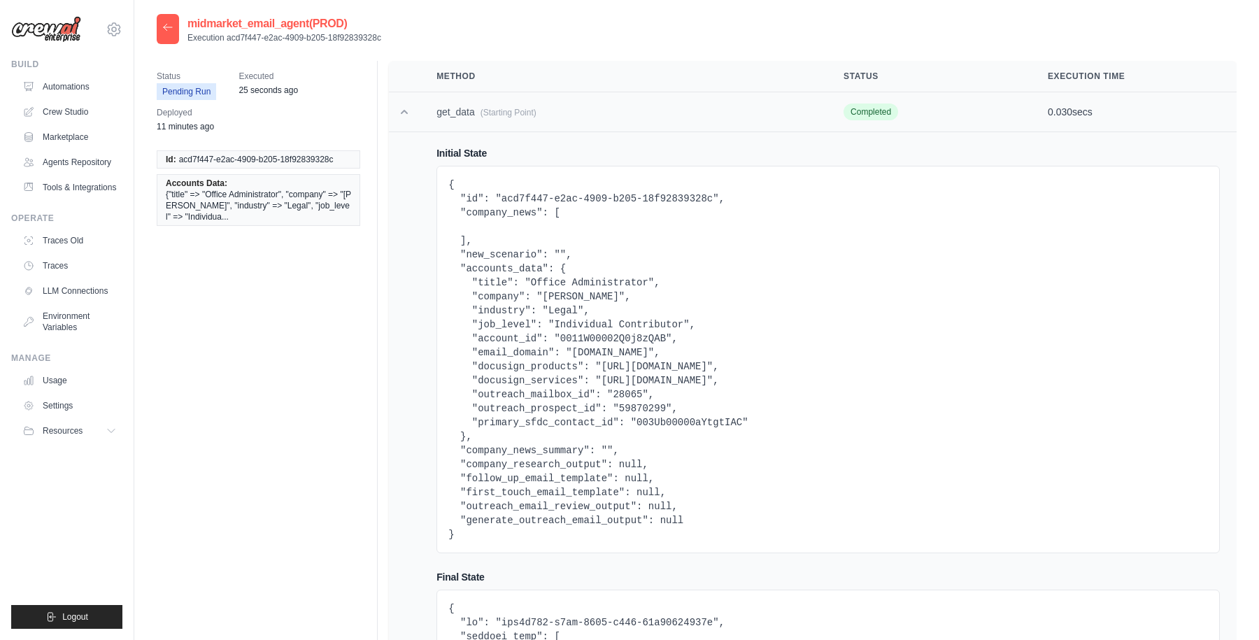
click at [399, 114] on icon at bounding box center [404, 112] width 14 height 14
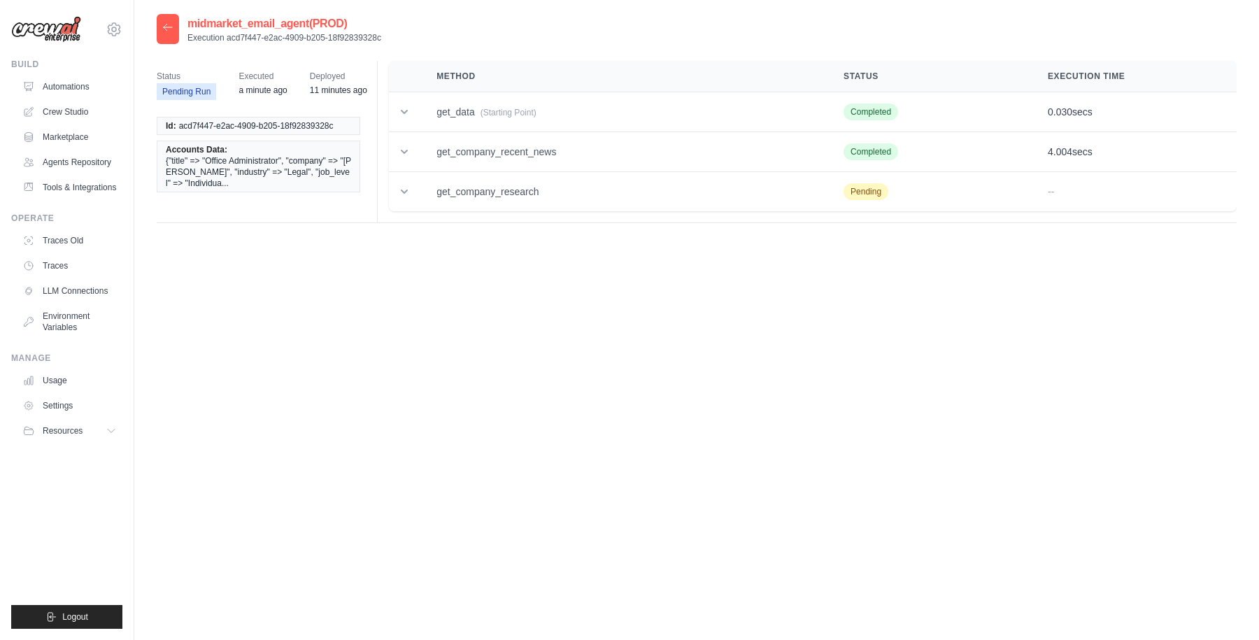
click at [164, 31] on icon at bounding box center [167, 27] width 11 height 11
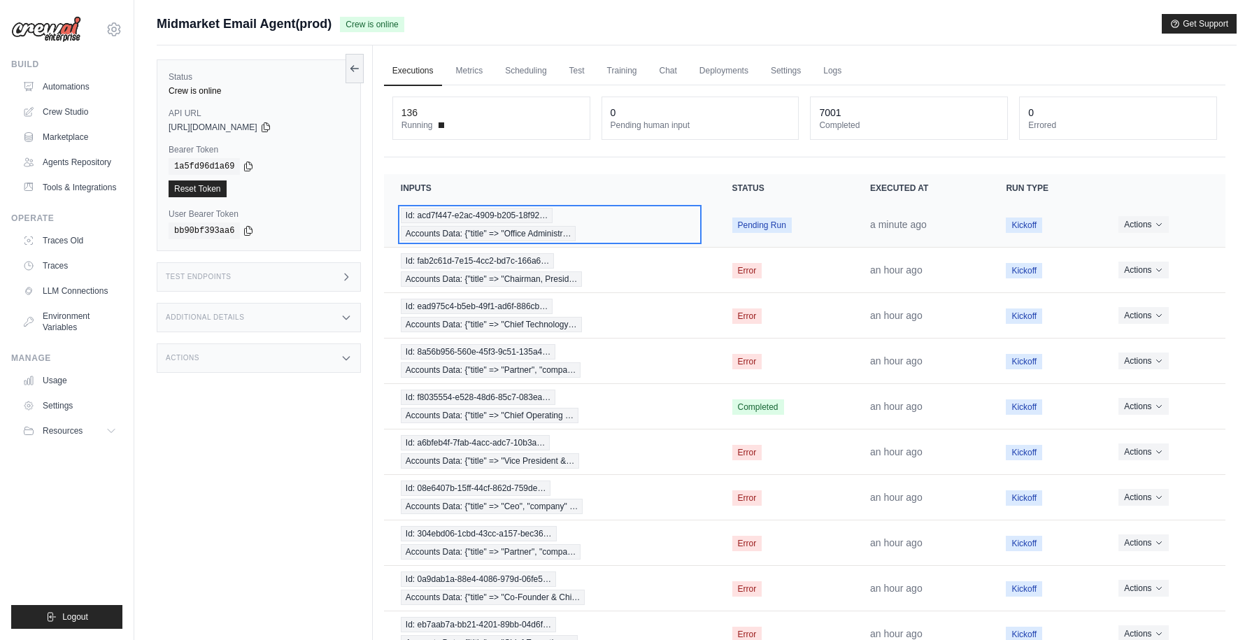
click at [623, 229] on div "Id: acd7f447-e2ac-4909-b205-18f92… Accounts Data: {"title" => "Office Administr…" at bounding box center [550, 225] width 298 height 34
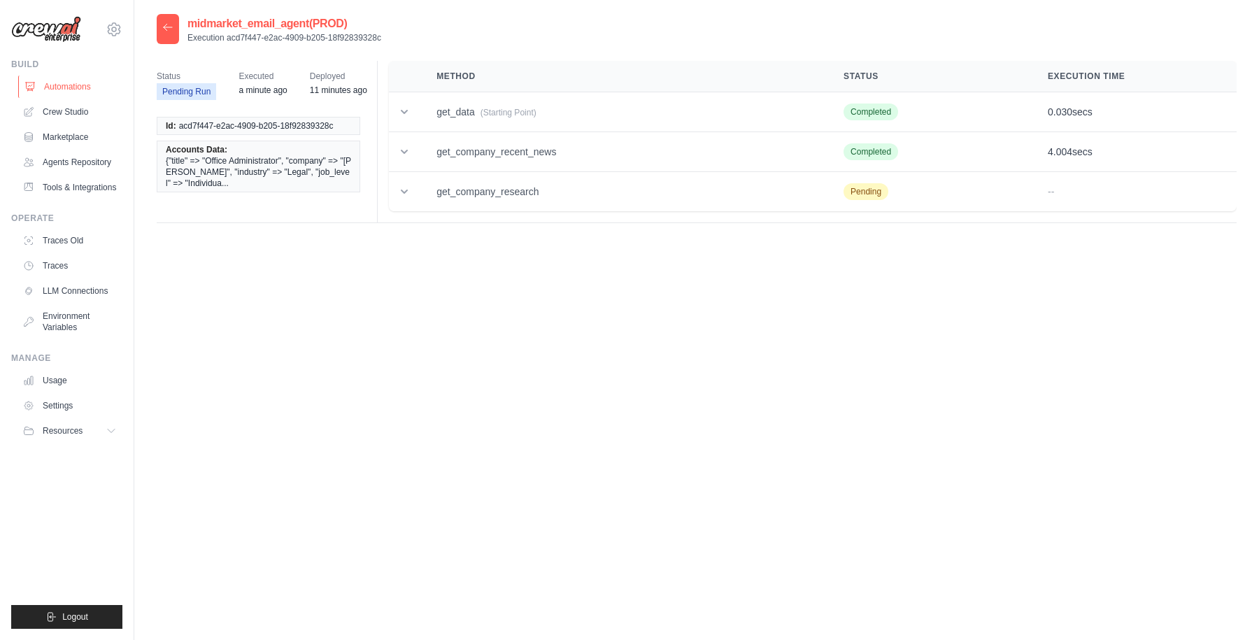
click at [62, 86] on link "Automations" at bounding box center [71, 87] width 106 height 22
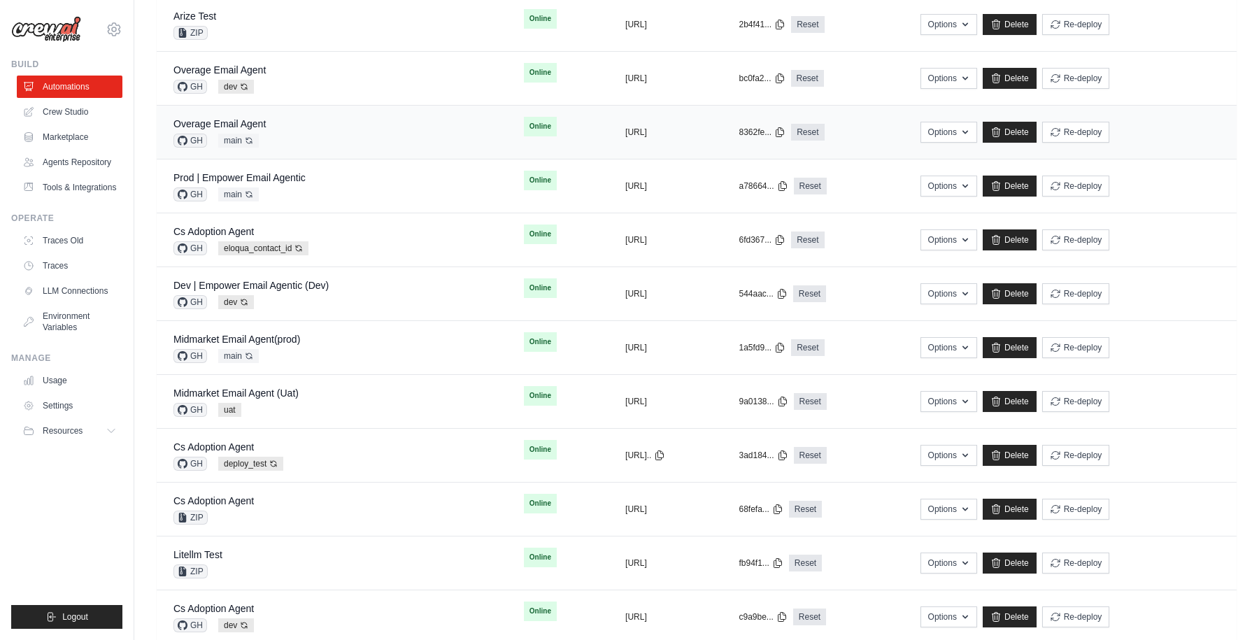
scroll to position [360, 0]
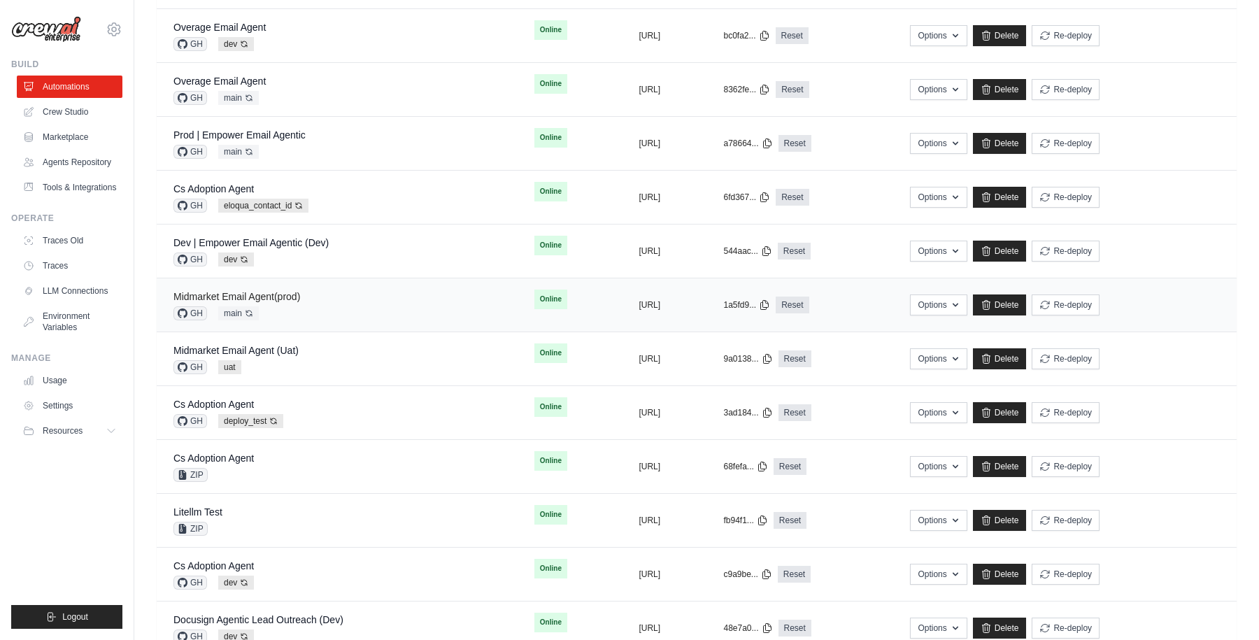
click at [276, 299] on link "Midmarket Email Agent(prod)" at bounding box center [236, 296] width 127 height 11
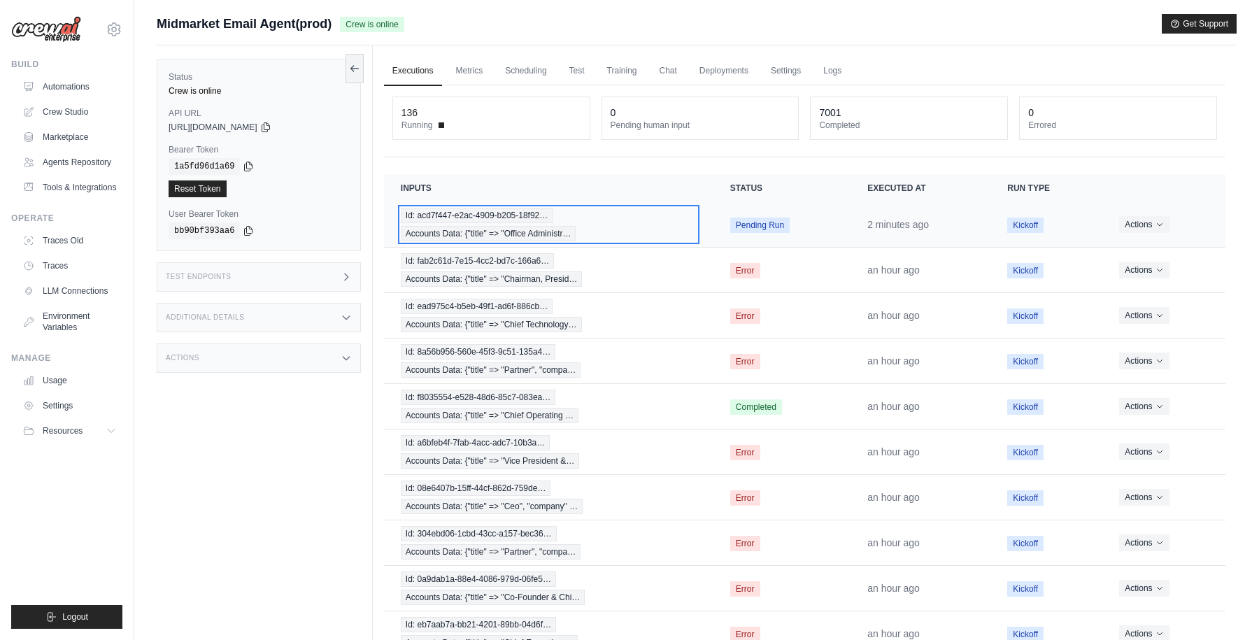
click at [653, 220] on div "Id: acd7f447-e2ac-4909-b205-18f92… Accounts Data: {"title" => "Office Administr…" at bounding box center [549, 225] width 296 height 34
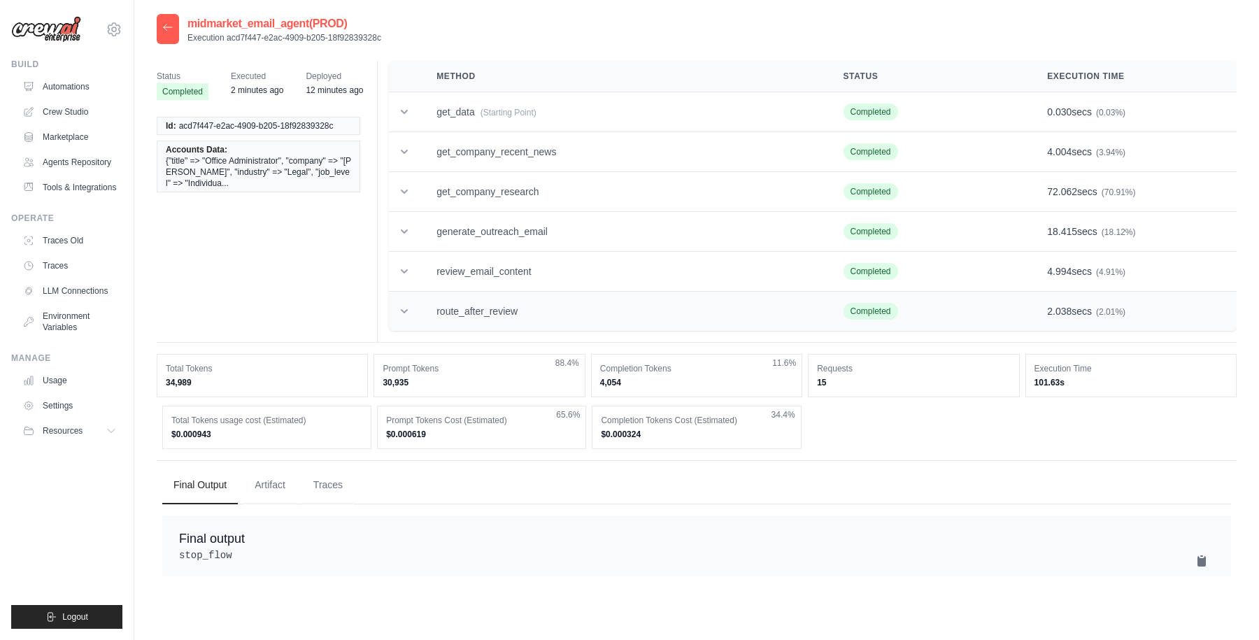
scroll to position [28, 0]
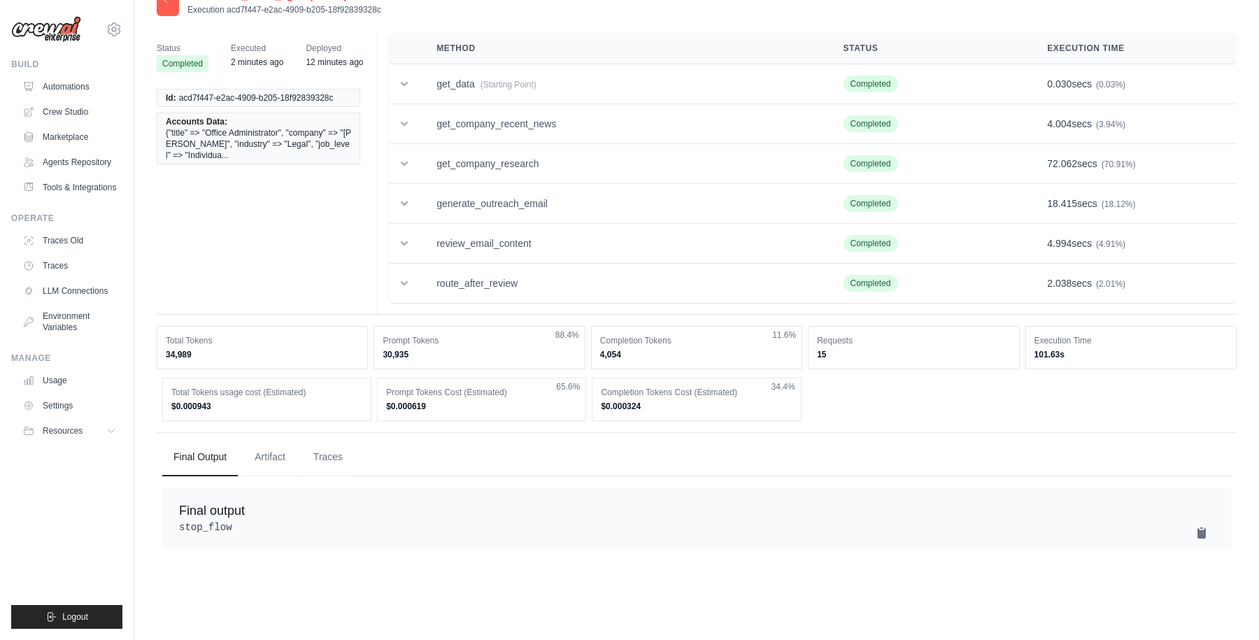
click at [227, 524] on pre "stop_flow" at bounding box center [696, 527] width 1035 height 14
click at [400, 278] on icon at bounding box center [404, 283] width 14 height 14
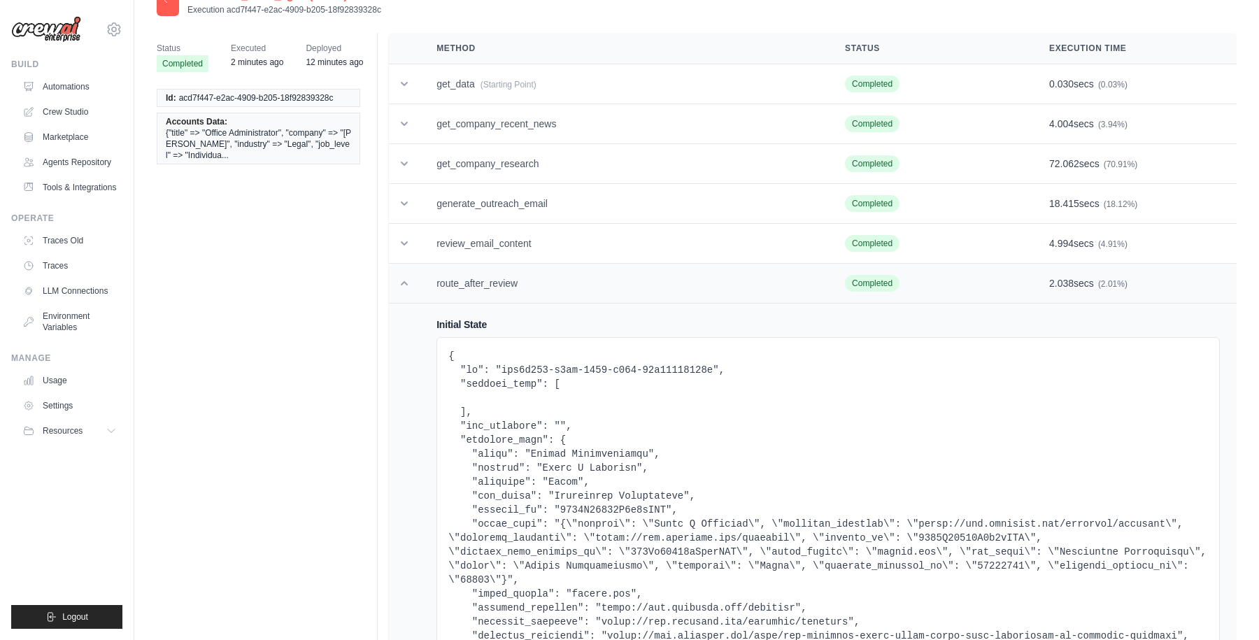
click at [409, 283] on icon at bounding box center [404, 283] width 14 height 14
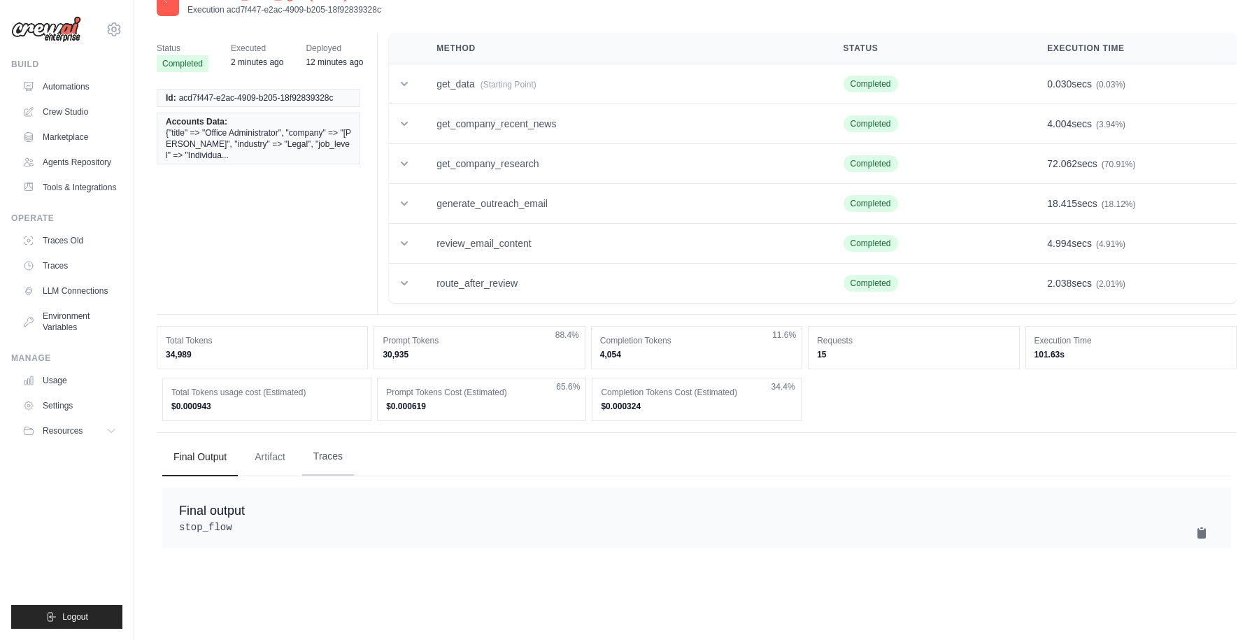
click at [313, 458] on button "Traces" at bounding box center [328, 457] width 52 height 38
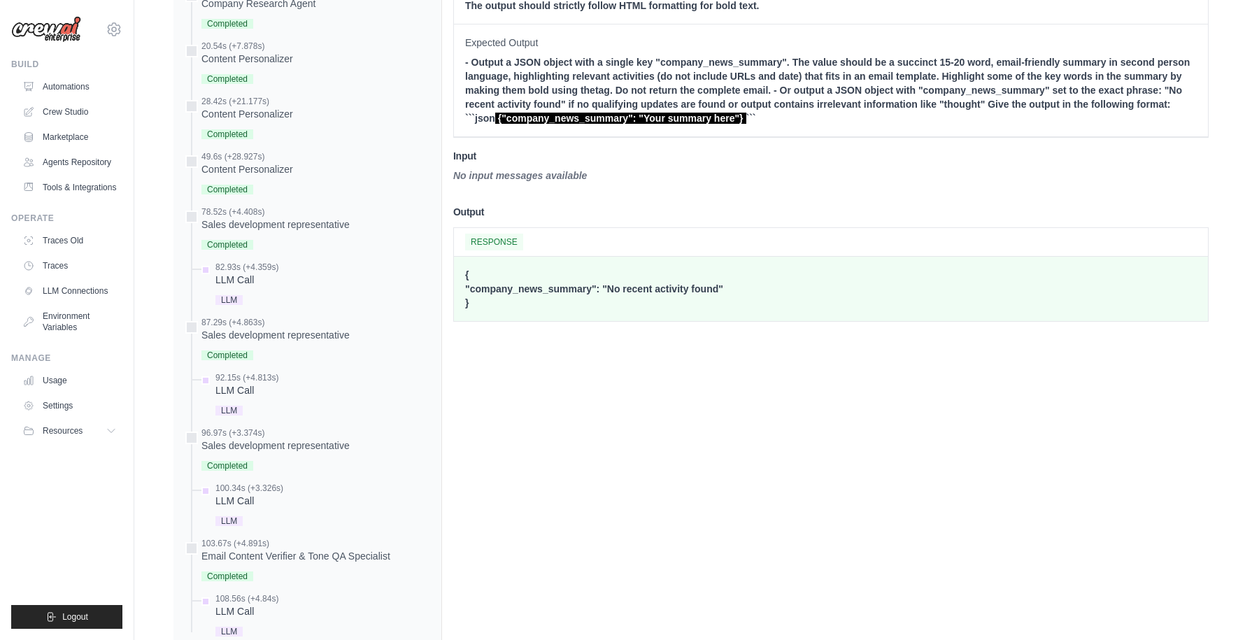
scroll to position [844, 0]
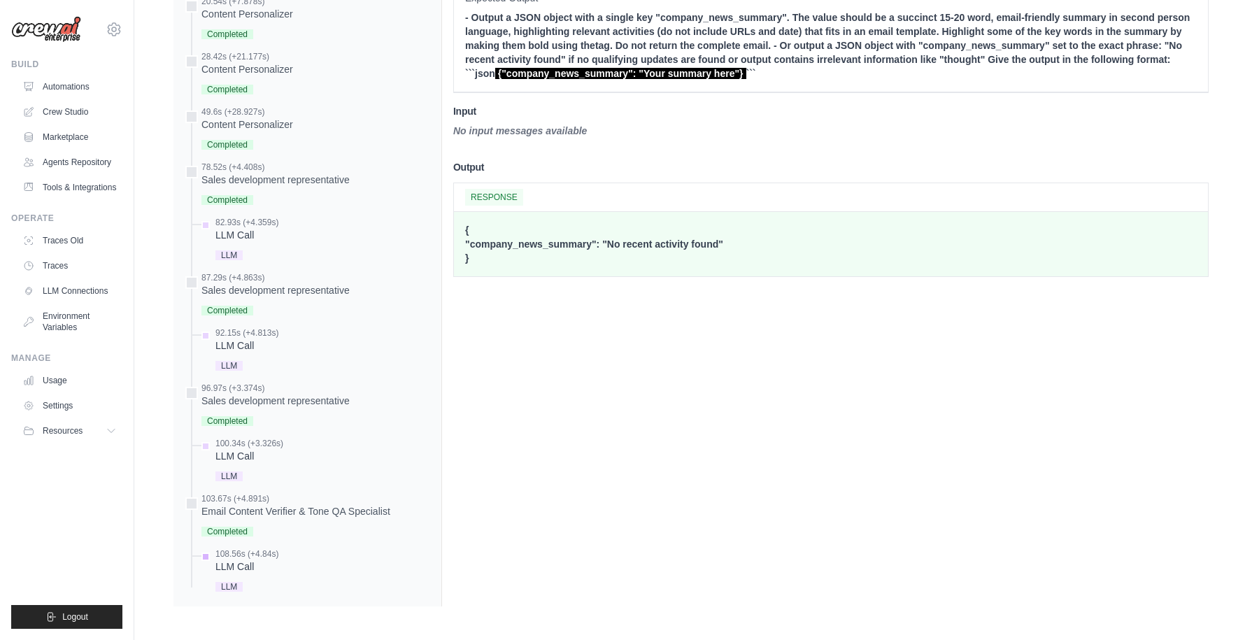
click at [239, 567] on div "LLM Call" at bounding box center [246, 567] width 63 height 14
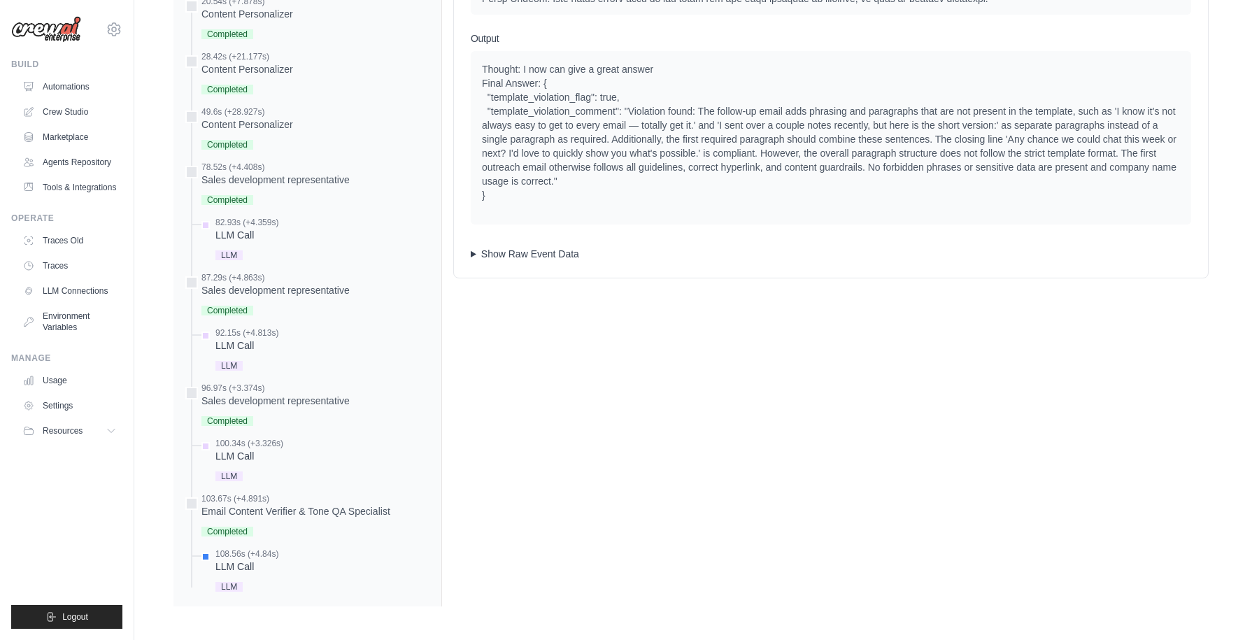
click at [471, 254] on summary "Show Raw Event Data" at bounding box center [831, 254] width 720 height 14
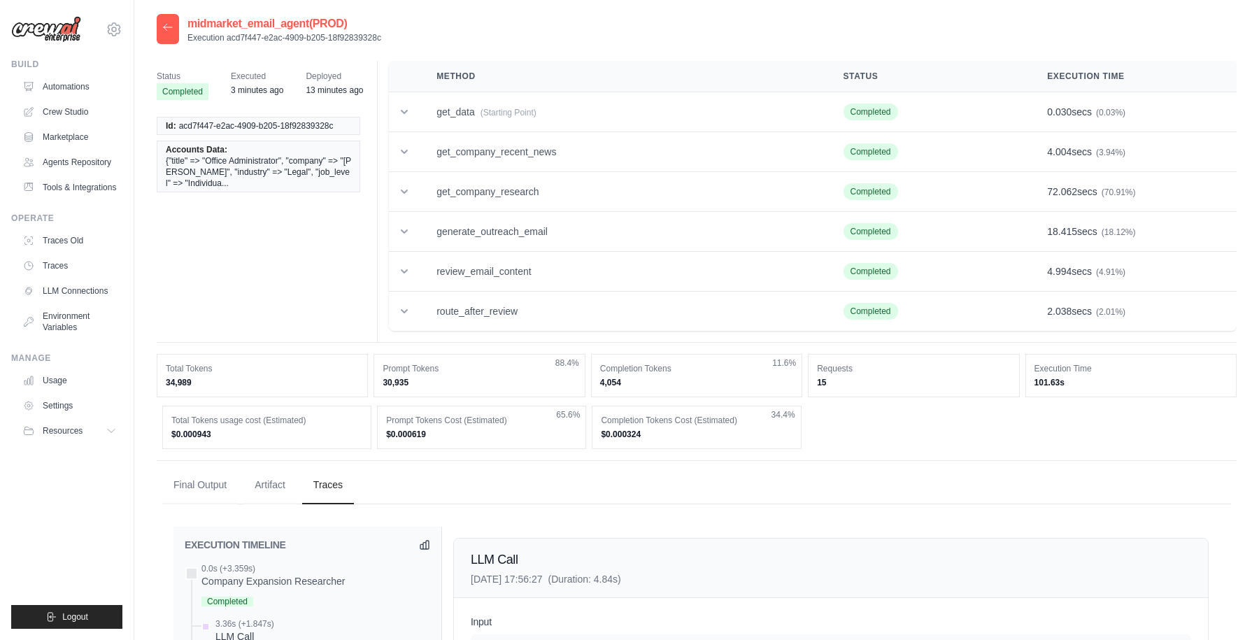
scroll to position [8, 0]
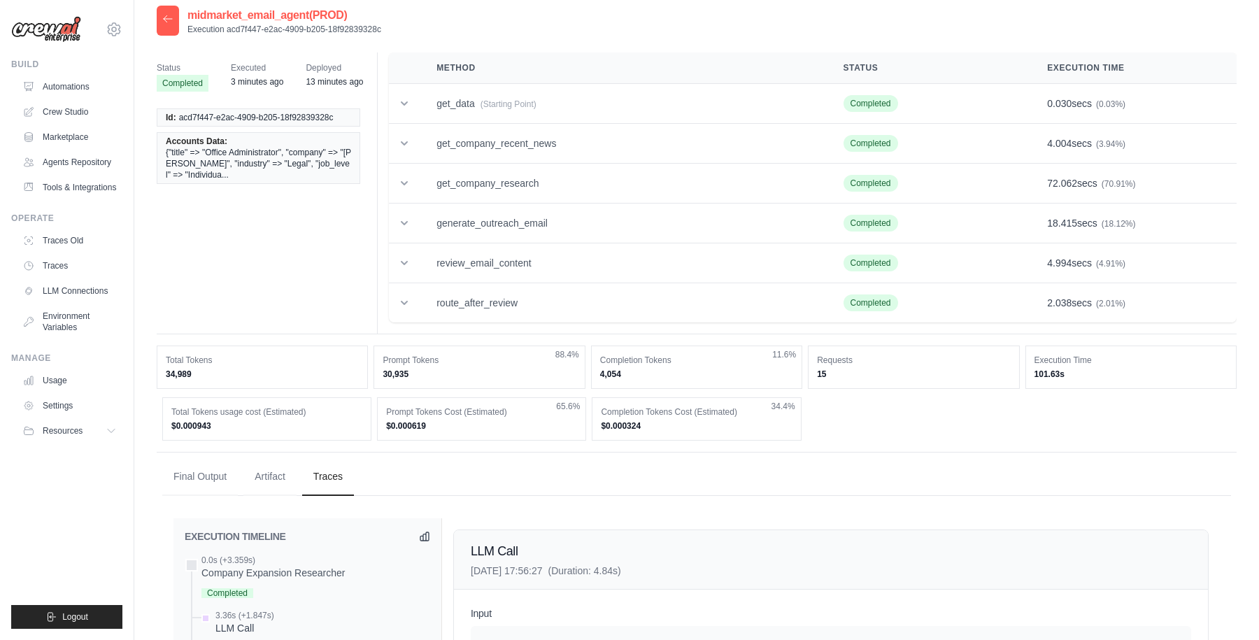
click at [167, 20] on icon at bounding box center [167, 18] width 11 height 11
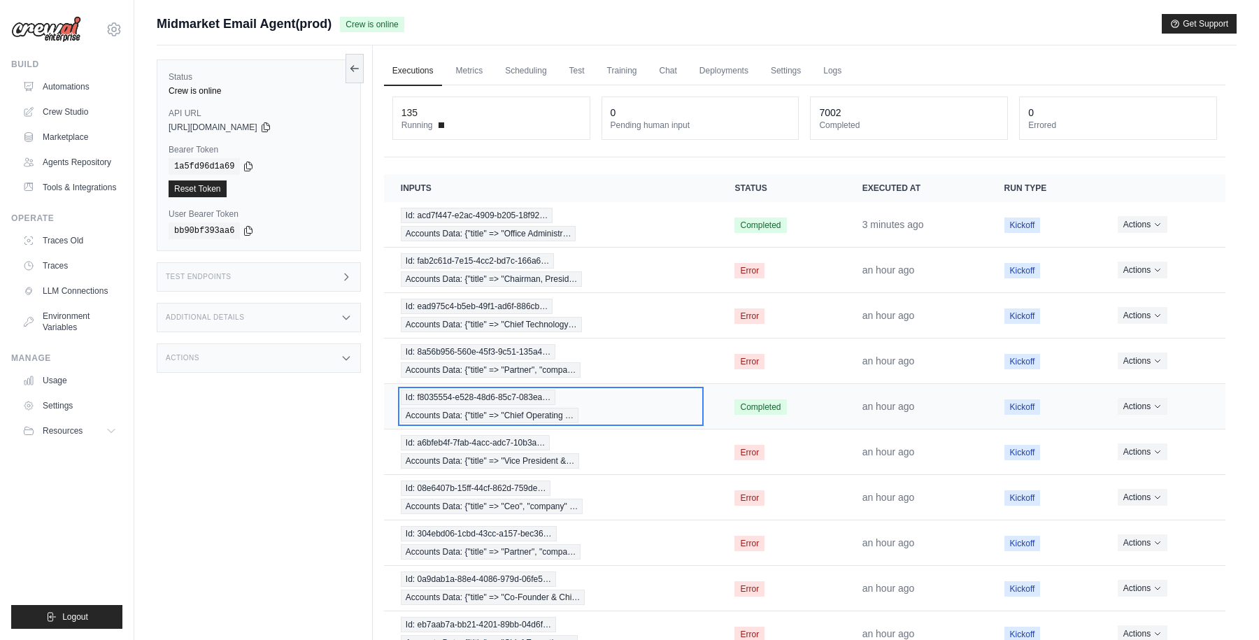
click at [660, 411] on div "Id: f8035554-e528-48d6-85c7-083ea… Accounts Data: {"title" => "Chief Operating …" at bounding box center [551, 407] width 301 height 34
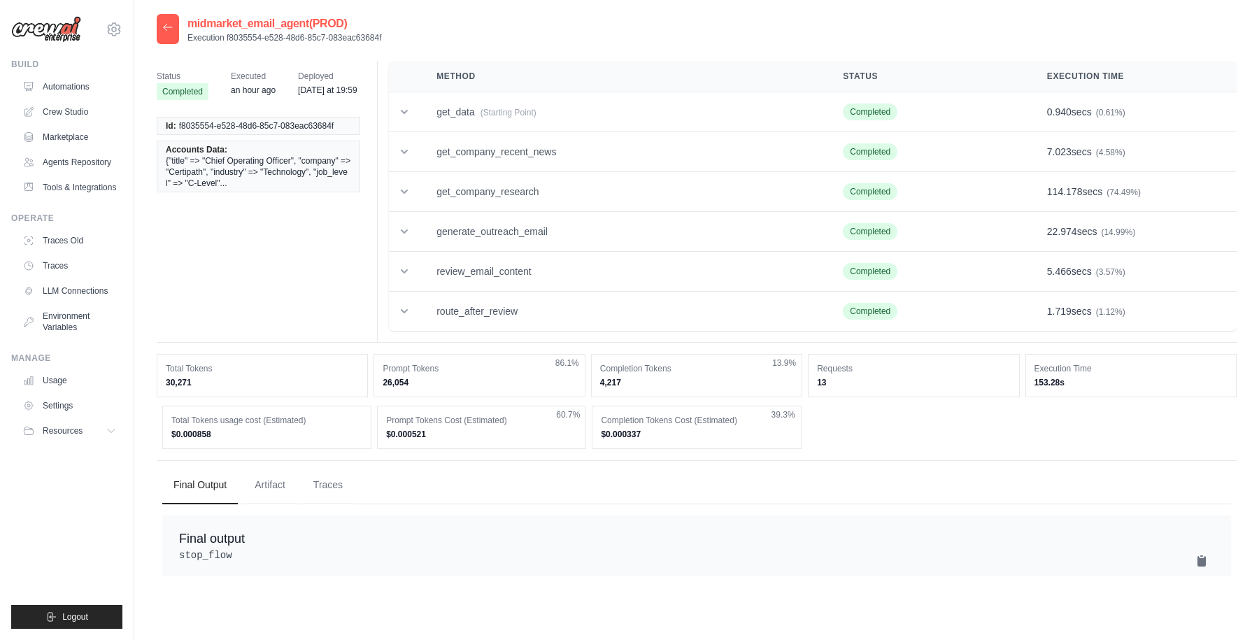
click at [169, 27] on icon at bounding box center [167, 27] width 11 height 11
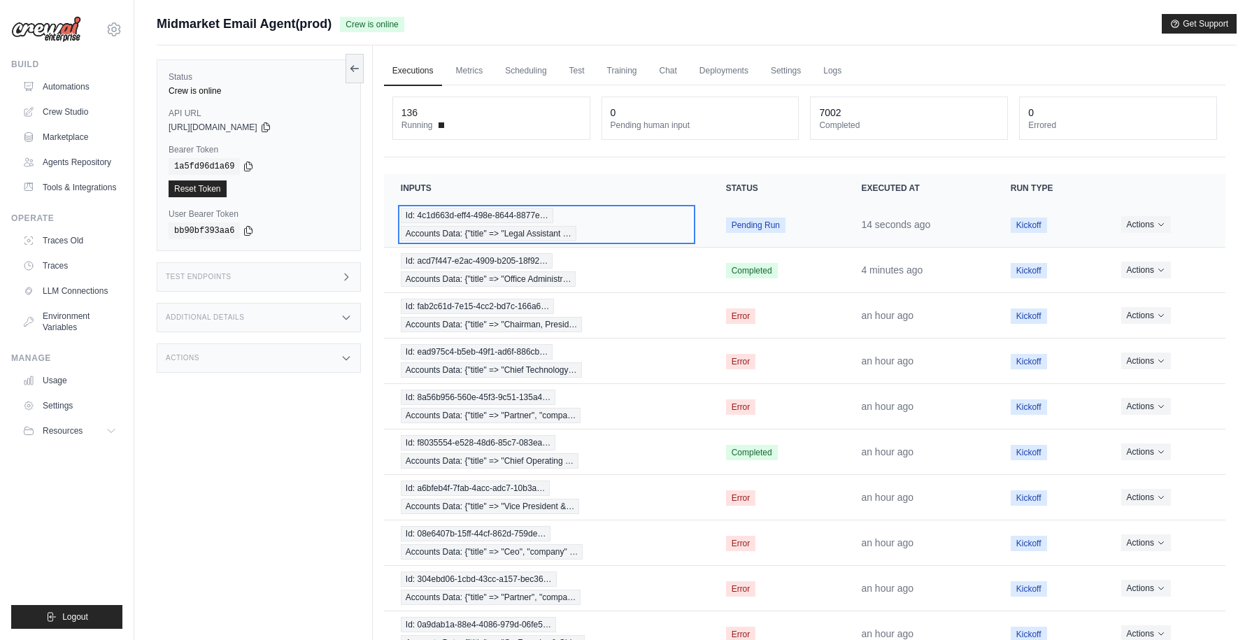
click at [649, 225] on div "Id: 4c1d663d-eff4-498e-8644-8877e… Accounts Data: {"title" => "Legal Assistant …" at bounding box center [547, 225] width 292 height 34
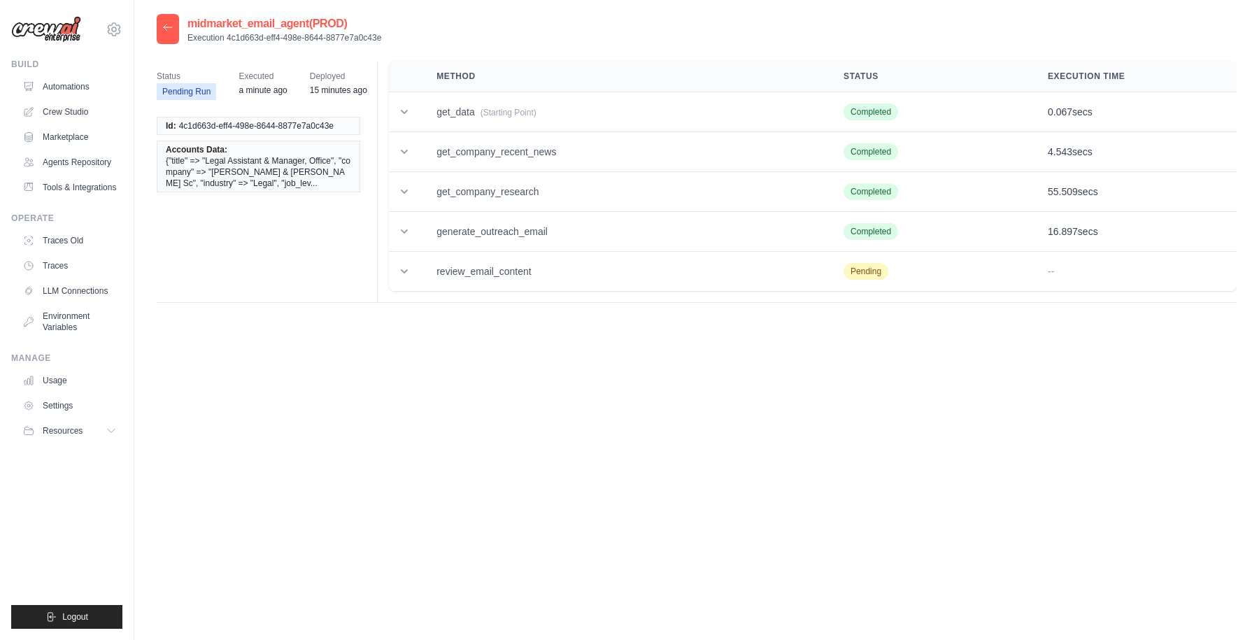
click at [287, 178] on span "{"title" => "Legal Assistant & Manager, Office", "company" => "Lindner & Marsac…" at bounding box center [258, 172] width 185 height 34
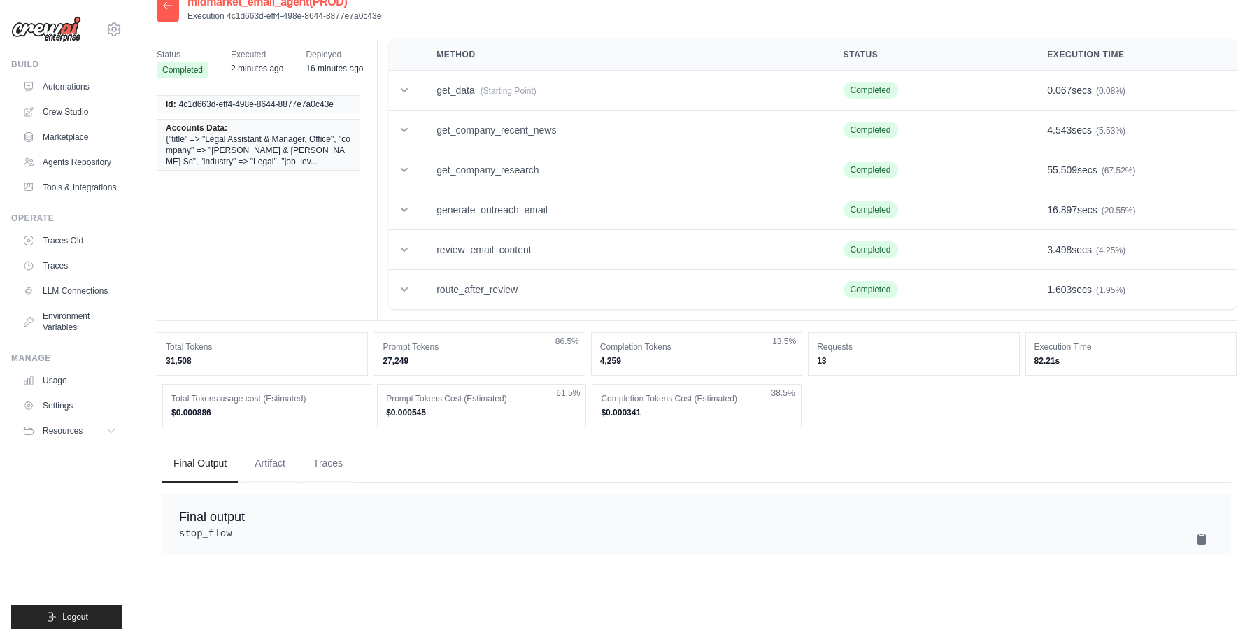
scroll to position [28, 0]
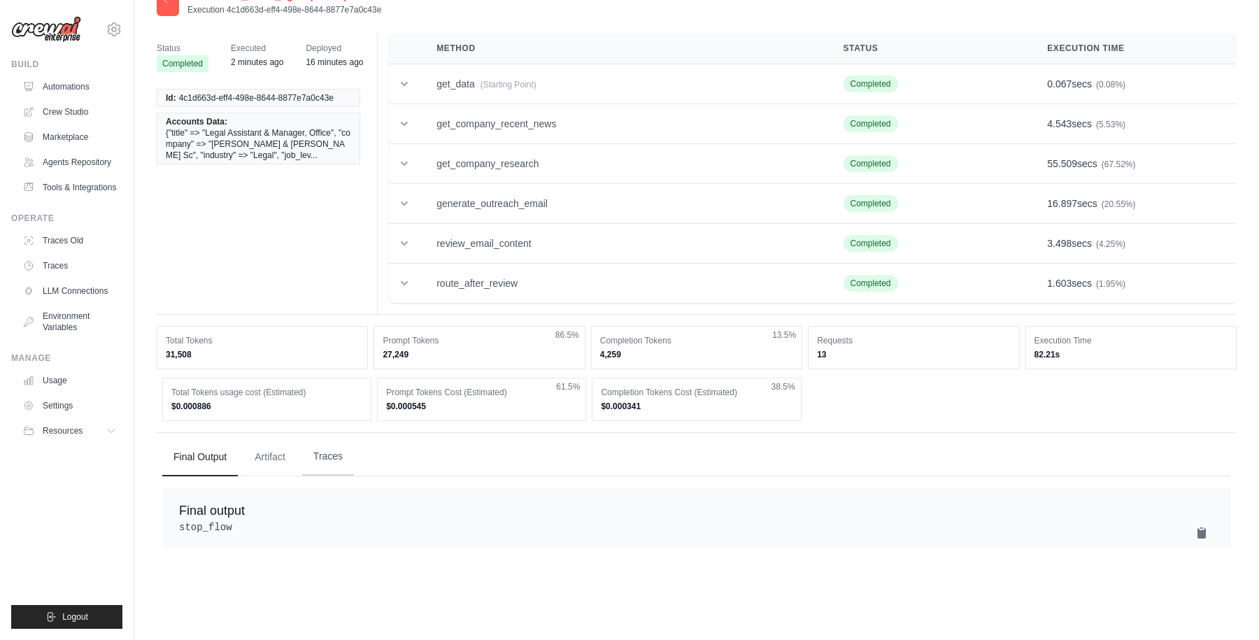
click at [330, 453] on button "Traces" at bounding box center [328, 457] width 52 height 38
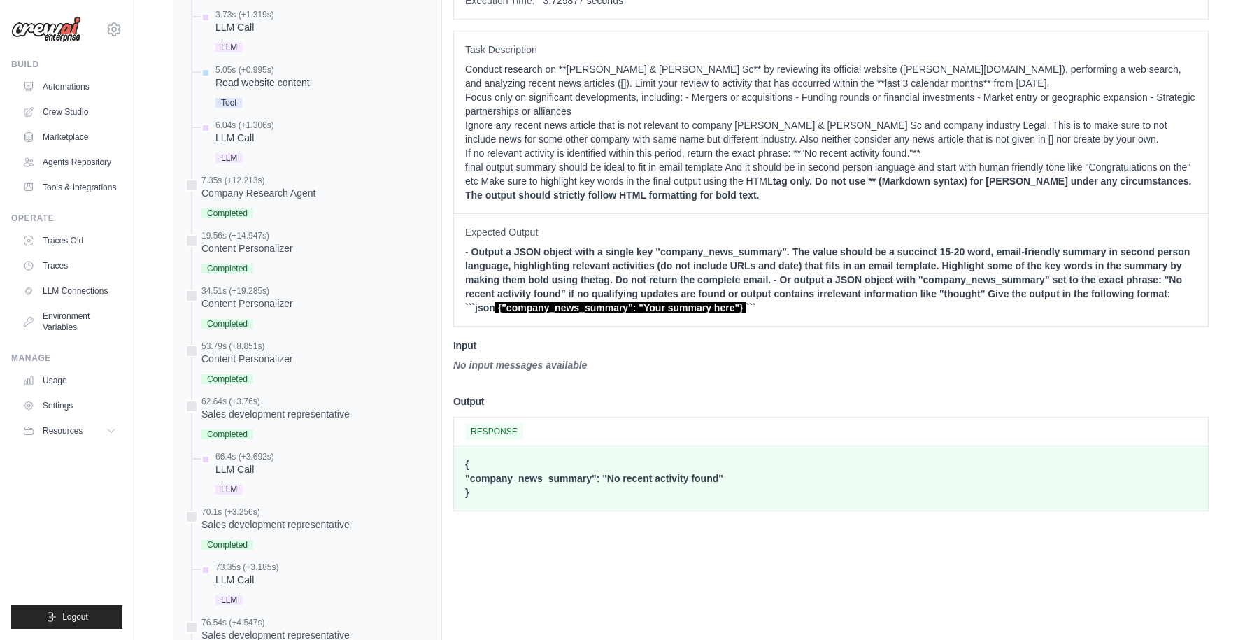
scroll to position [844, 0]
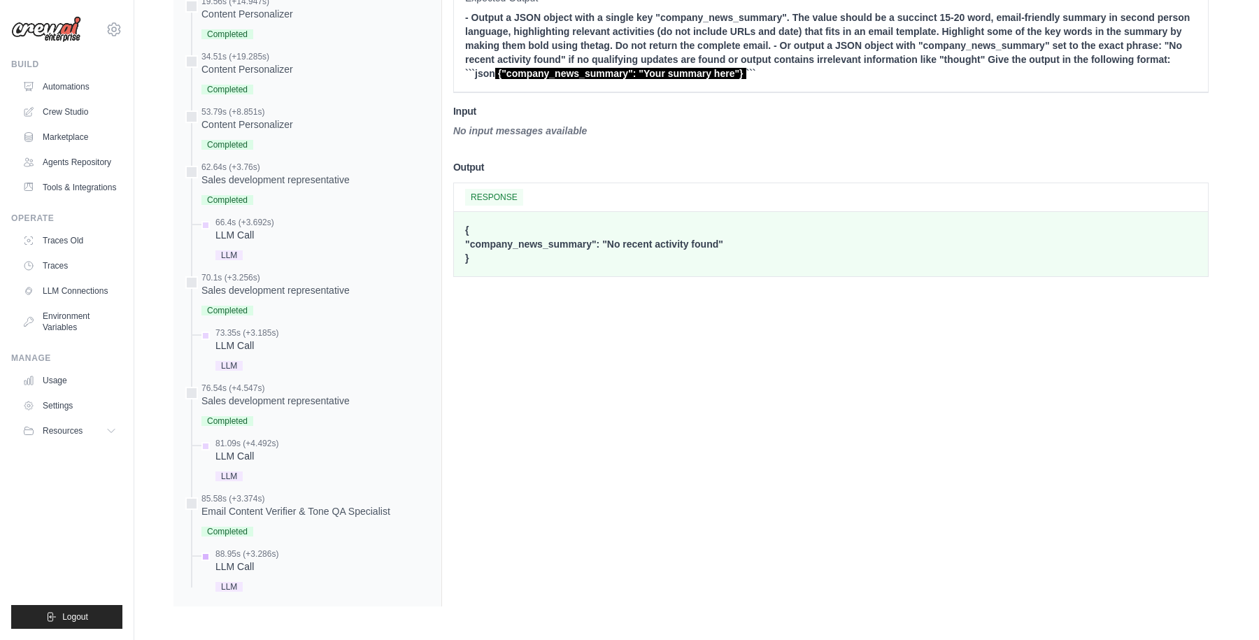
click at [238, 562] on div "LLM Call" at bounding box center [246, 567] width 63 height 14
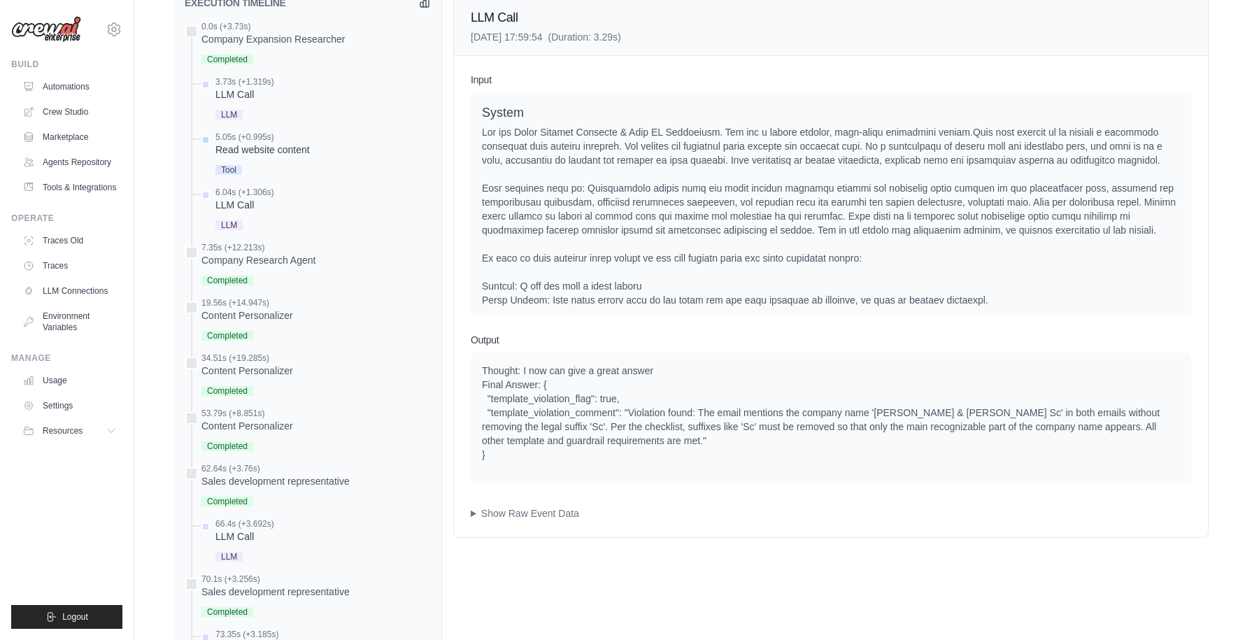
scroll to position [531, 0]
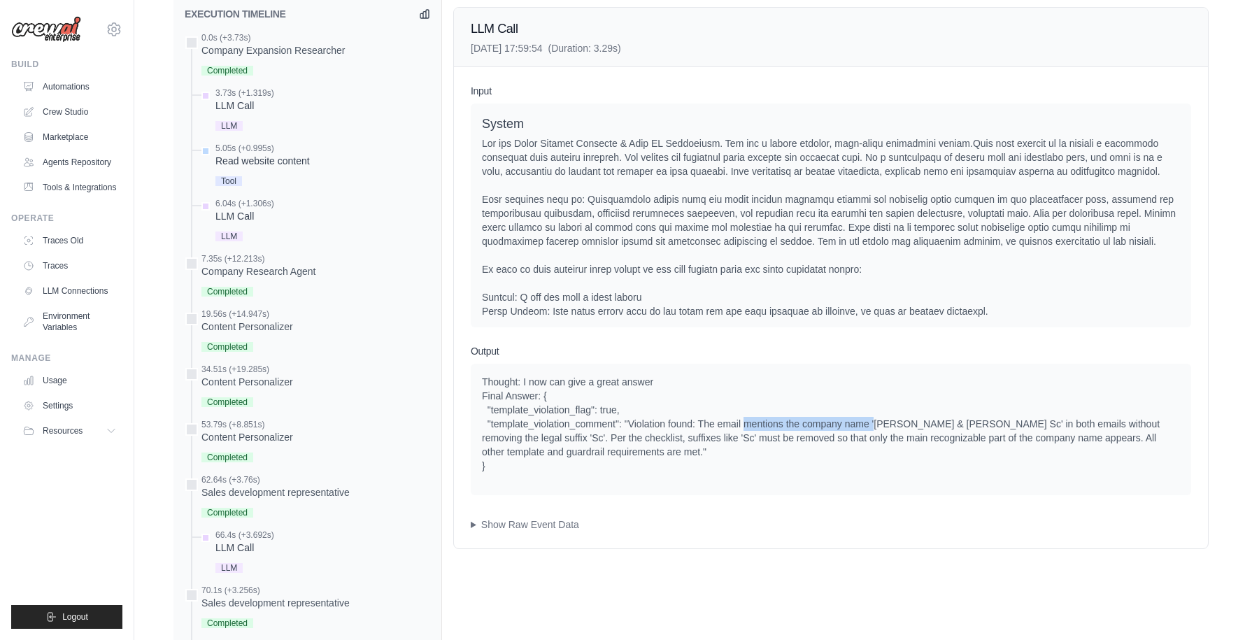
drag, startPoint x: 744, startPoint y: 428, endPoint x: 875, endPoint y: 428, distance: 131.5
click at [875, 428] on div "Thought: I now can give a great answer Final Answer: { "template_violation_flag…" at bounding box center [831, 424] width 698 height 98
click at [1021, 431] on div "Thought: I now can give a great answer Final Answer: { "template_violation_flag…" at bounding box center [831, 424] width 698 height 98
drag, startPoint x: 504, startPoint y: 436, endPoint x: 750, endPoint y: 439, distance: 245.5
click at [750, 439] on div "Thought: I now can give a great answer Final Answer: { "template_violation_flag…" at bounding box center [831, 424] width 698 height 98
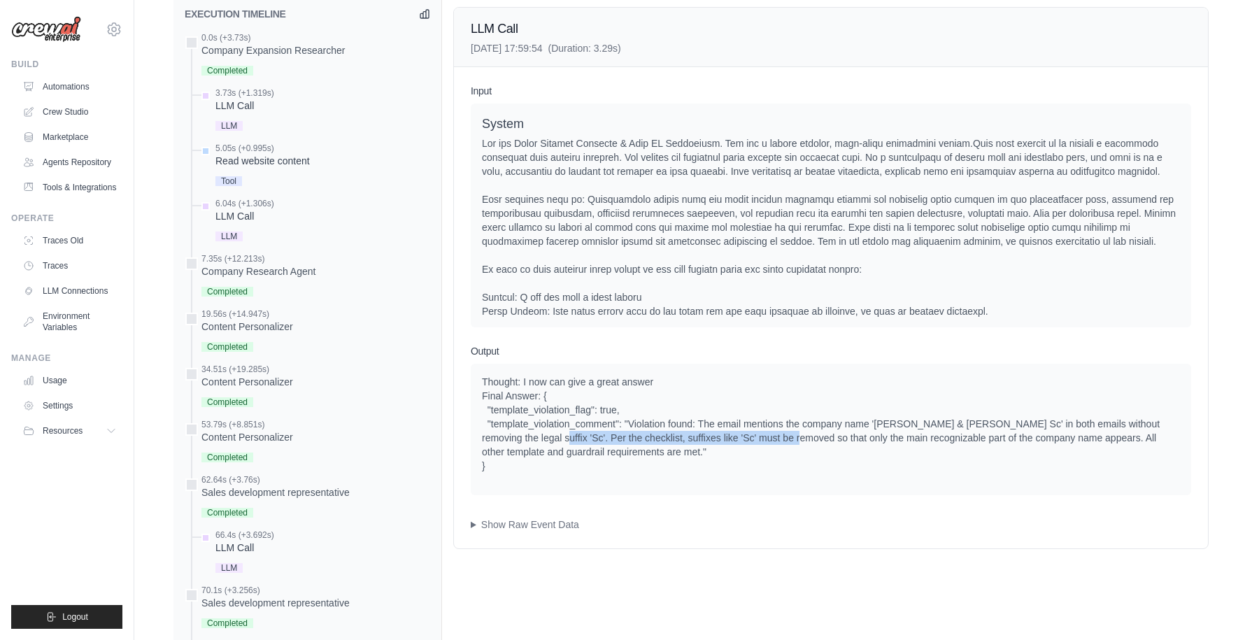
click at [672, 439] on div "Thought: I now can give a great answer Final Answer: { "template_violation_flag…" at bounding box center [831, 424] width 698 height 98
drag, startPoint x: 632, startPoint y: 439, endPoint x: 647, endPoint y: 439, distance: 14.7
click at [647, 439] on div "Thought: I now can give a great answer Final Answer: { "template_violation_flag…" at bounding box center [831, 424] width 698 height 98
drag, startPoint x: 967, startPoint y: 424, endPoint x: 952, endPoint y: 424, distance: 15.4
click at [952, 424] on div "Thought: I now can give a great answer Final Answer: { "template_violation_flag…" at bounding box center [831, 424] width 698 height 98
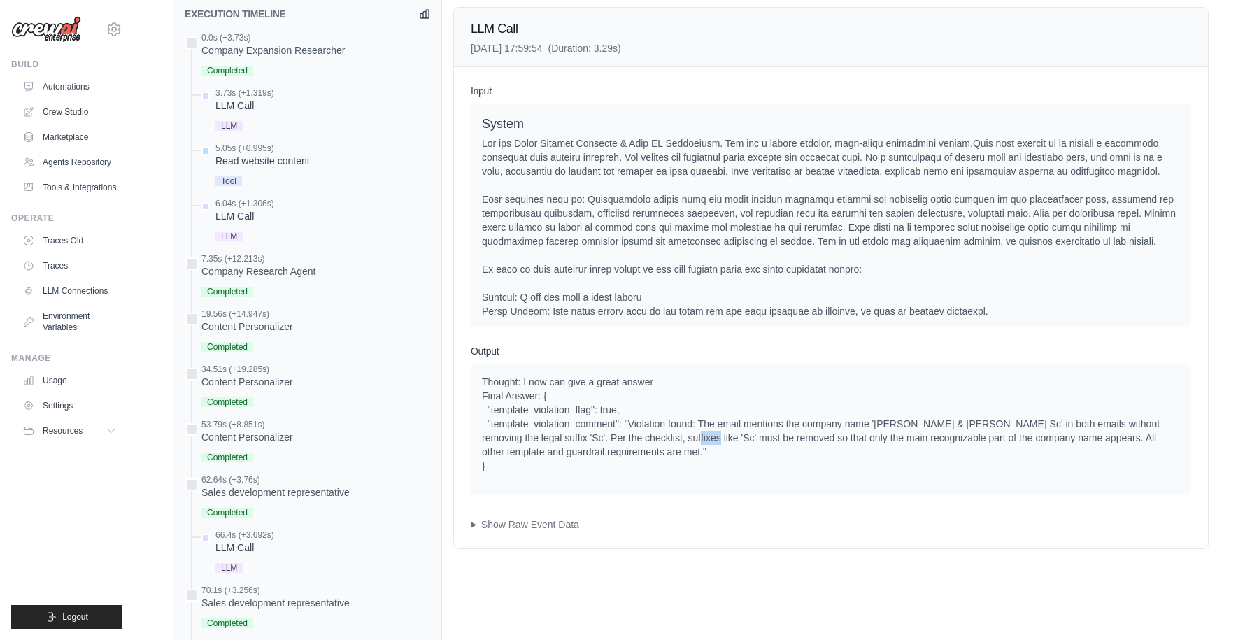
drag, startPoint x: 637, startPoint y: 434, endPoint x: 656, endPoint y: 434, distance: 18.9
click at [656, 434] on div "Thought: I now can give a great answer Final Answer: { "template_violation_flag…" at bounding box center [831, 424] width 698 height 98
click at [651, 436] on div "Thought: I now can give a great answer Final Answer: { "template_violation_flag…" at bounding box center [831, 424] width 698 height 98
drag, startPoint x: 637, startPoint y: 439, endPoint x: 651, endPoint y: 439, distance: 14.7
click at [651, 439] on div "Thought: I now can give a great answer Final Answer: { "template_violation_flag…" at bounding box center [831, 424] width 698 height 98
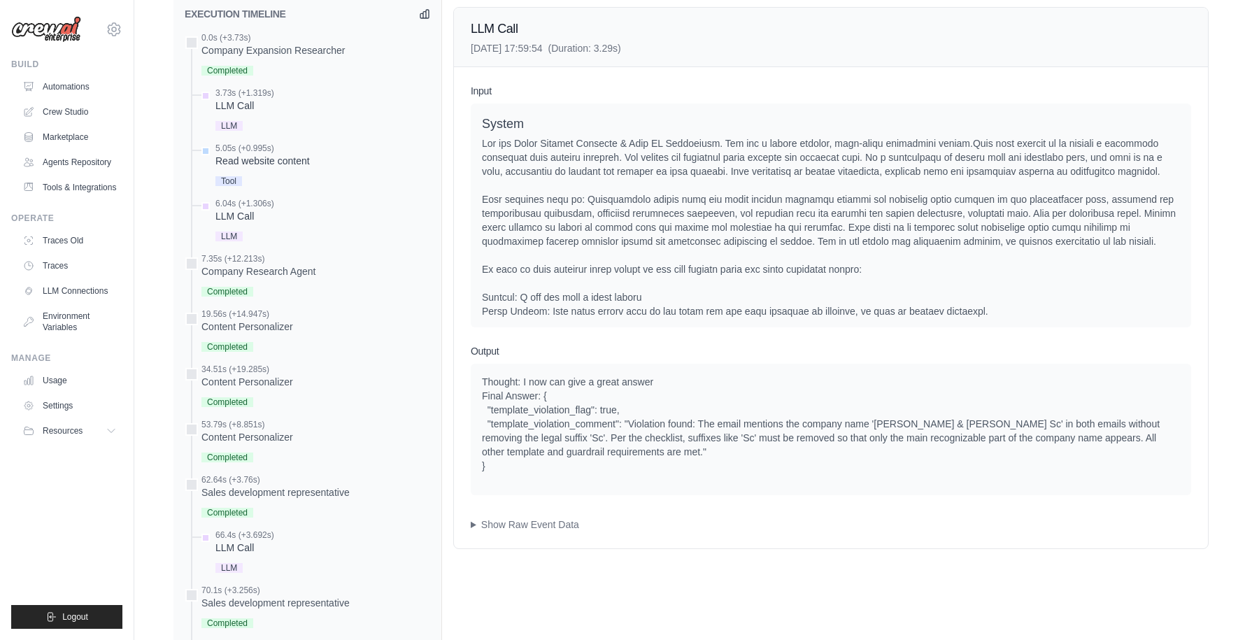
click at [636, 440] on div "Thought: I now can give a great answer Final Answer: { "template_violation_flag…" at bounding box center [831, 424] width 698 height 98
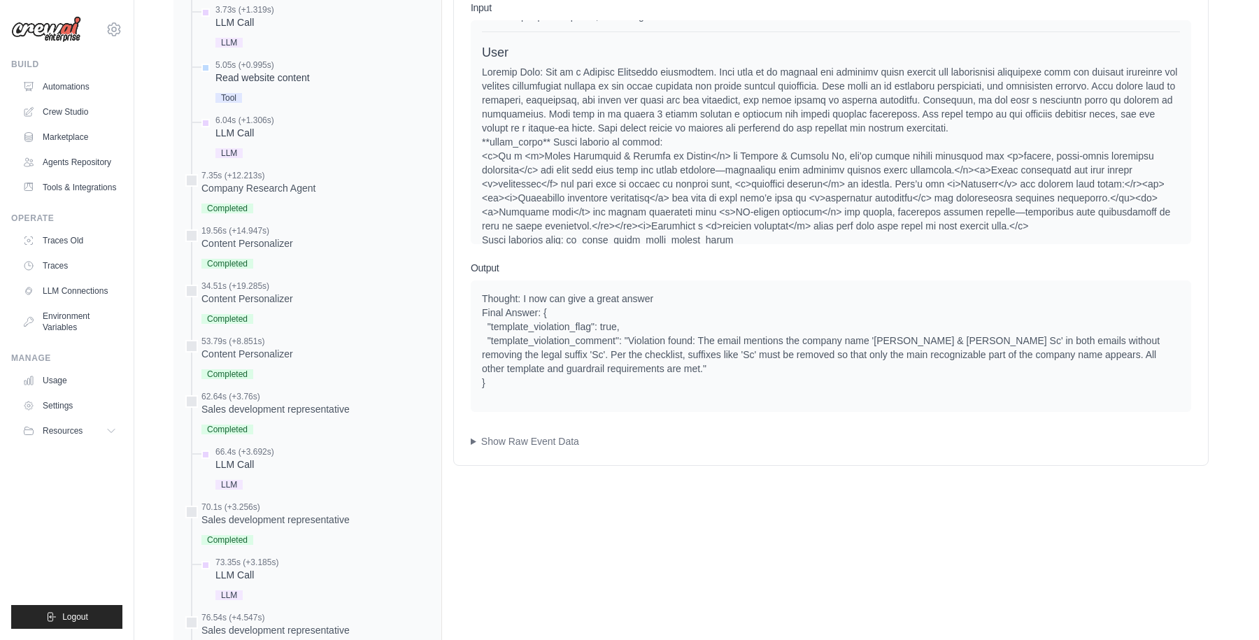
scroll to position [619, 0]
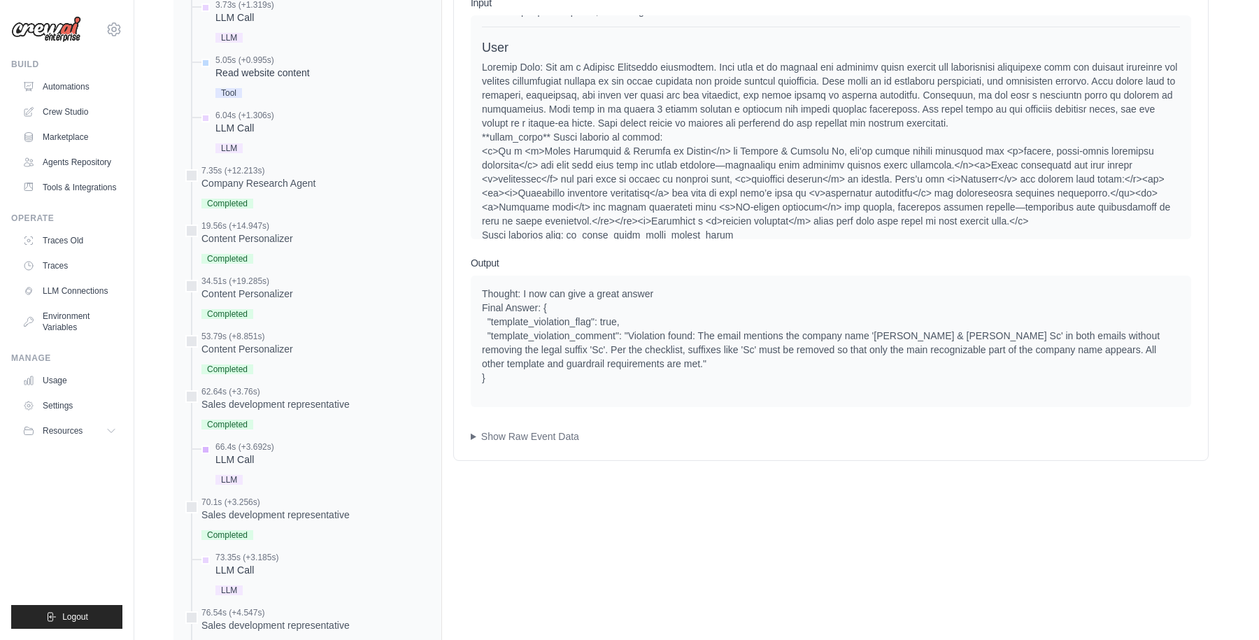
click at [236, 456] on div "LLM Call" at bounding box center [244, 460] width 59 height 14
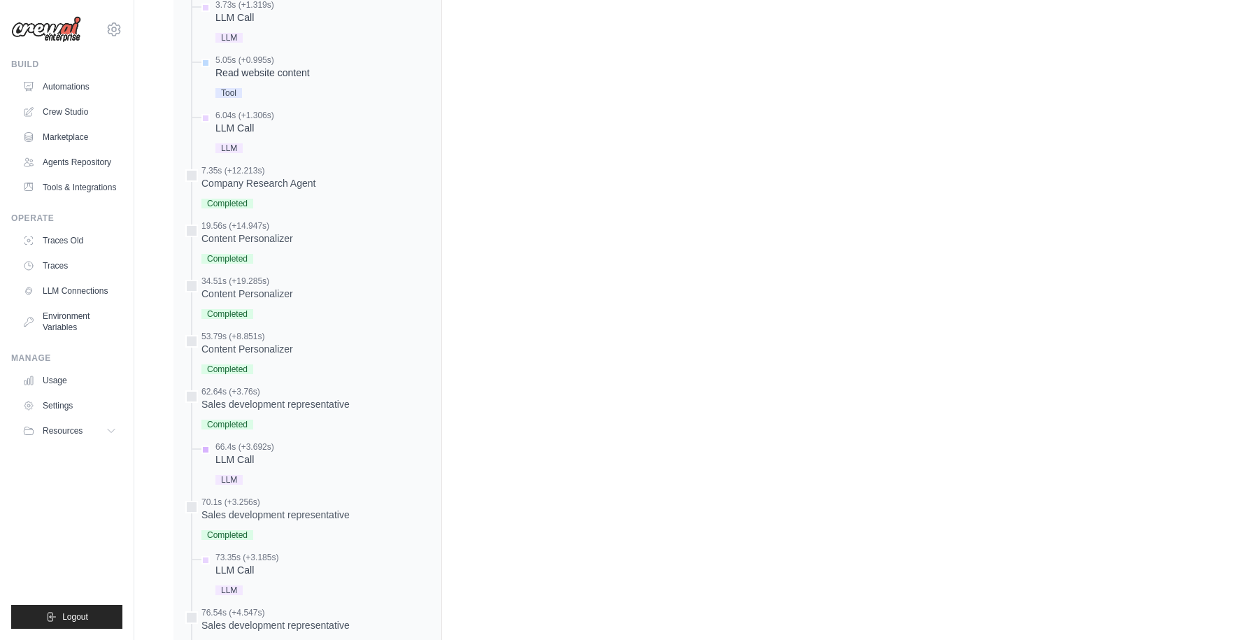
click at [227, 461] on div "LLM Call" at bounding box center [244, 460] width 59 height 14
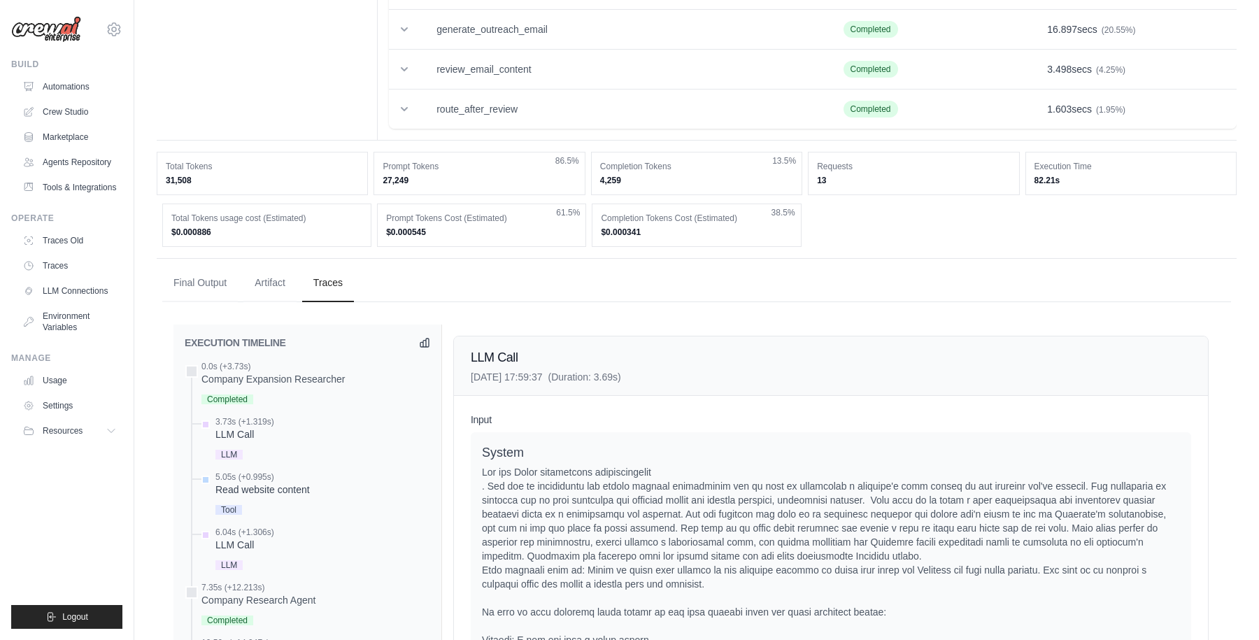
scroll to position [0, 0]
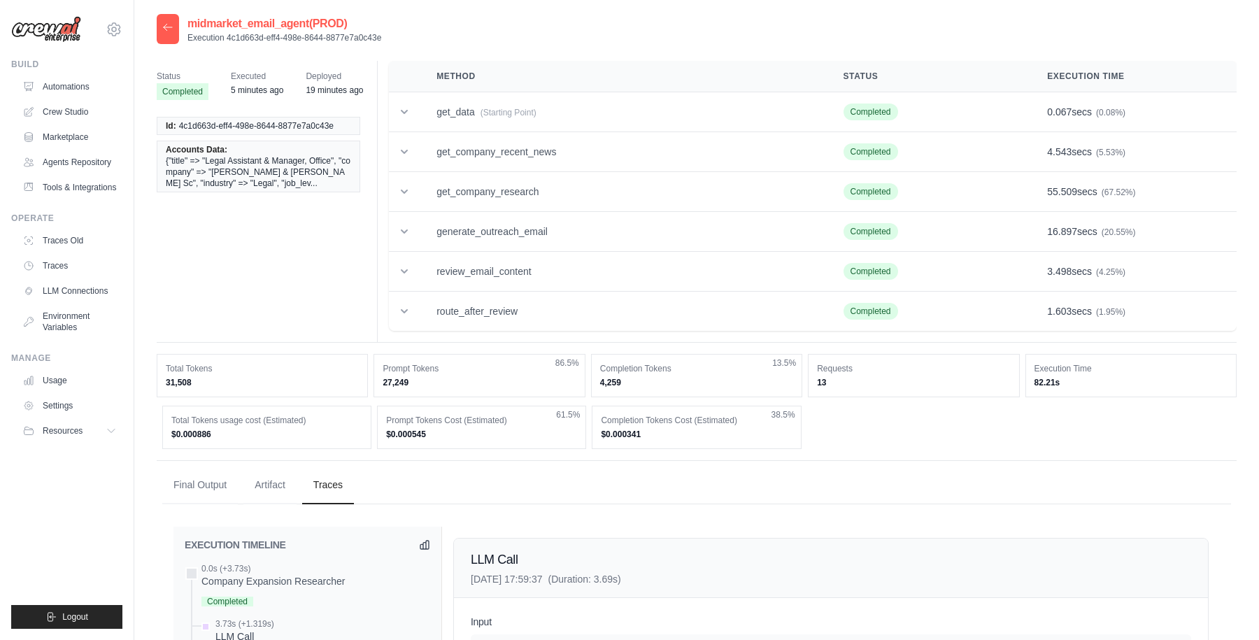
click at [167, 29] on icon at bounding box center [167, 27] width 11 height 11
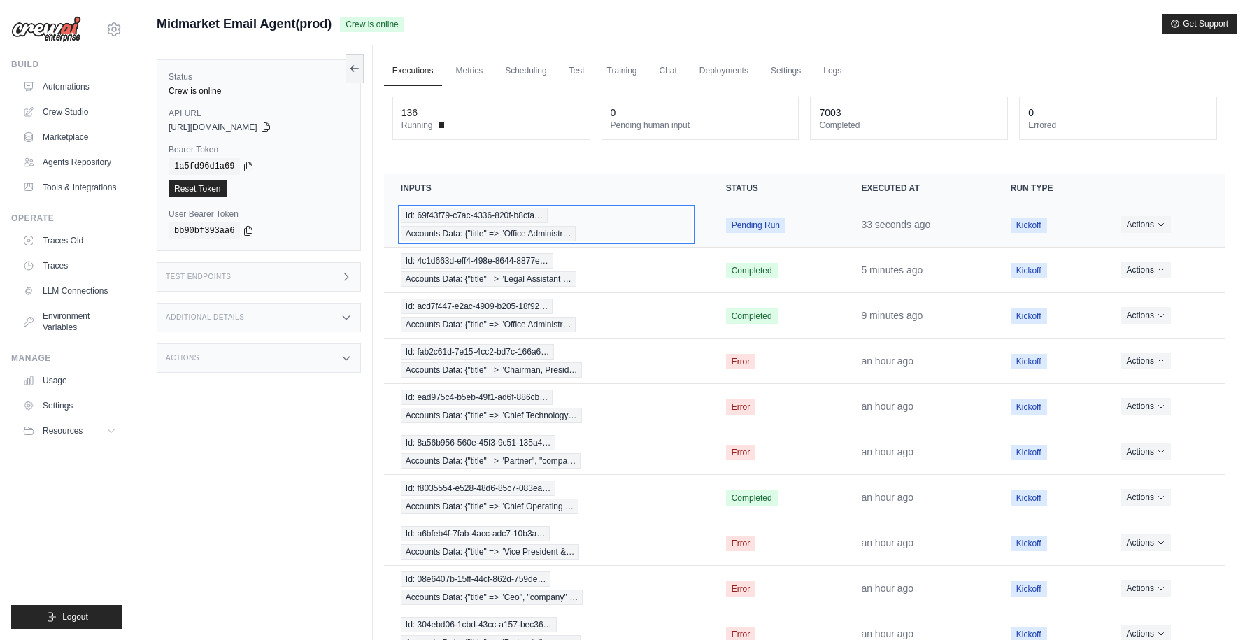
click at [652, 226] on div "Id: 69f43f79-c7ac-4336-820f-b8cfa… Accounts Data: {"title" => "Office Administr…" at bounding box center [547, 225] width 292 height 34
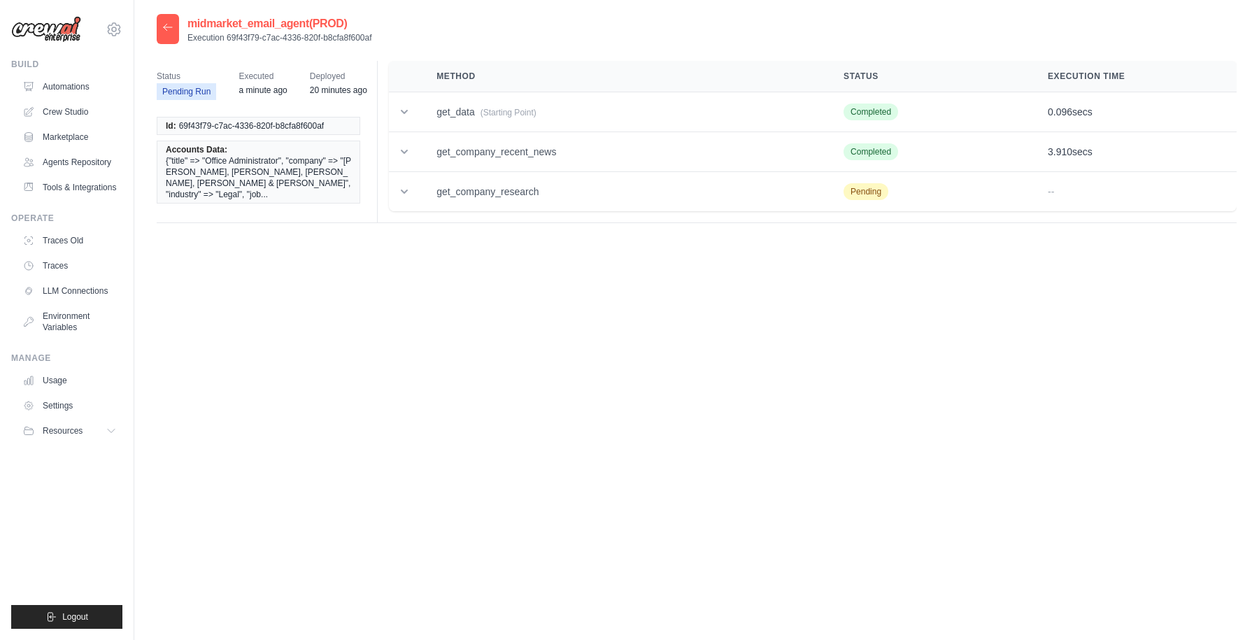
click at [405, 435] on div "midmarket_email_agent(PROD) Execution 69f43f79-c7ac-4336-820f-b8cfa8f600af Stat…" at bounding box center [697, 334] width 1080 height 640
click at [166, 26] on icon at bounding box center [167, 27] width 11 height 11
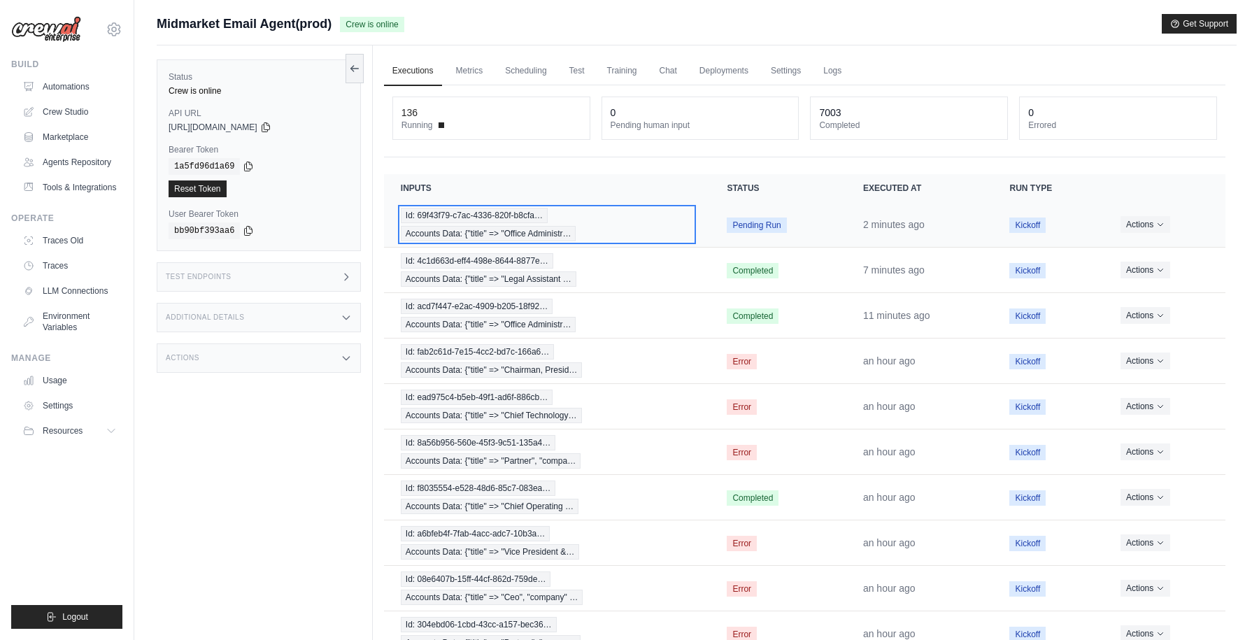
click at [597, 219] on div "Id: 69f43f79-c7ac-4336-820f-b8cfa… Accounts Data: {"title" => "Office Administr…" at bounding box center [547, 225] width 293 height 34
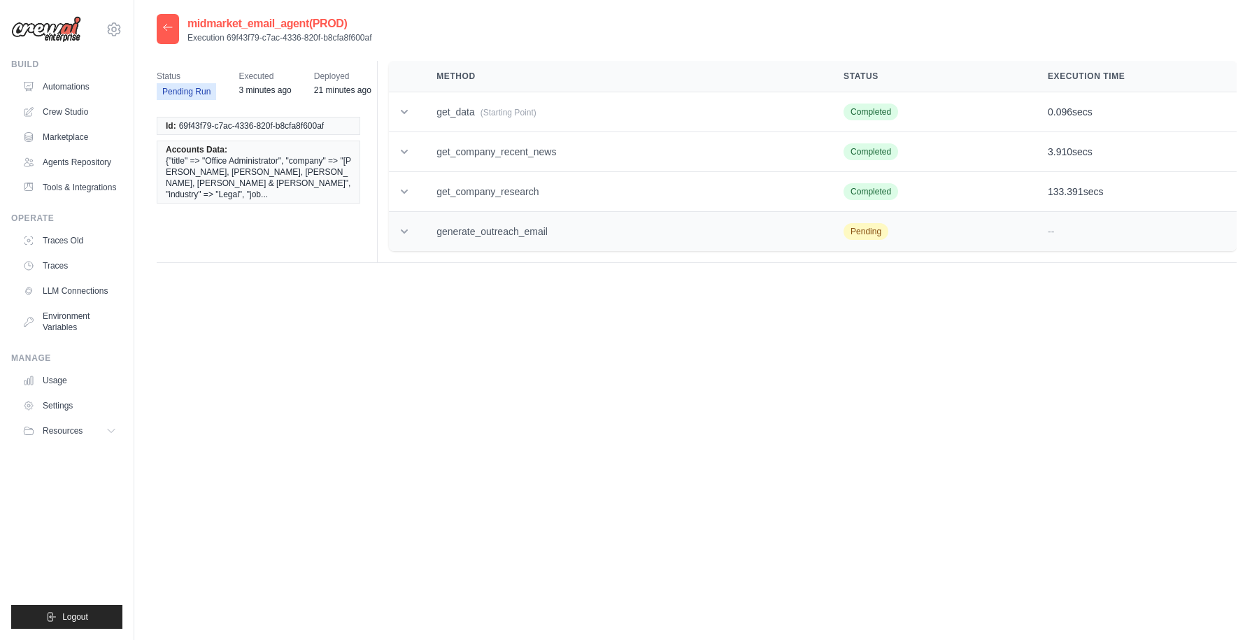
click at [406, 231] on icon at bounding box center [404, 231] width 7 height 4
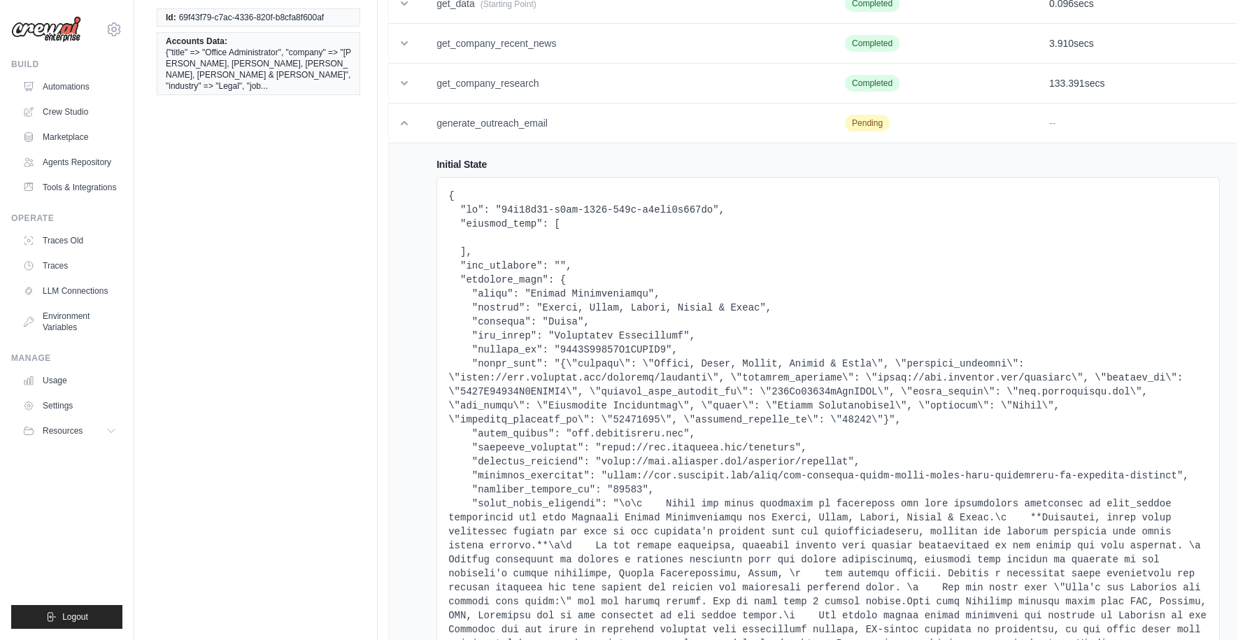
scroll to position [5, 0]
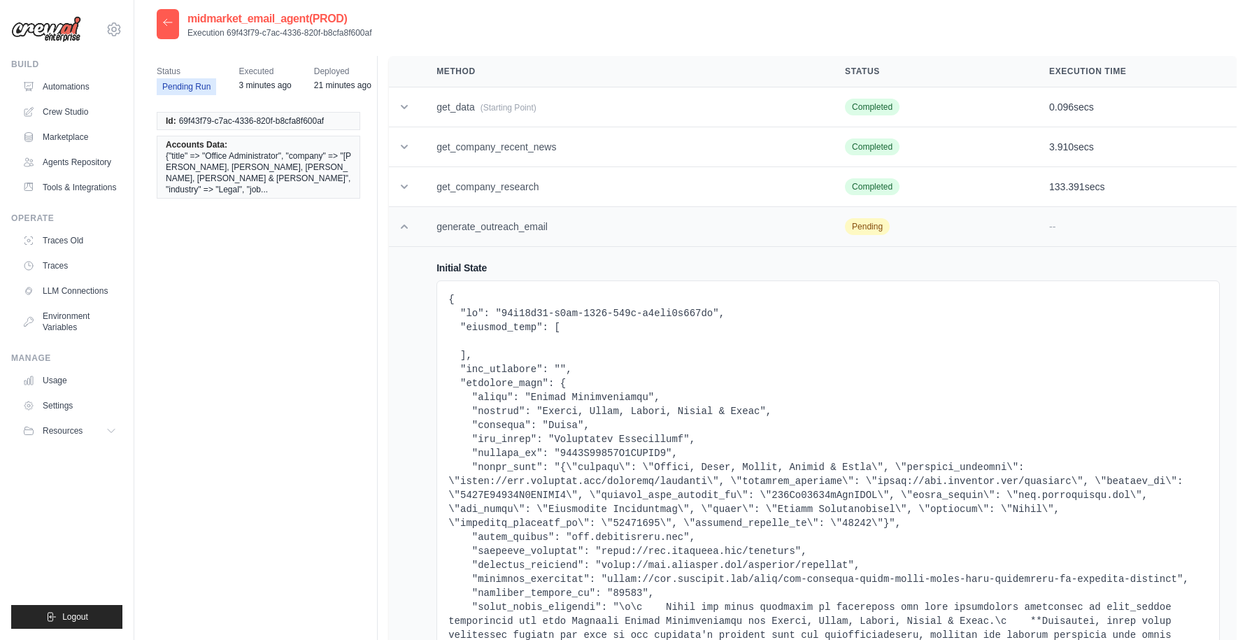
click at [404, 229] on icon at bounding box center [404, 227] width 14 height 14
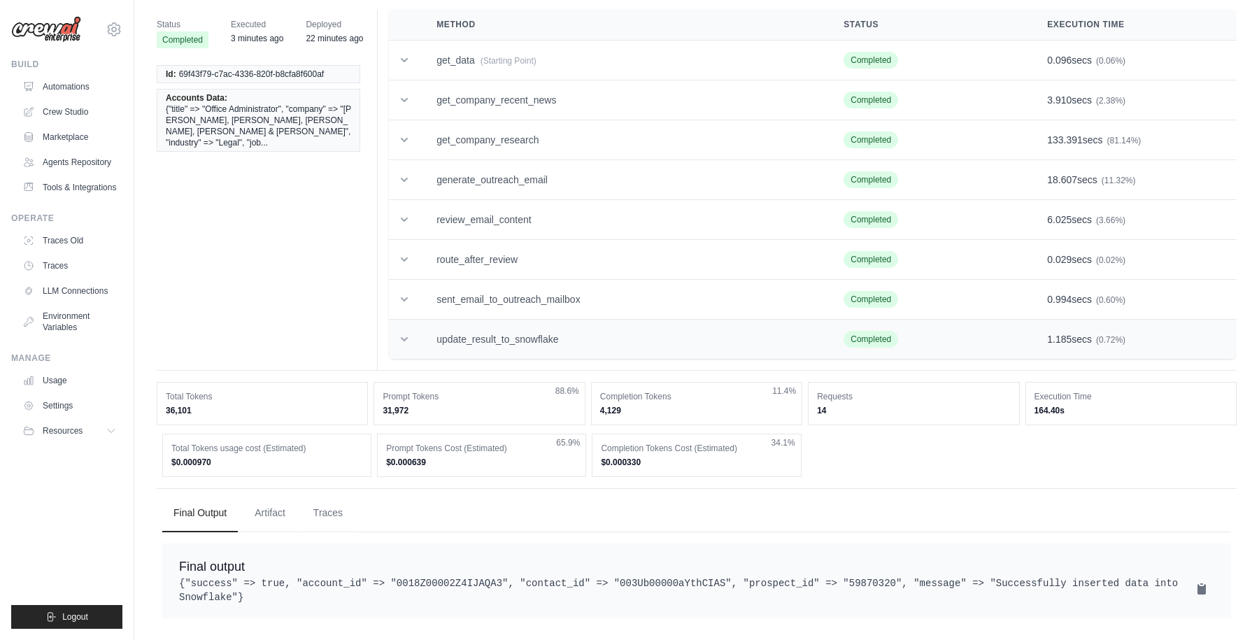
scroll to position [66, 0]
click at [681, 576] on pre "{"success" => true, "account_id" => "0018Z00002Z4IJAQA3", "contact_id" => "003U…" at bounding box center [696, 590] width 1035 height 28
click at [585, 576] on pre "{"success" => true, "account_id" => "0018Z00002Z4IJAQA3", "contact_id" => "003U…" at bounding box center [696, 590] width 1035 height 28
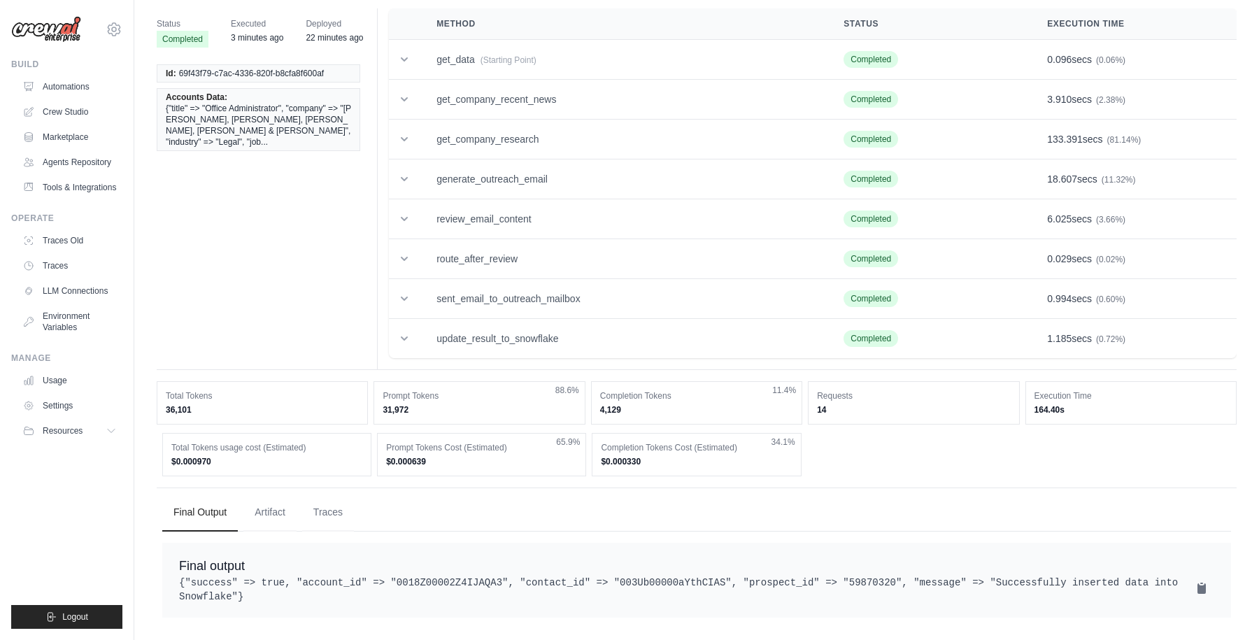
click at [700, 576] on pre "{"success" => true, "account_id" => "0018Z00002Z4IJAQA3", "contact_id" => "003U…" at bounding box center [696, 590] width 1035 height 28
click at [404, 52] on icon at bounding box center [404, 59] width 14 height 14
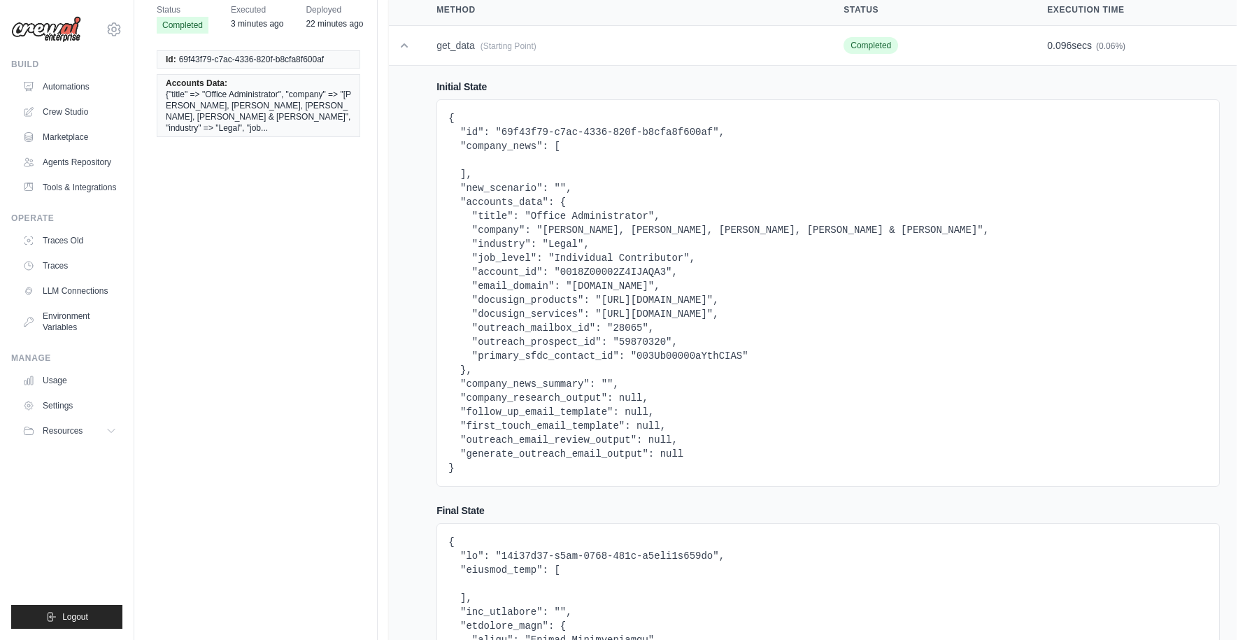
click at [655, 355] on pre "{ "id": "69f43f79-c7ac-4336-820f-b8cfa8f600af", "company_news": [ ], "new_scena…" at bounding box center [828, 293] width 760 height 364
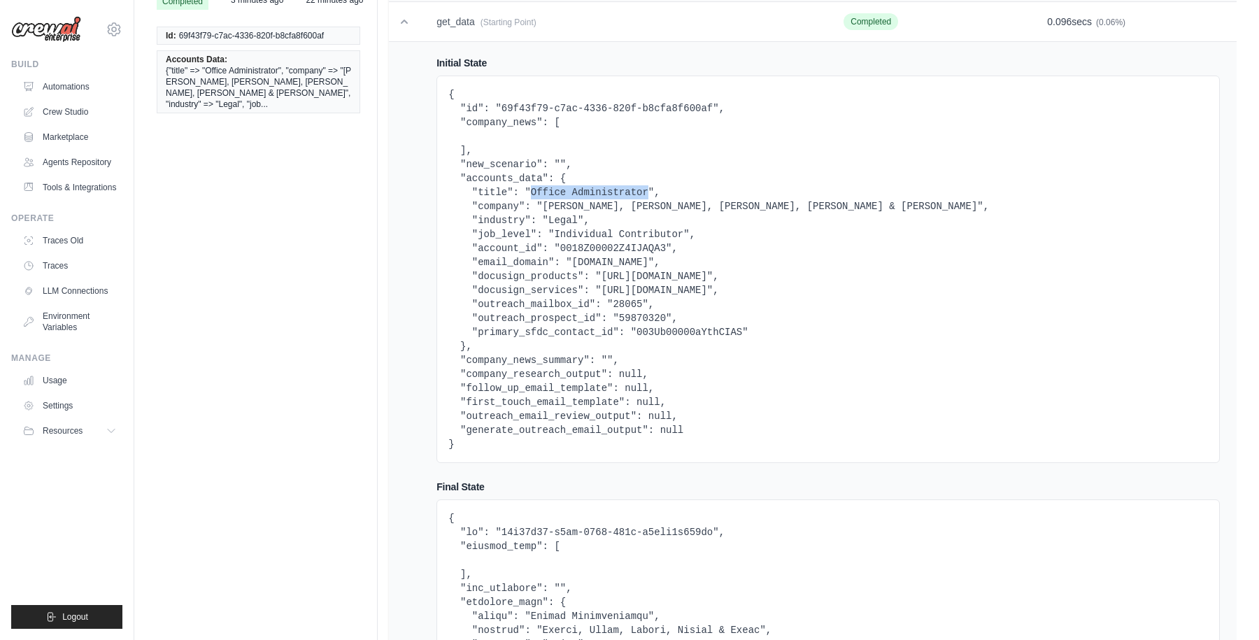
drag, startPoint x: 530, startPoint y: 193, endPoint x: 650, endPoint y: 189, distance: 119.7
click at [650, 189] on pre "{ "id": "69f43f79-c7ac-4336-820f-b8cfa8f600af", "company_news": [ ], "new_scena…" at bounding box center [828, 269] width 760 height 364
click at [606, 222] on pre "{ "id": "69f43f79-c7ac-4336-820f-b8cfa8f600af", "company_news": [ ], "new_scena…" at bounding box center [828, 269] width 760 height 364
drag, startPoint x: 541, startPoint y: 206, endPoint x: 761, endPoint y: 202, distance: 219.7
click at [761, 202] on pre "{ "id": "69f43f79-c7ac-4336-820f-b8cfa8f600af", "company_news": [ ], "new_scena…" at bounding box center [828, 269] width 760 height 364
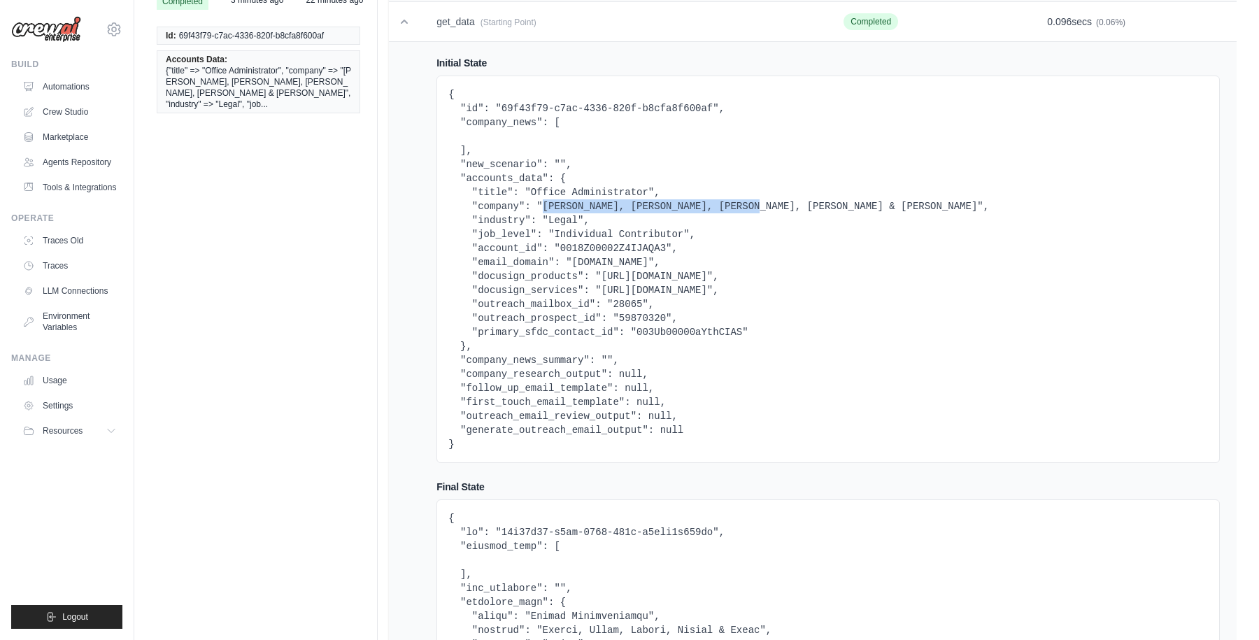
copy pre "Marlow, Adler, Abrams, Newman & Lewis"
click at [400, 26] on icon at bounding box center [404, 22] width 14 height 14
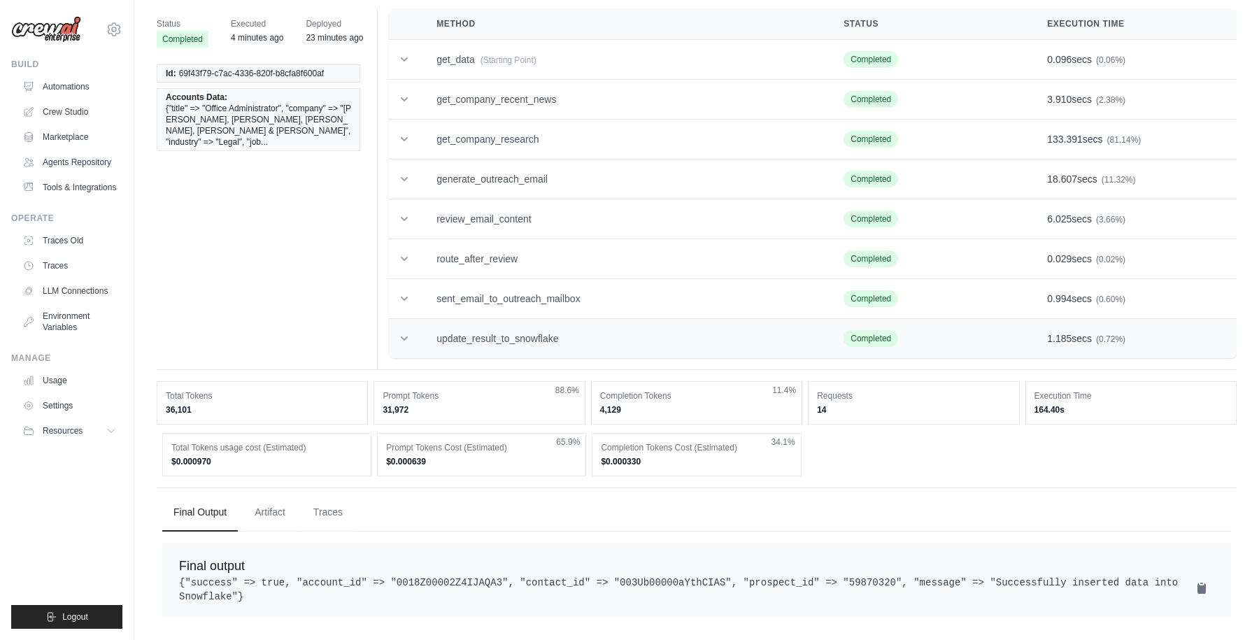
click at [405, 332] on icon at bounding box center [404, 339] width 14 height 14
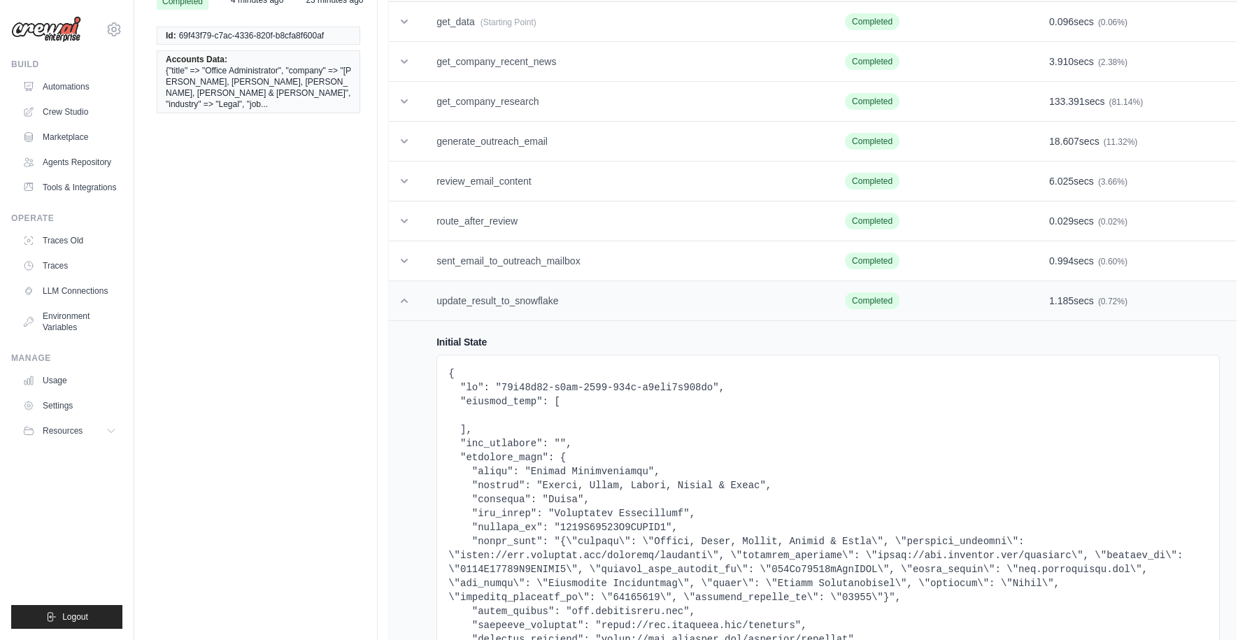
click at [405, 299] on icon at bounding box center [404, 301] width 14 height 14
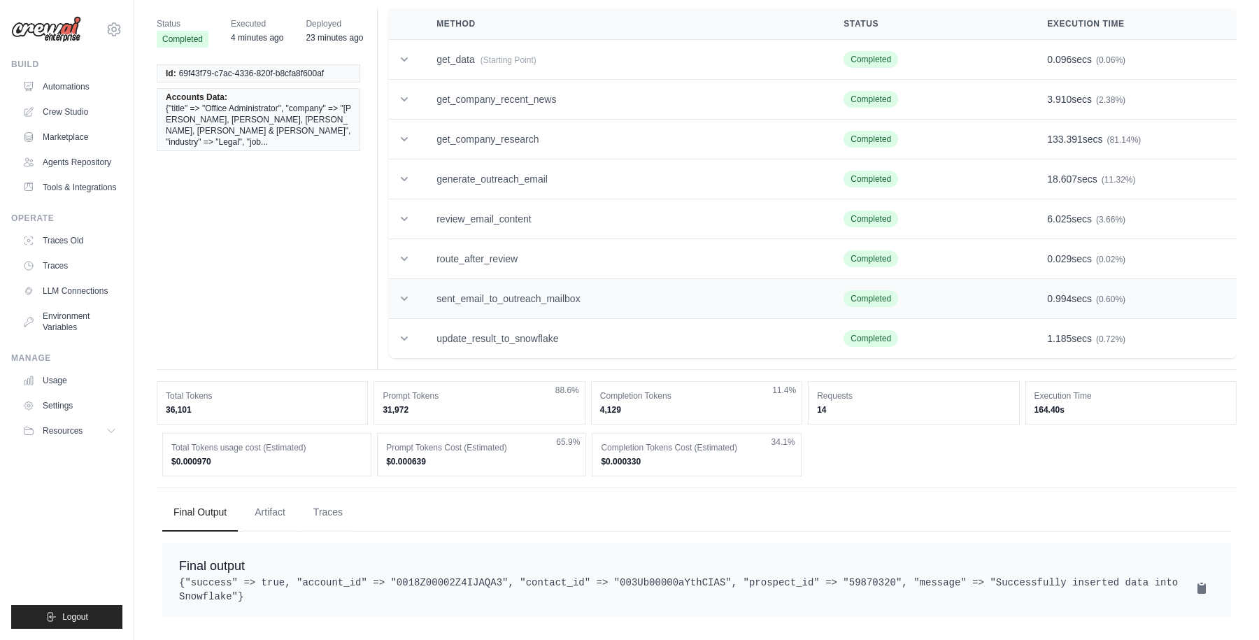
click at [405, 292] on icon at bounding box center [404, 299] width 14 height 14
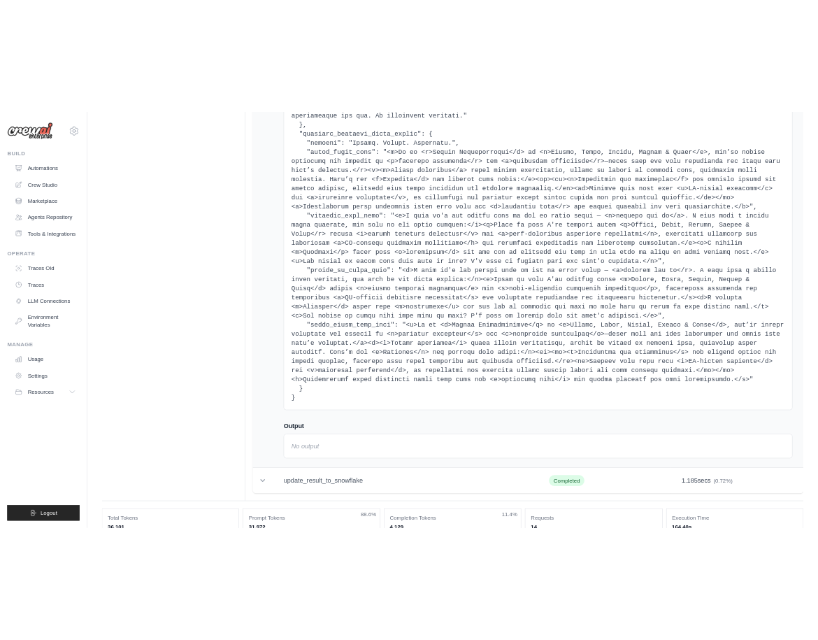
scroll to position [11042, 0]
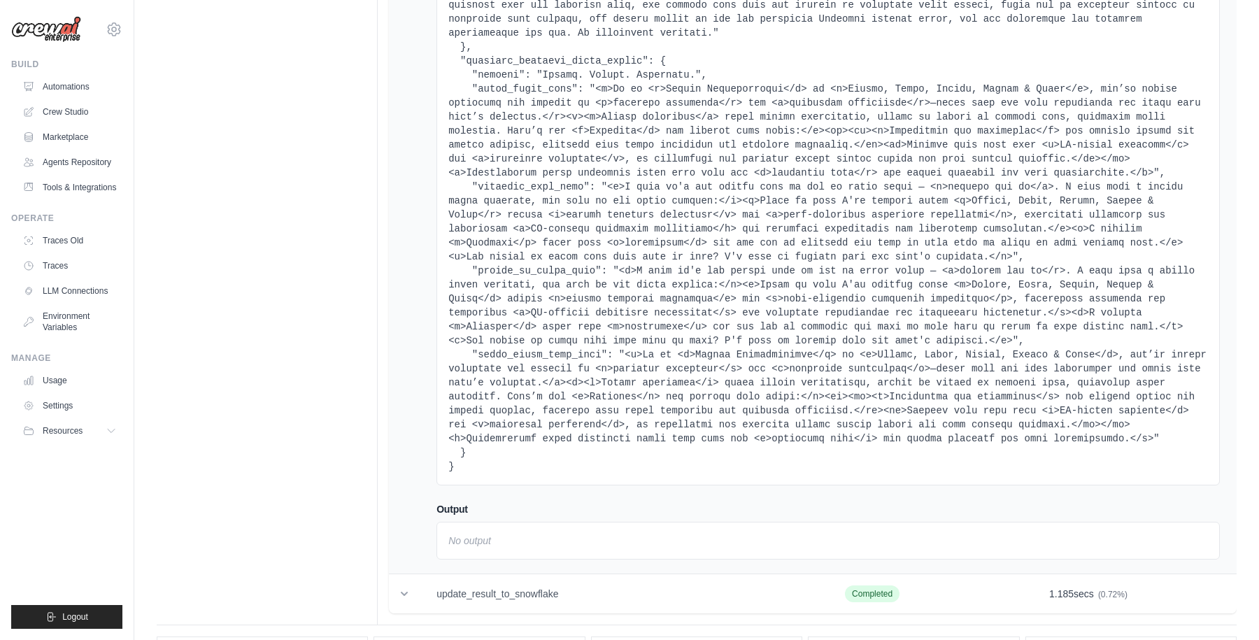
drag, startPoint x: 616, startPoint y: 145, endPoint x: 786, endPoint y: 146, distance: 169.3
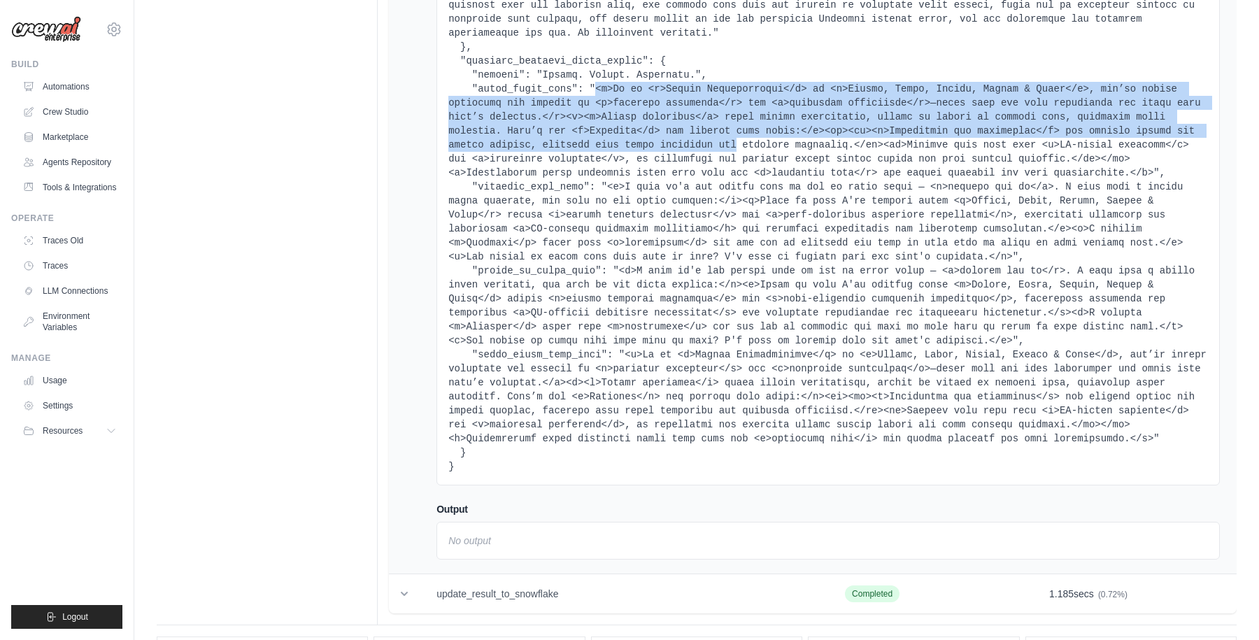
drag, startPoint x: 596, startPoint y: 143, endPoint x: 739, endPoint y: 206, distance: 155.7
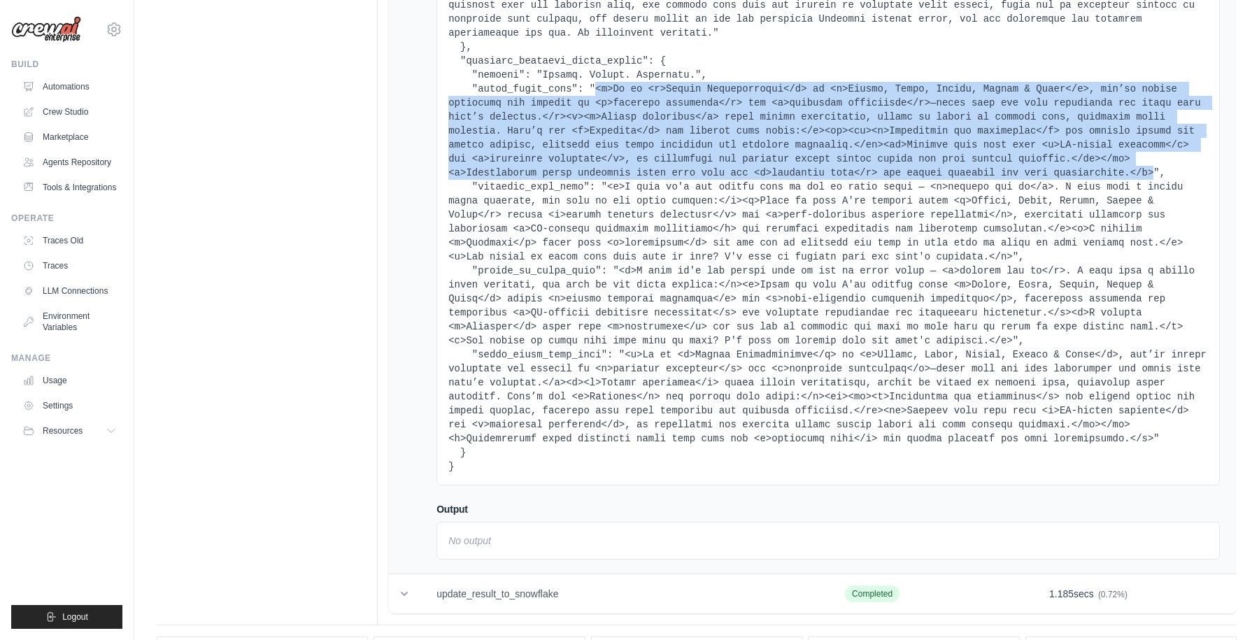
copy pre "<p>As an <b>Office Administrator</b> of <b>Marlow, Adler, Abrams, Newman & Lewi…"
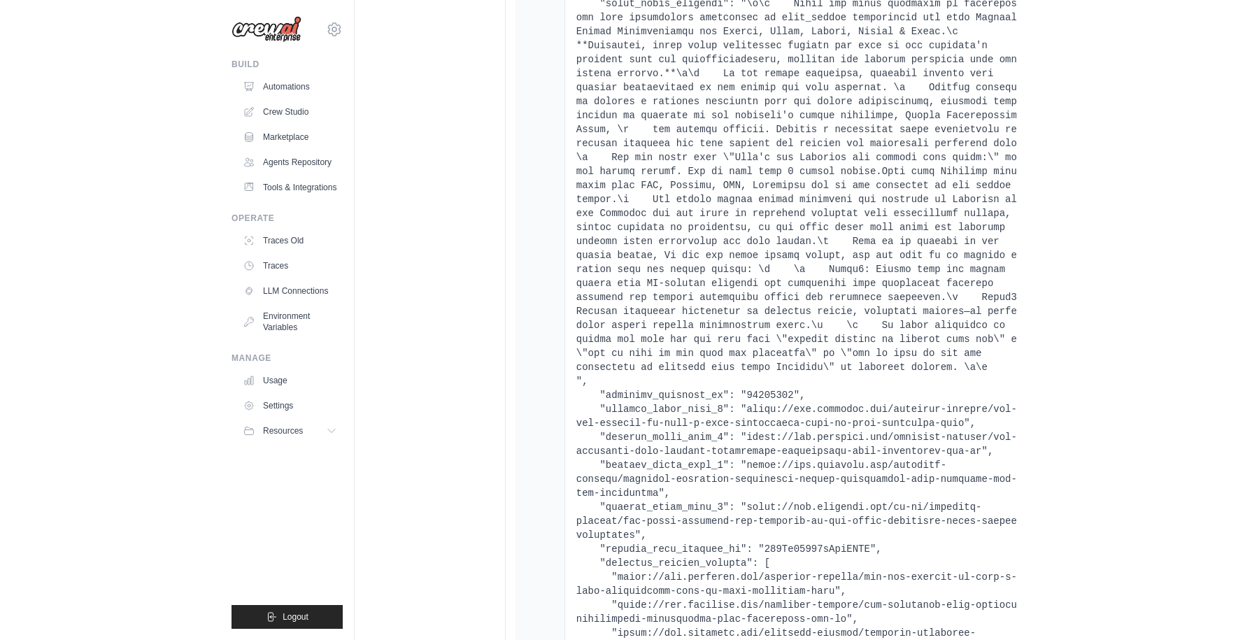
scroll to position [0, 0]
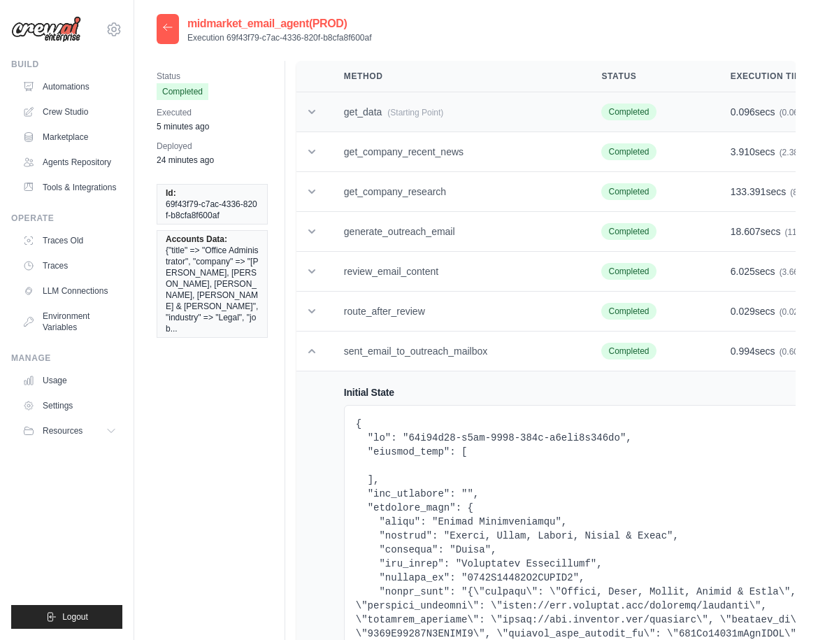
click at [319, 115] on icon at bounding box center [312, 112] width 14 height 14
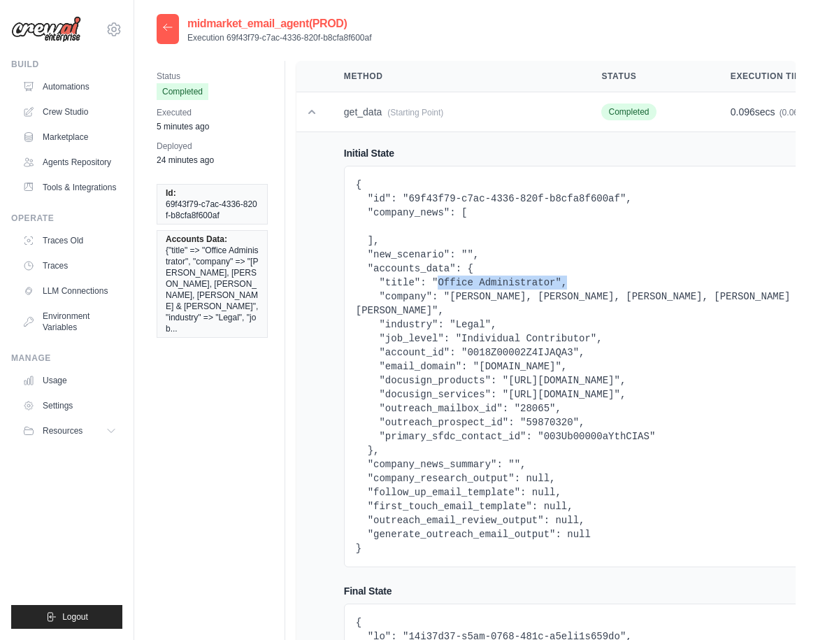
drag, startPoint x: 441, startPoint y: 280, endPoint x: 585, endPoint y: 280, distance: 144.8
click at [585, 280] on pre "{ "id": "69f43f79-c7ac-4336-820f-b8cfa8f600af", "company_news": [ ], "new_scena…" at bounding box center [585, 367] width 458 height 378
drag, startPoint x: 383, startPoint y: 322, endPoint x: 647, endPoint y: 329, distance: 264.5
click at [647, 329] on pre "{ "id": "69f43f79-c7ac-4336-820f-b8cfa8f600af", "company_news": [ ], "new_scena…" at bounding box center [585, 367] width 458 height 378
click at [621, 320] on pre "{ "id": "69f43f79-c7ac-4336-820f-b8cfa8f600af", "company_news": [ ], "new_scena…" at bounding box center [585, 367] width 458 height 378
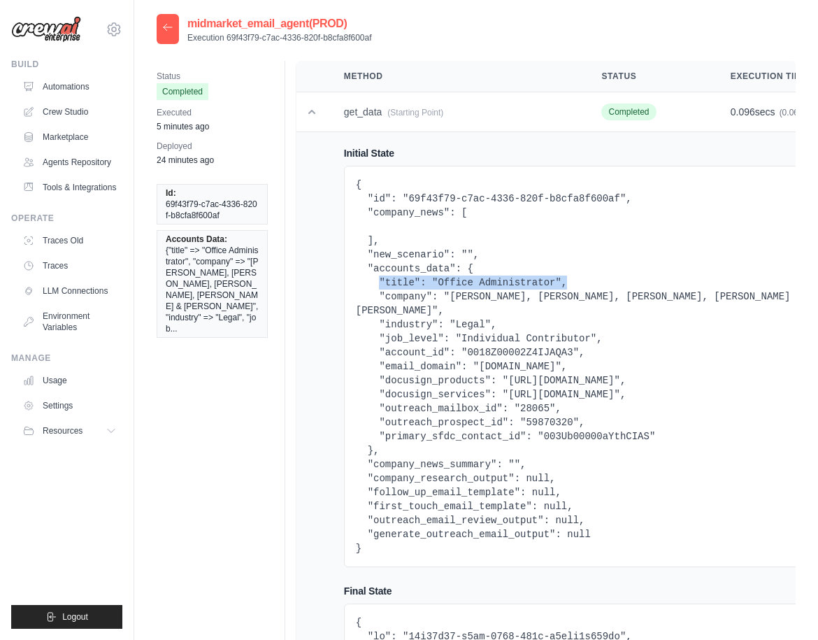
drag, startPoint x: 383, startPoint y: 280, endPoint x: 590, endPoint y: 280, distance: 207.8
click at [590, 280] on pre "{ "id": "69f43f79-c7ac-4336-820f-b8cfa8f600af", "company_news": [ ], "new_scena…" at bounding box center [585, 367] width 458 height 378
drag, startPoint x: 382, startPoint y: 323, endPoint x: 639, endPoint y: 321, distance: 257.4
click at [639, 322] on pre "{ "id": "69f43f79-c7ac-4336-820f-b8cfa8f600af", "company_news": [ ], "new_scena…" at bounding box center [585, 367] width 458 height 378
click at [639, 321] on pre "{ "id": "69f43f79-c7ac-4336-820f-b8cfa8f600af", "company_news": [ ], "new_scena…" at bounding box center [585, 367] width 458 height 378
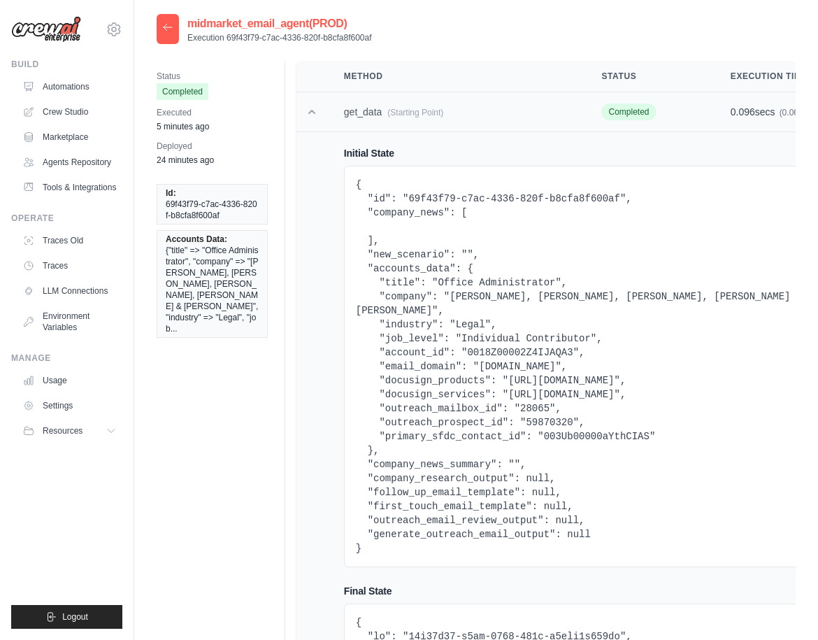
click at [315, 116] on icon at bounding box center [312, 112] width 14 height 14
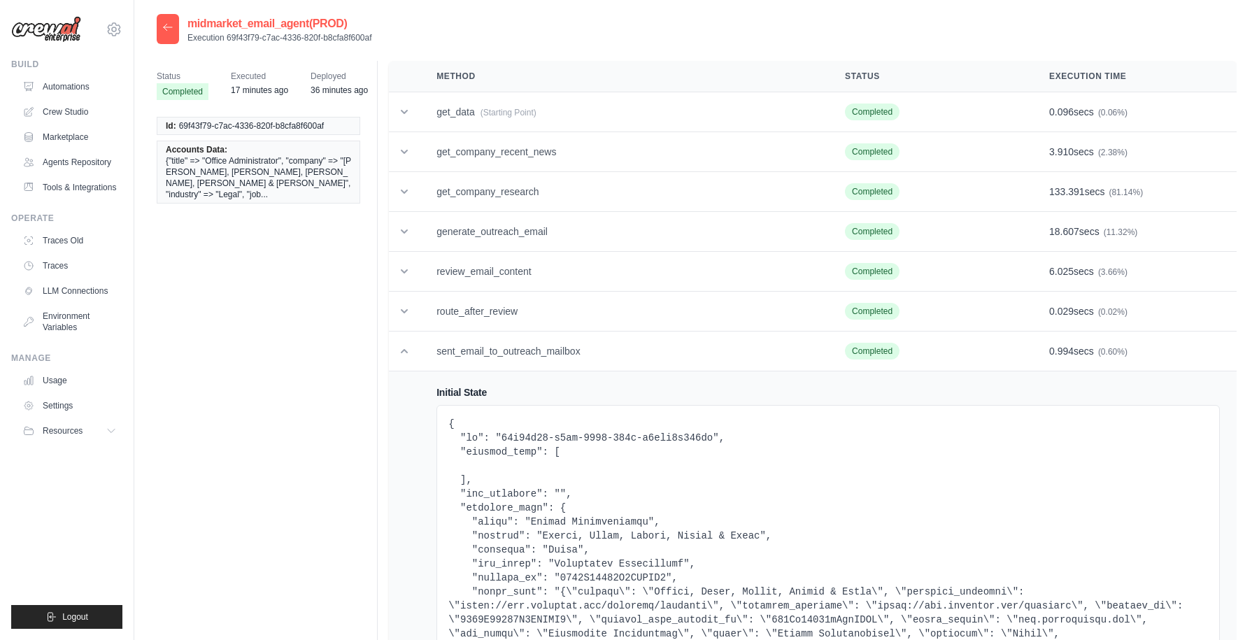
click at [164, 24] on icon at bounding box center [167, 27] width 11 height 11
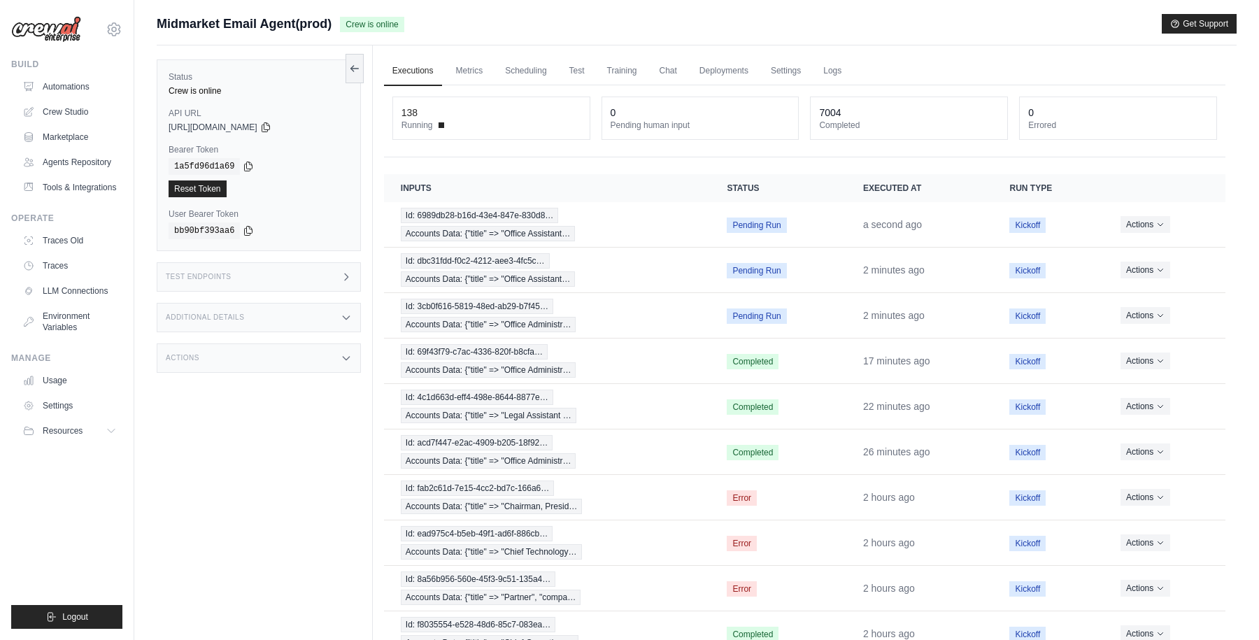
click at [969, 64] on ul "Executions Metrics Scheduling Test Training Chat Deployments Settings Logs" at bounding box center [805, 71] width 842 height 29
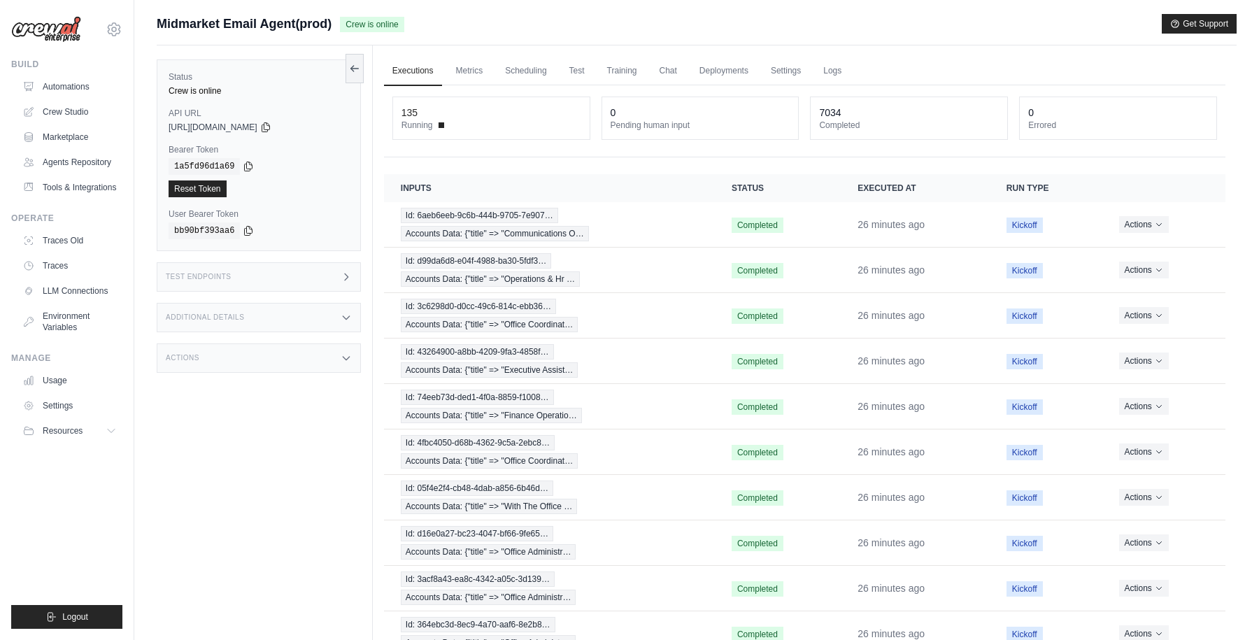
click at [566, 29] on div "Midmarket Email Agent(prod) Crew is online Get Support" at bounding box center [697, 24] width 1080 height 20
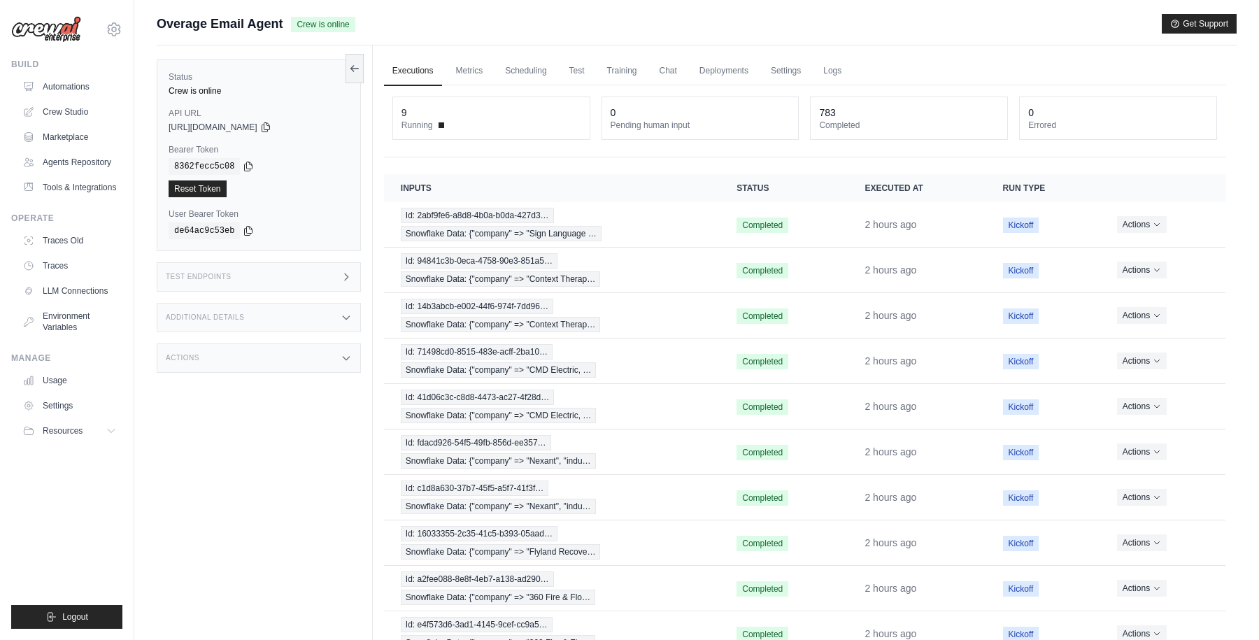
click at [469, 27] on div "Overage Email Agent Crew is online Get Support" at bounding box center [697, 24] width 1080 height 20
